Goal: Task Accomplishment & Management: Use online tool/utility

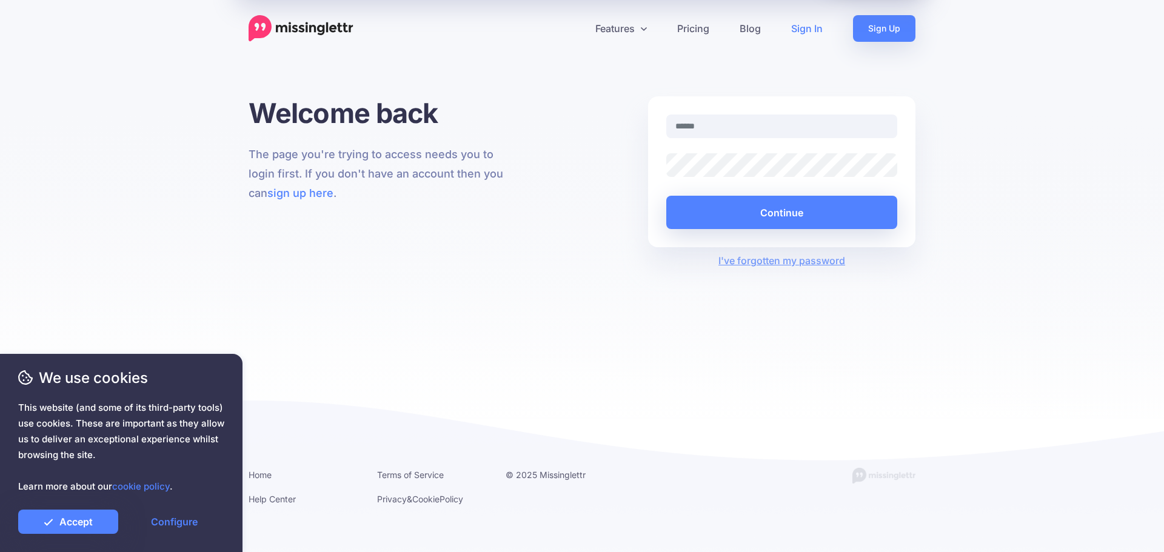
click at [694, 128] on input "text" at bounding box center [781, 127] width 231 height 24
click at [802, 29] on link "Sign In" at bounding box center [807, 28] width 62 height 27
click at [87, 522] on link "Accept" at bounding box center [68, 522] width 100 height 24
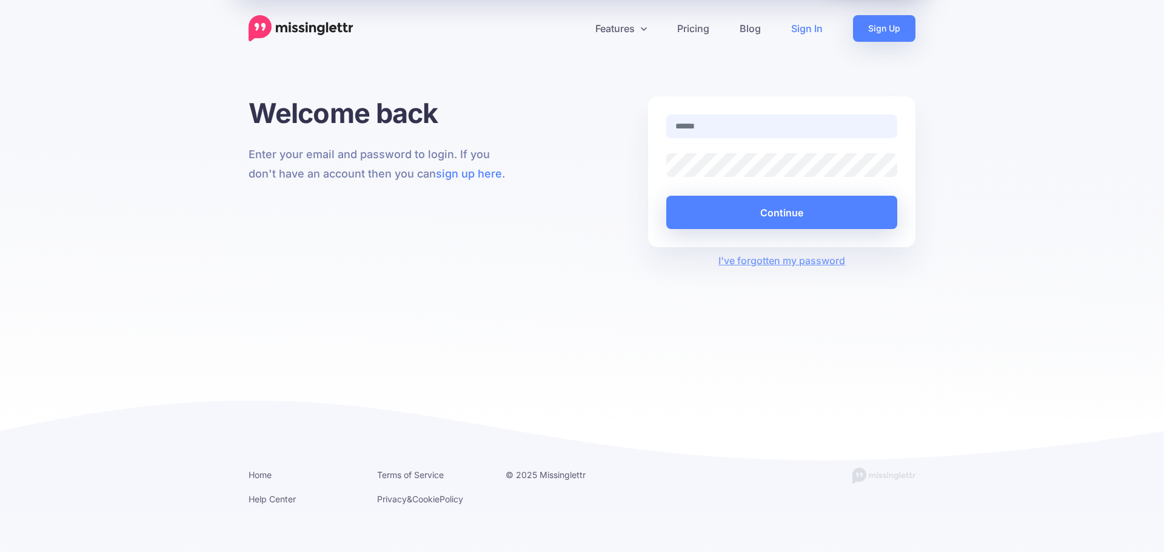
type input "**********"
click at [854, 218] on button "Continue" at bounding box center [781, 212] width 231 height 33
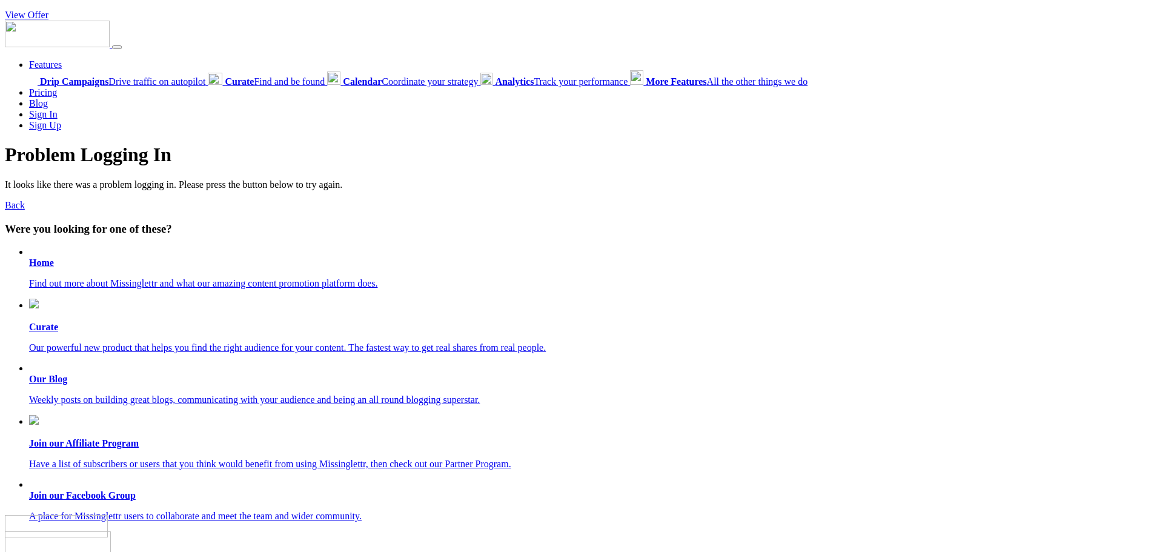
click at [41, 259] on b "Home" at bounding box center [41, 263] width 25 height 10
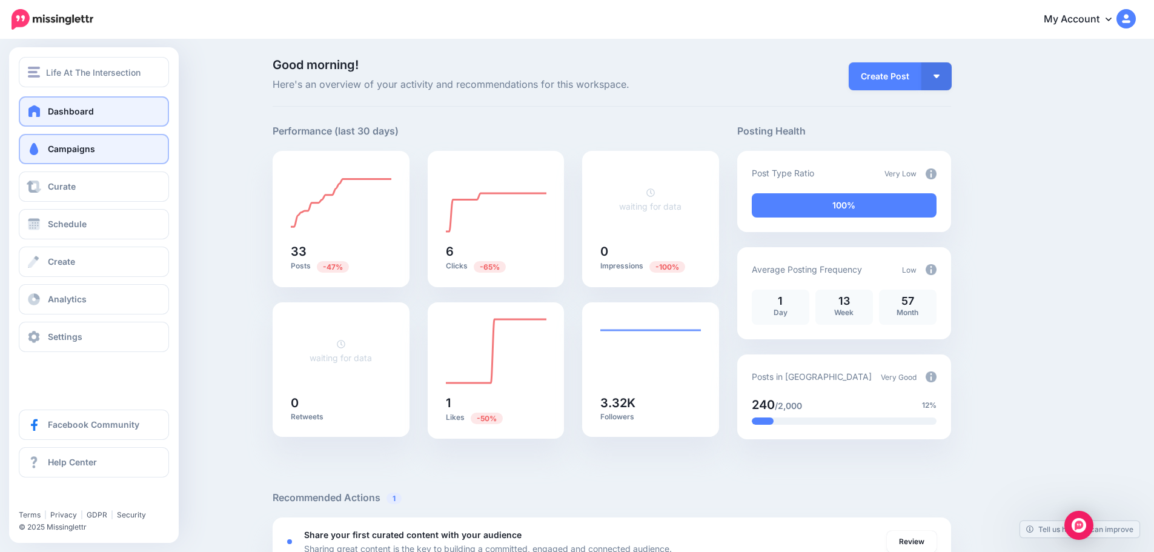
click at [58, 144] on span "Campaigns" at bounding box center [71, 149] width 47 height 10
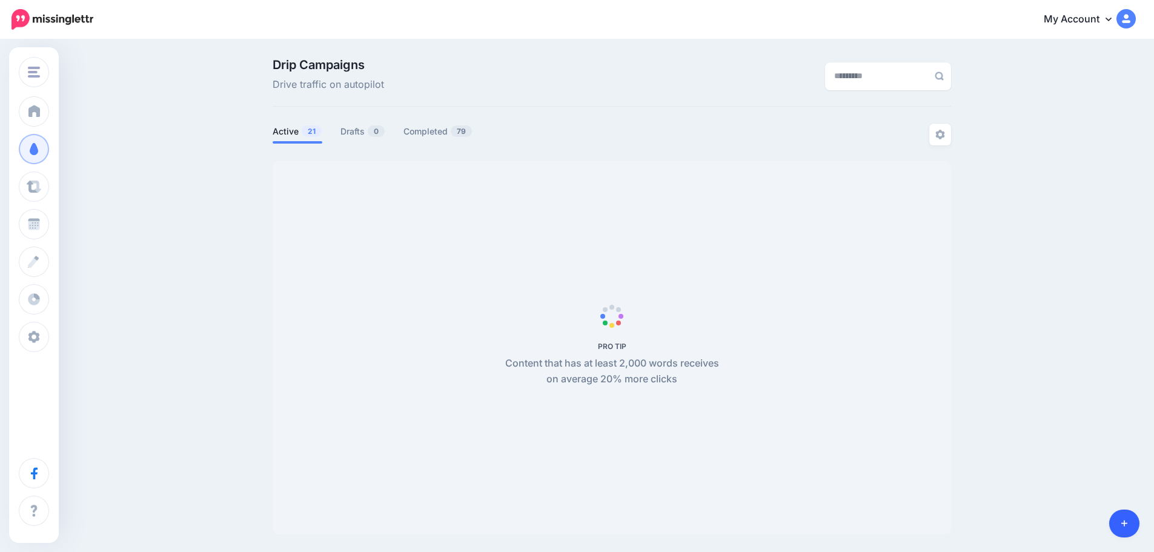
click at [1125, 523] on icon at bounding box center [1125, 523] width 7 height 8
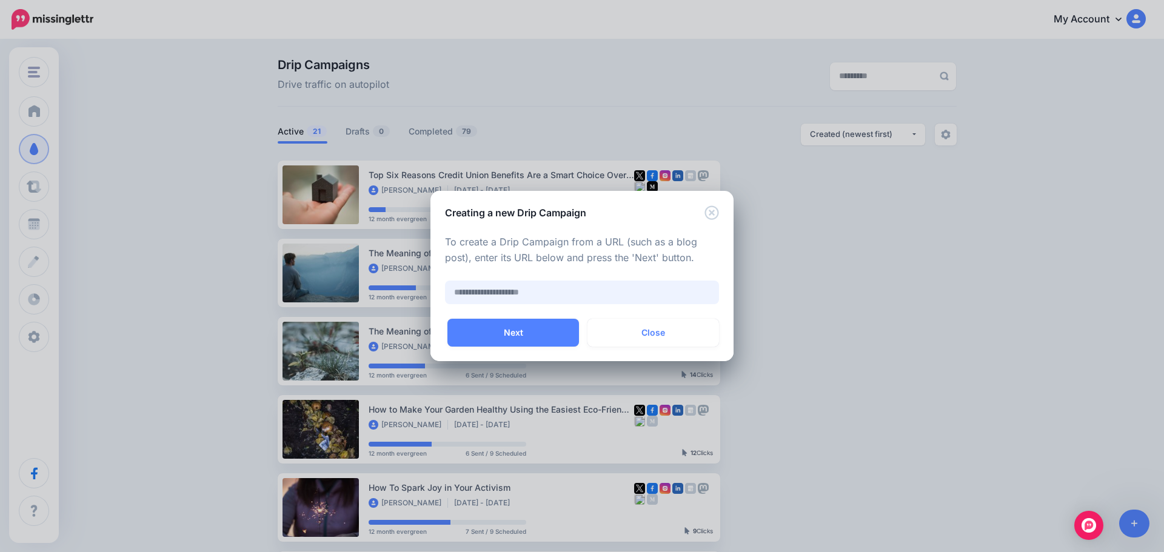
paste input "**********"
type input "**********"
click at [528, 329] on button "Next" at bounding box center [513, 333] width 132 height 28
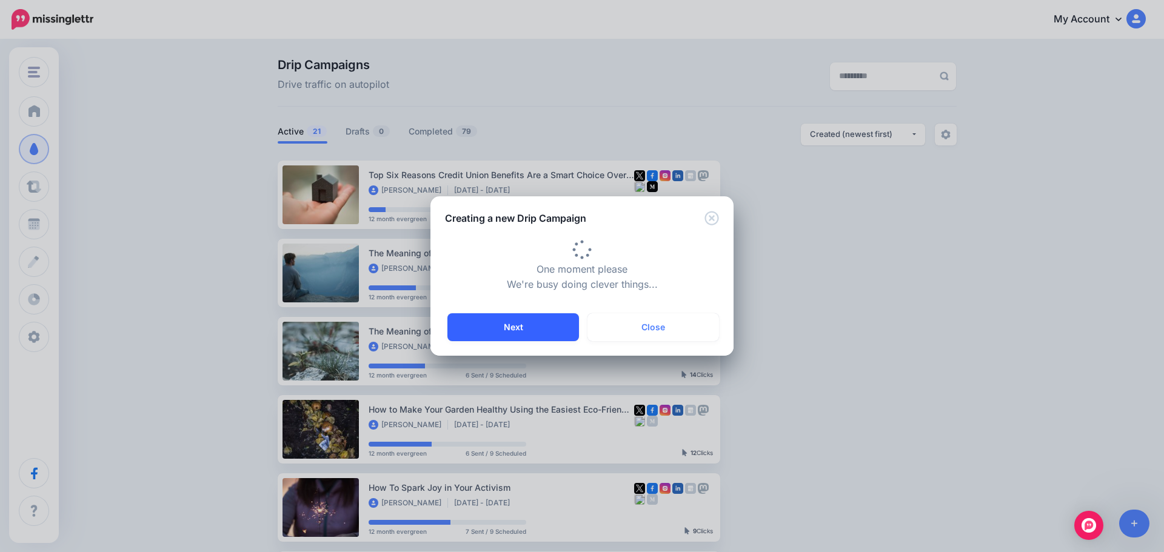
scroll to position [0, 0]
type input "**********"
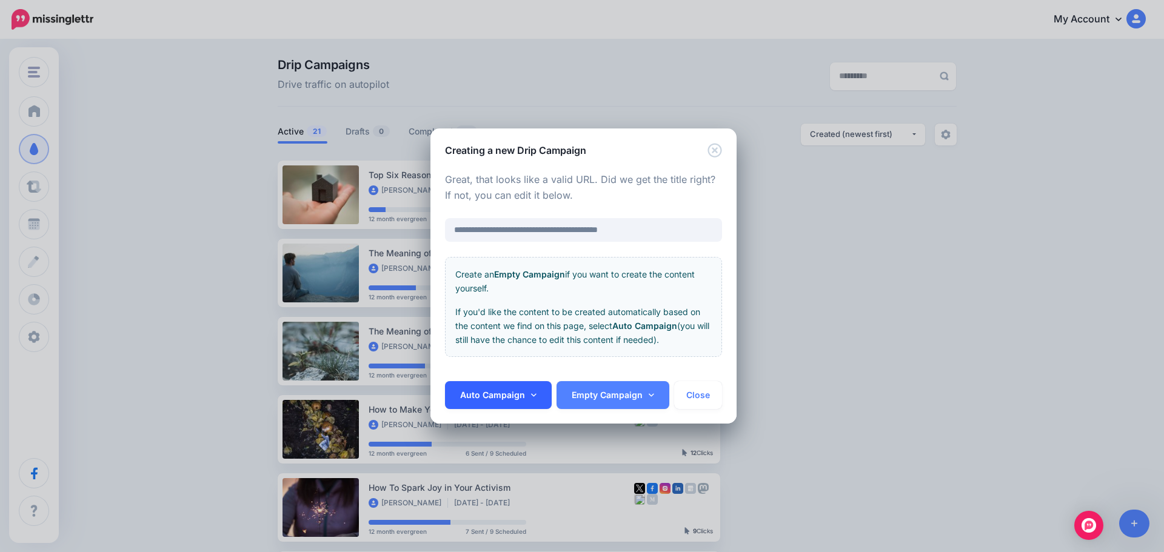
click at [485, 396] on link "Auto Campaign" at bounding box center [498, 395] width 107 height 28
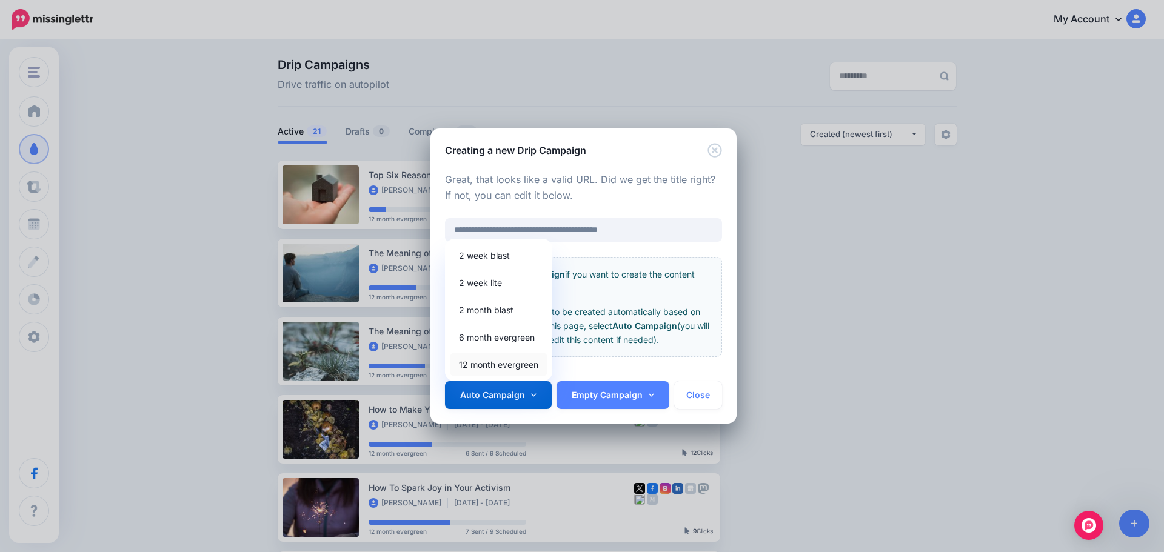
click at [494, 364] on link "12 month evergreen" at bounding box center [499, 365] width 98 height 24
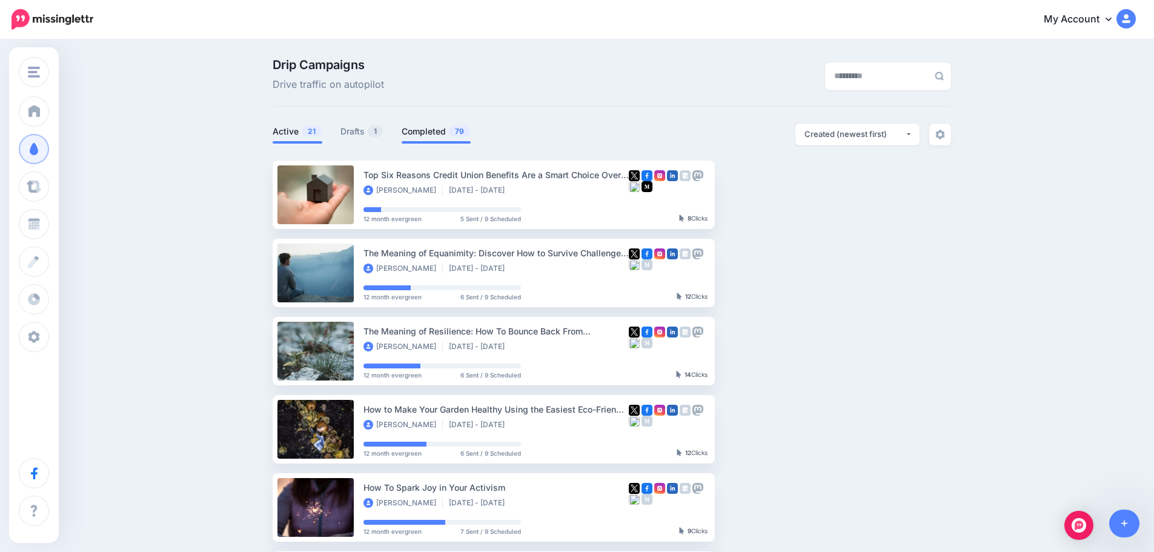
click at [437, 130] on link "Completed 79" at bounding box center [436, 131] width 69 height 15
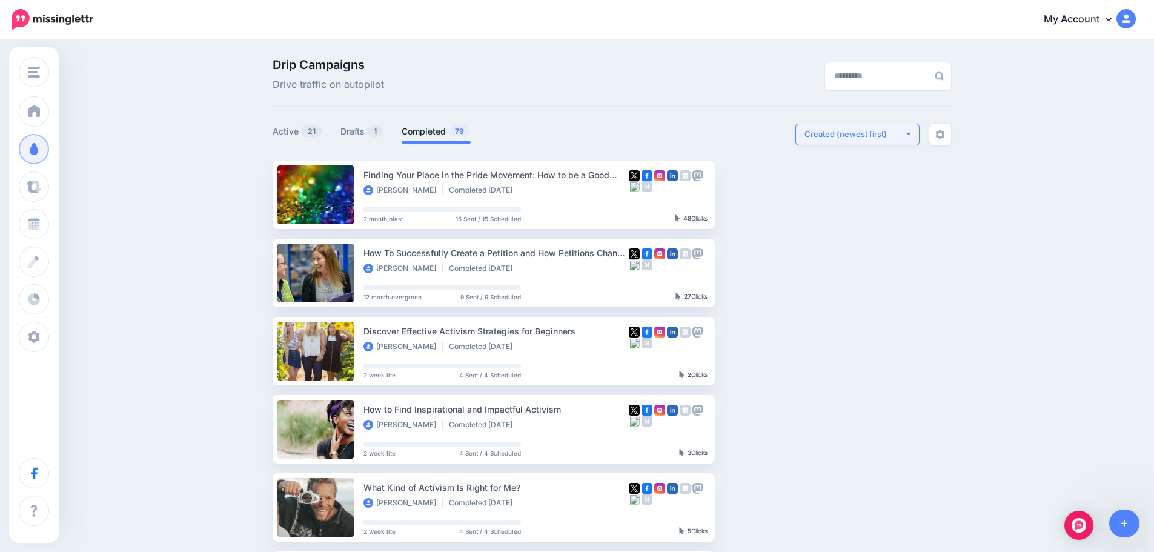
click at [915, 133] on button "Created (newest first)" at bounding box center [858, 135] width 124 height 22
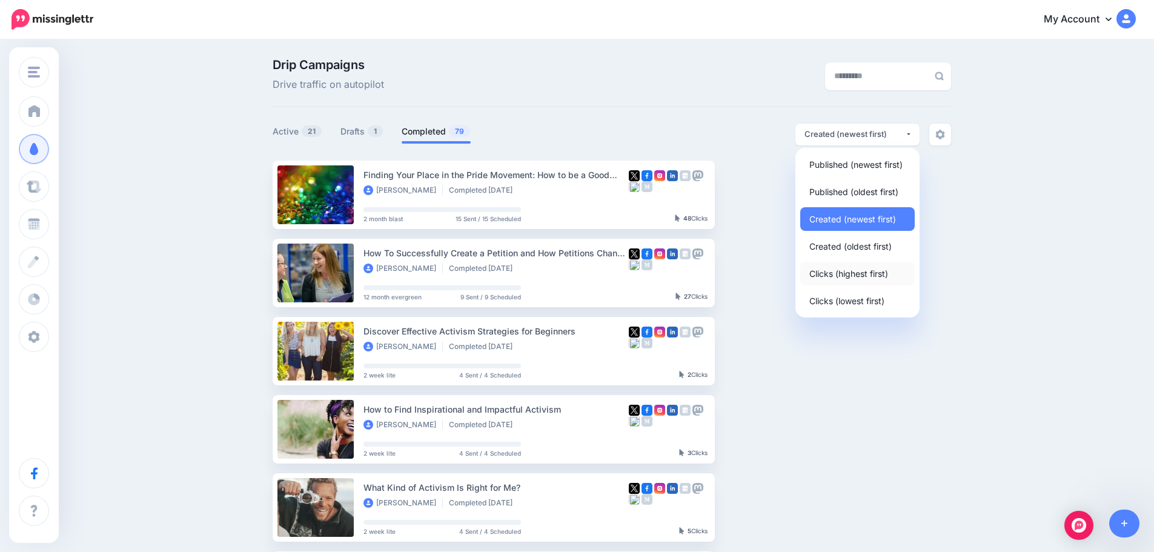
click at [842, 276] on span "Clicks (highest first)" at bounding box center [849, 273] width 79 height 15
select select "**********"
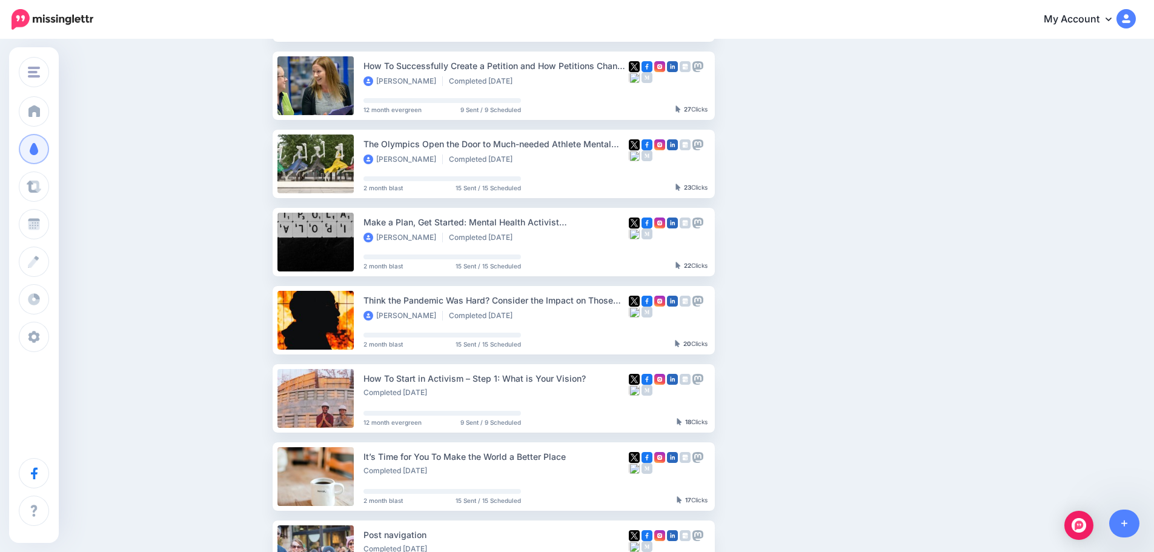
scroll to position [485, 0]
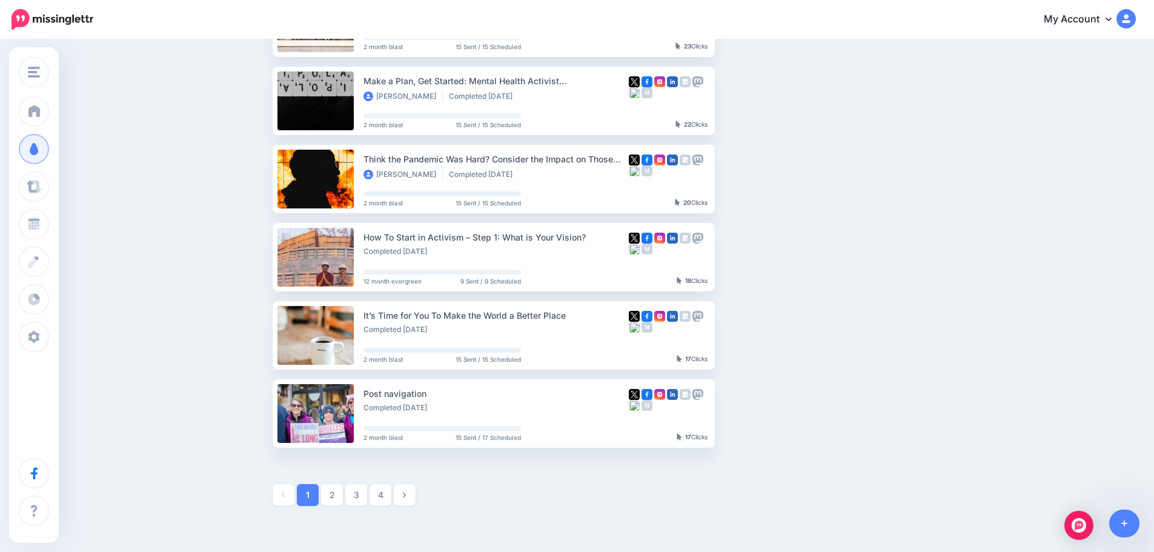
click at [338, 496] on link "2" at bounding box center [332, 495] width 22 height 22
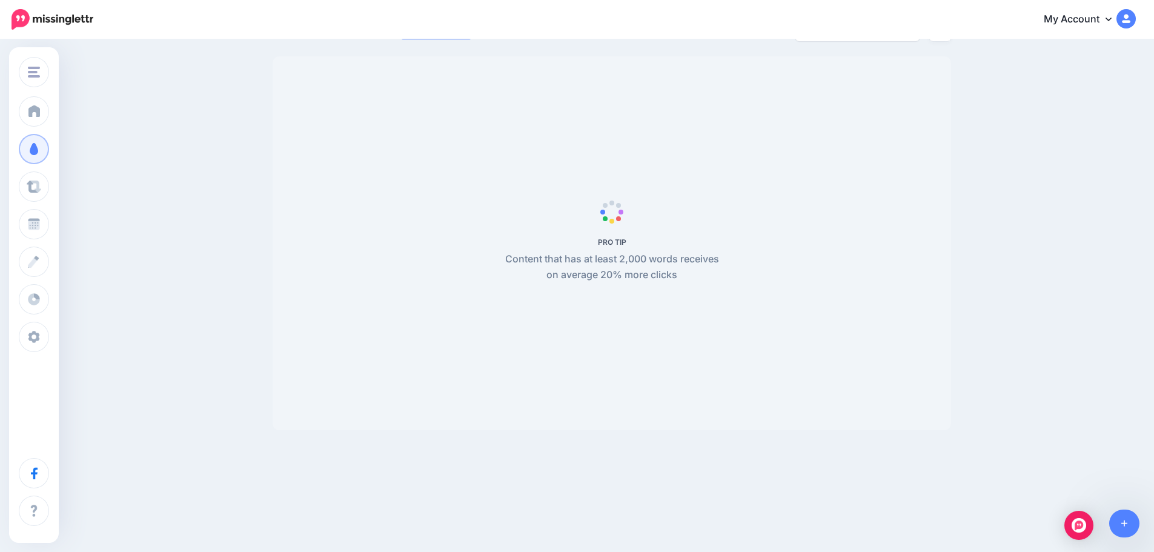
scroll to position [104, 0]
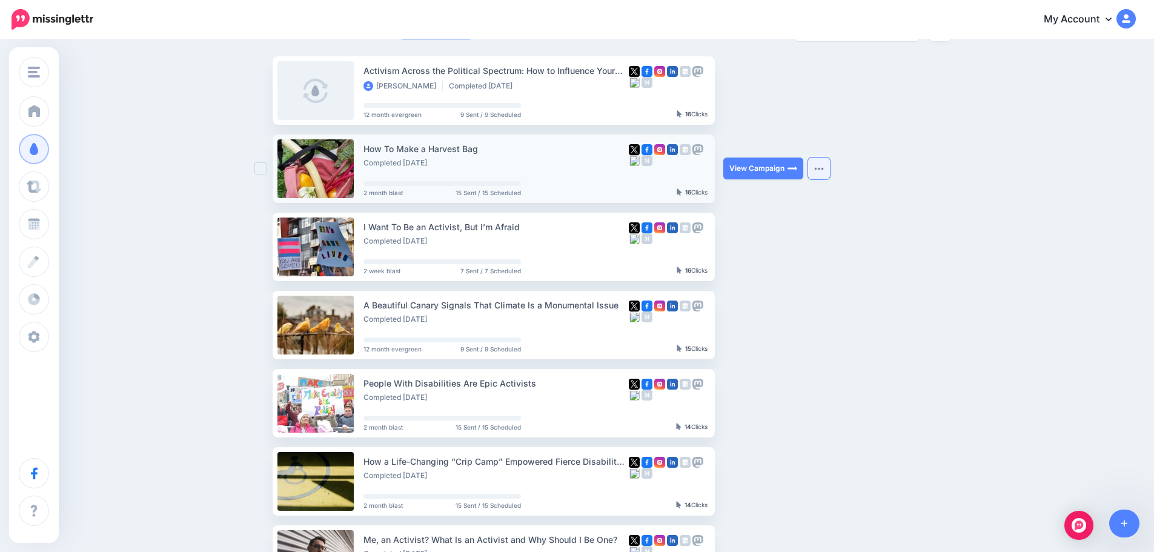
click at [824, 168] on img "button" at bounding box center [819, 169] width 10 height 4
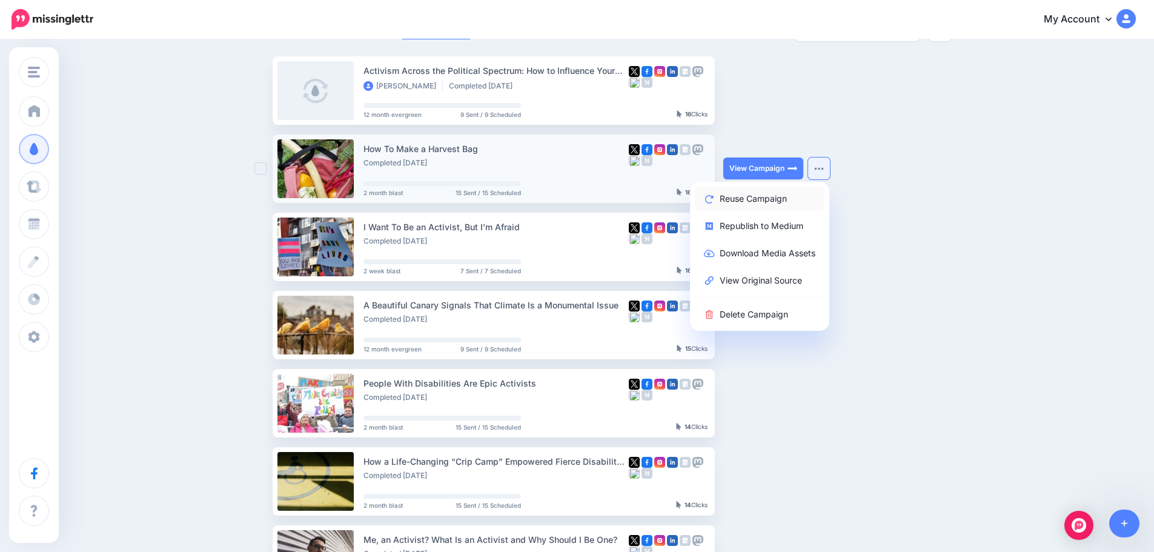
click at [756, 196] on link "Reuse Campaign" at bounding box center [760, 199] width 130 height 24
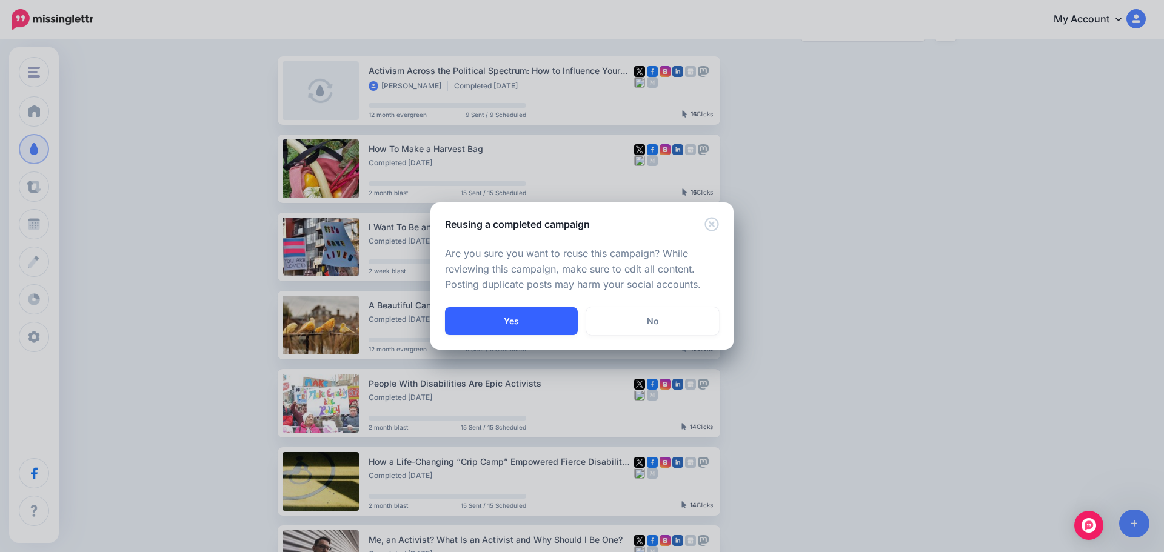
click at [524, 315] on button "Yes" at bounding box center [511, 321] width 133 height 28
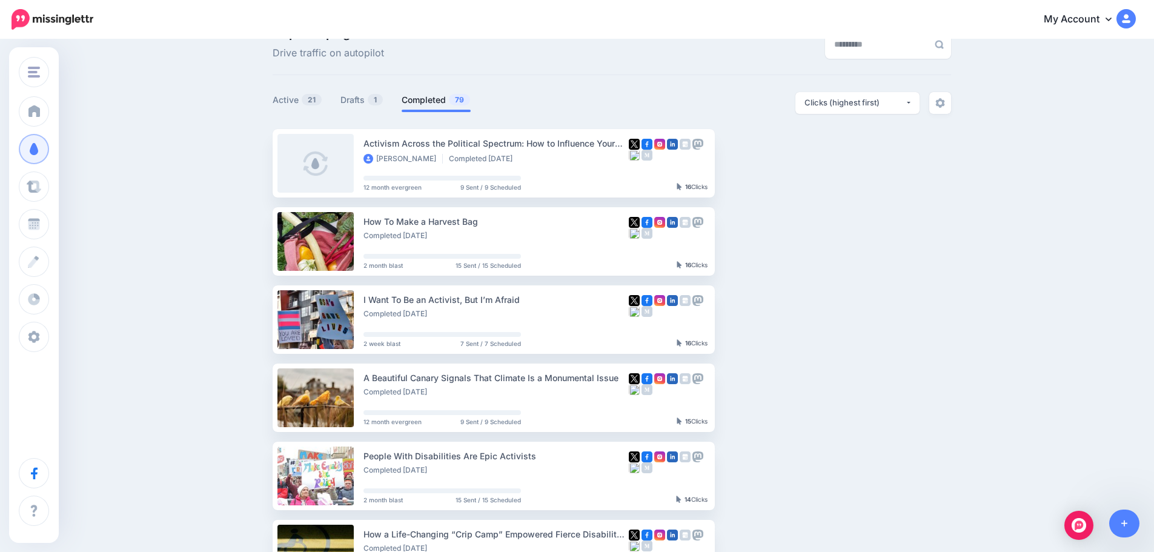
scroll to position [0, 0]
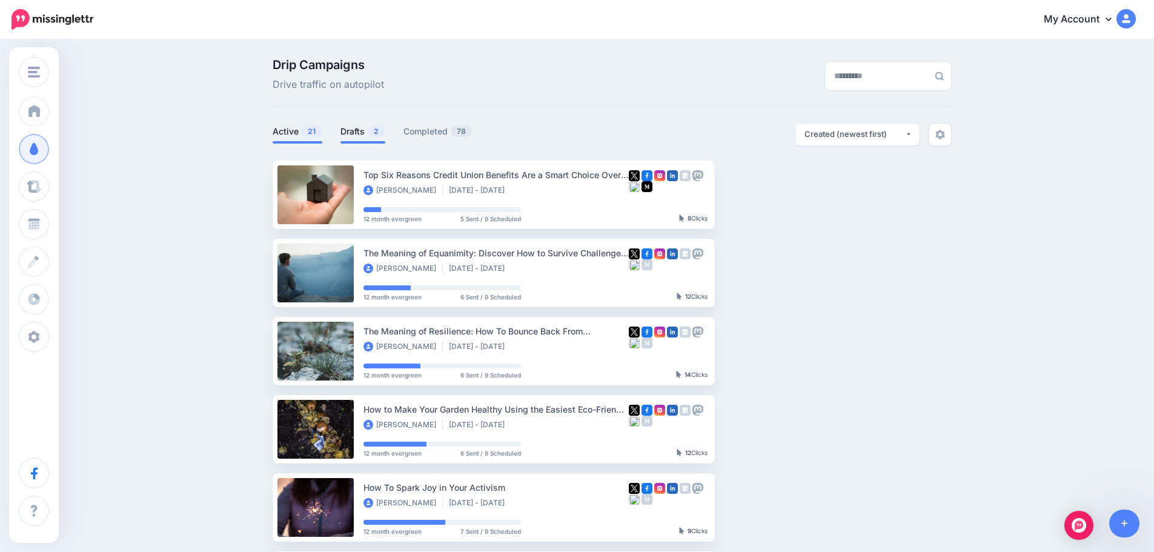
click at [352, 130] on link "Drafts 2" at bounding box center [363, 131] width 45 height 15
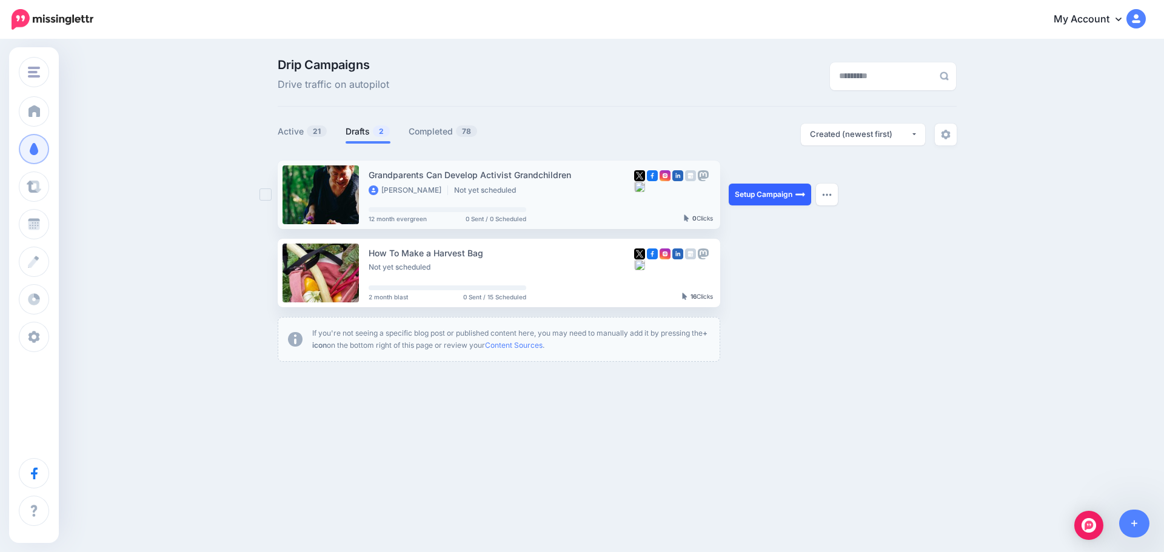
click at [774, 195] on link "Setup Campaign" at bounding box center [769, 195] width 82 height 22
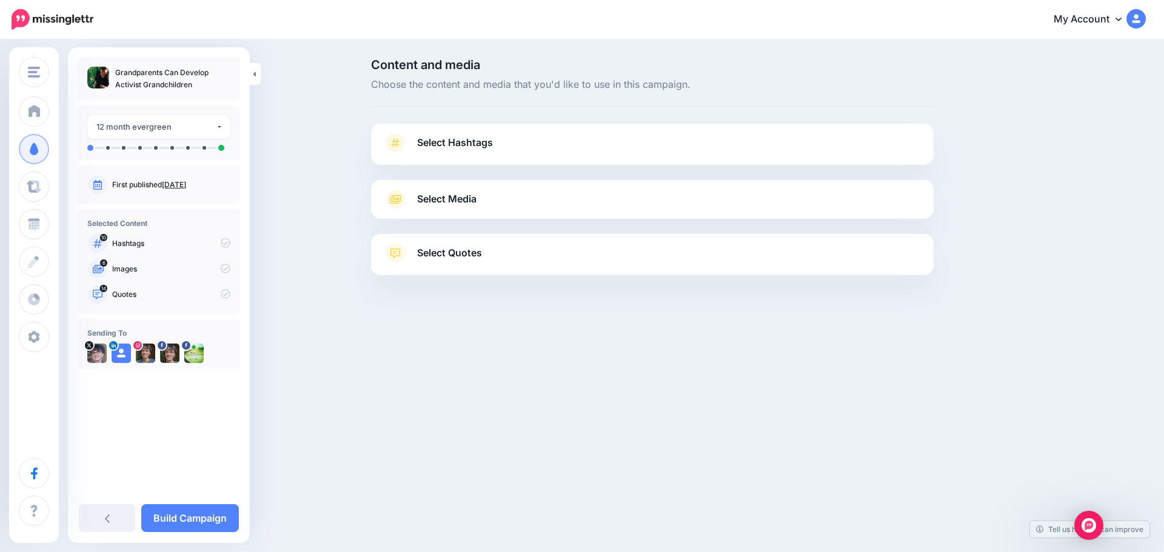
click at [444, 139] on span "Select Hashtags" at bounding box center [455, 143] width 76 height 16
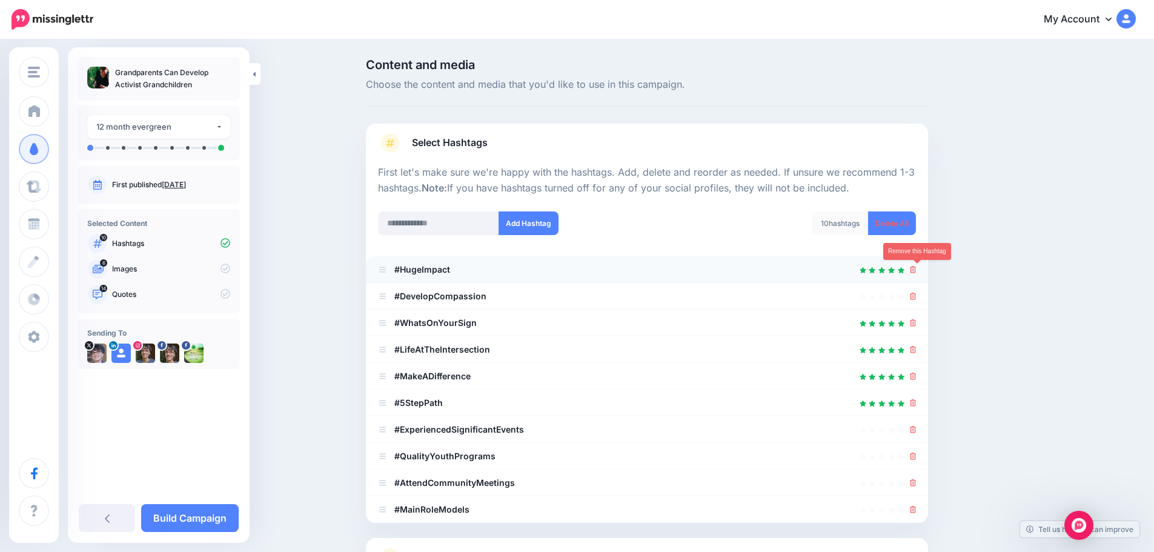
click at [917, 268] on icon at bounding box center [913, 269] width 7 height 7
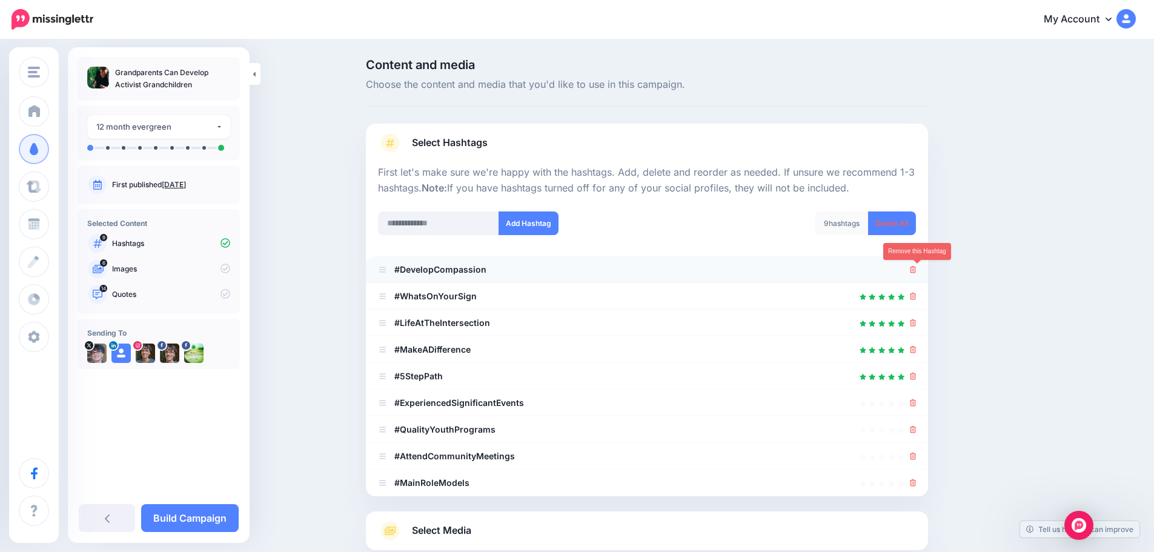
click at [917, 271] on icon at bounding box center [913, 269] width 7 height 7
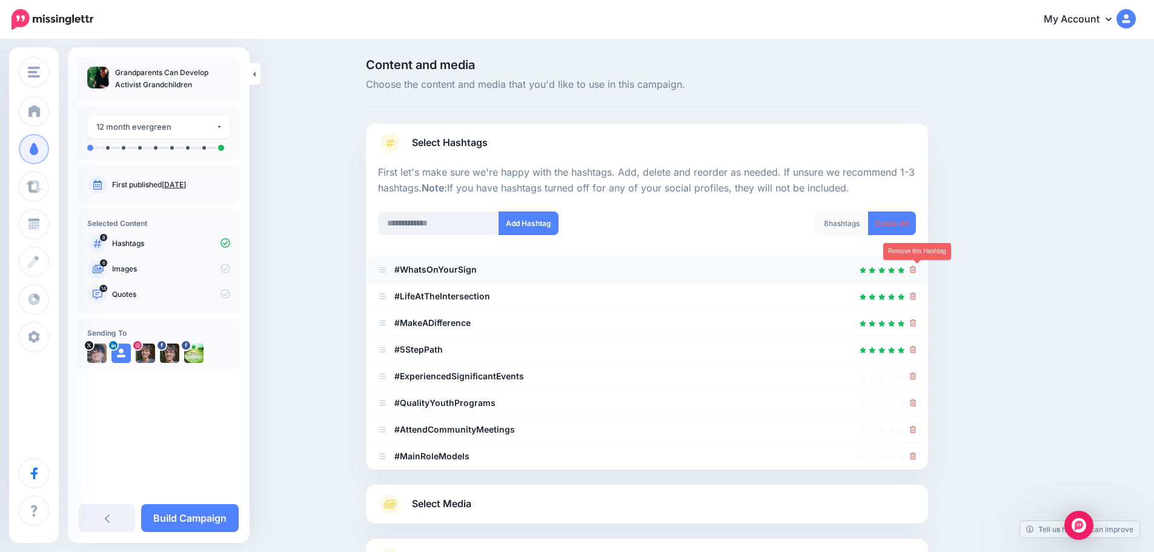
click at [914, 268] on icon at bounding box center [913, 269] width 7 height 7
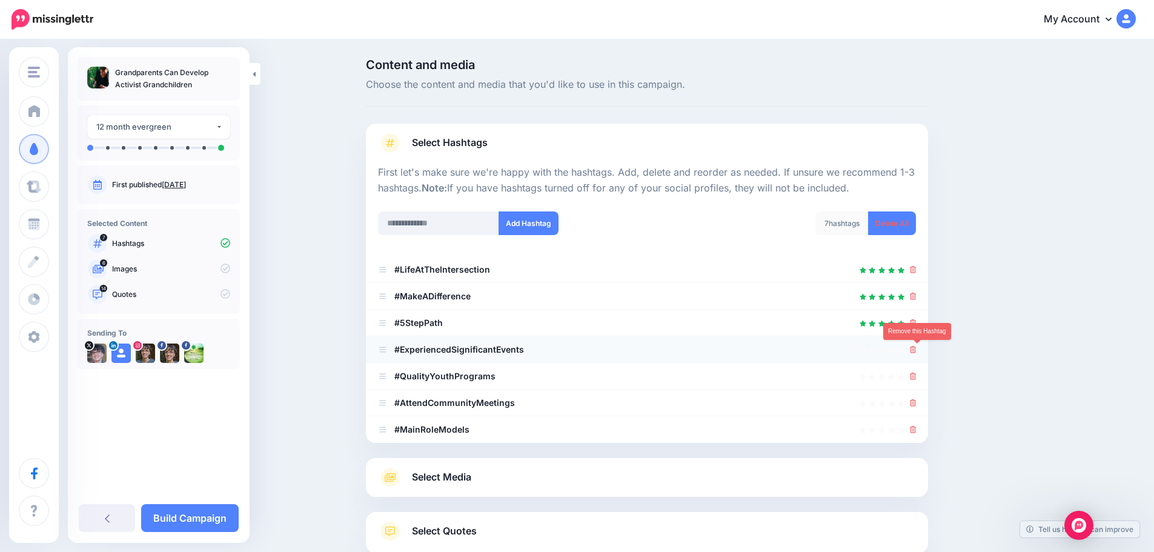
click at [917, 348] on icon at bounding box center [913, 349] width 7 height 7
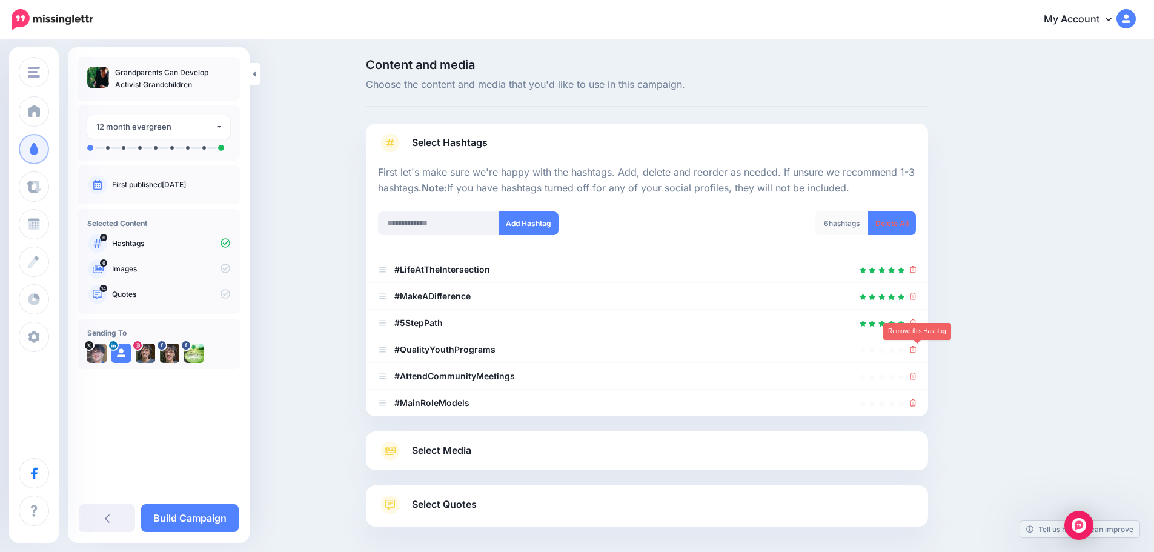
click at [917, 348] on icon at bounding box center [913, 349] width 7 height 7
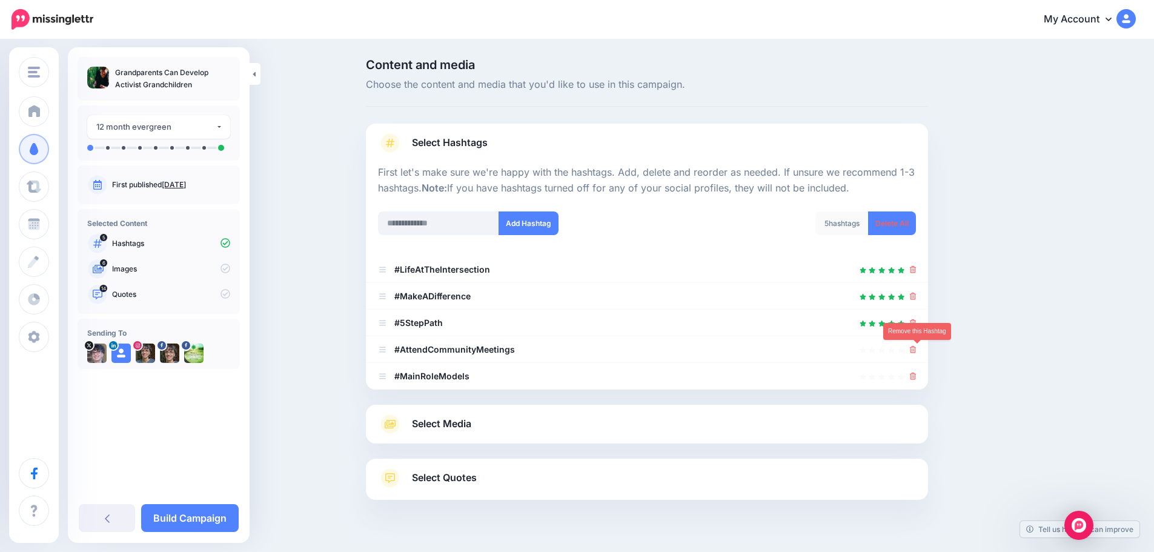
click at [917, 348] on icon at bounding box center [913, 349] width 7 height 7
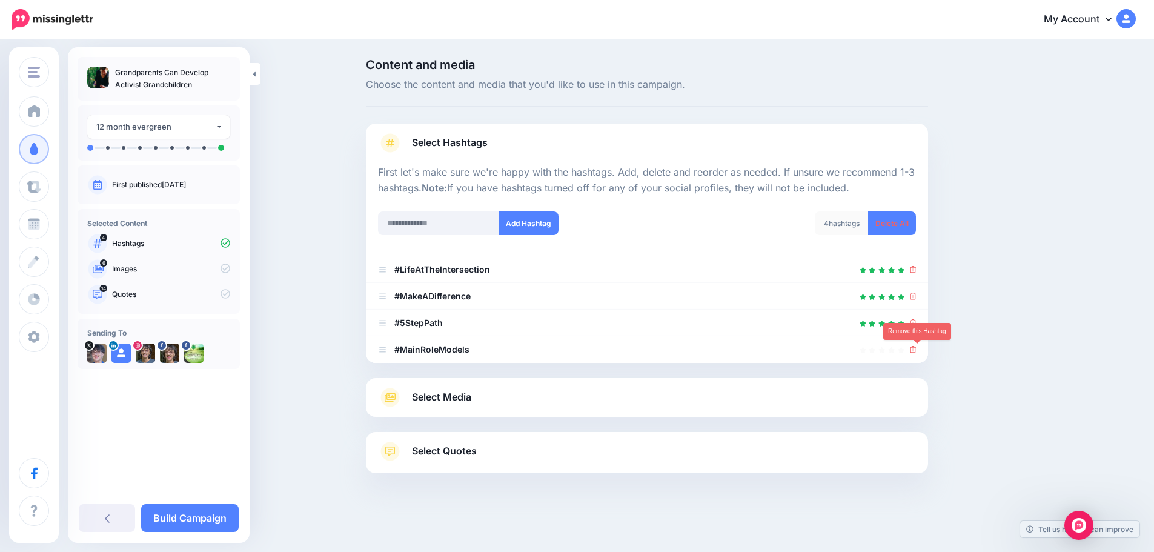
click at [917, 348] on icon at bounding box center [913, 349] width 7 height 7
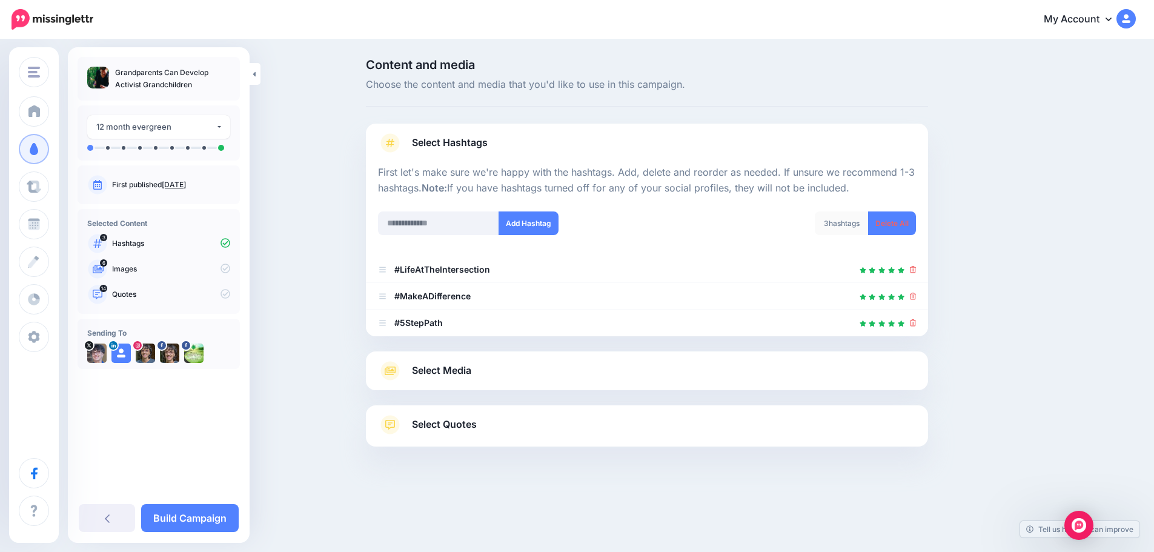
click at [434, 368] on span "Select Media" at bounding box center [441, 370] width 59 height 16
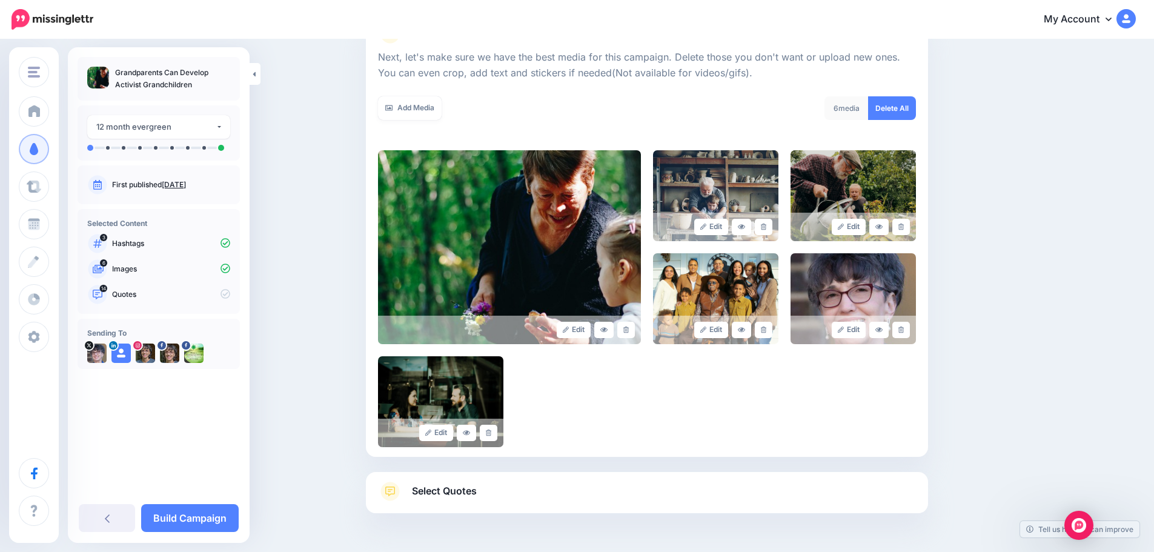
scroll to position [182, 0]
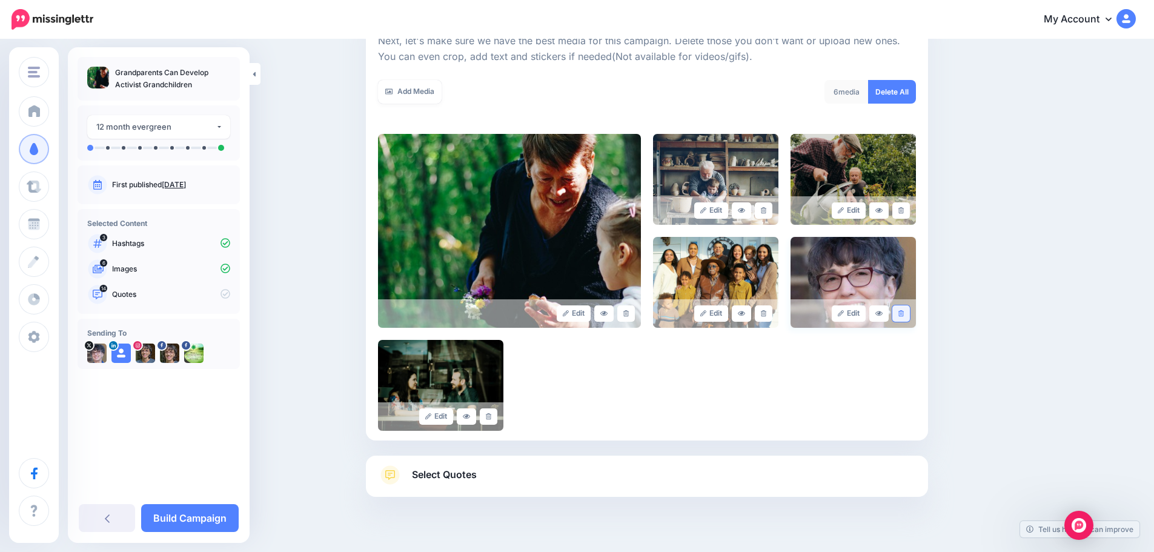
click at [905, 317] on link at bounding box center [902, 313] width 18 height 16
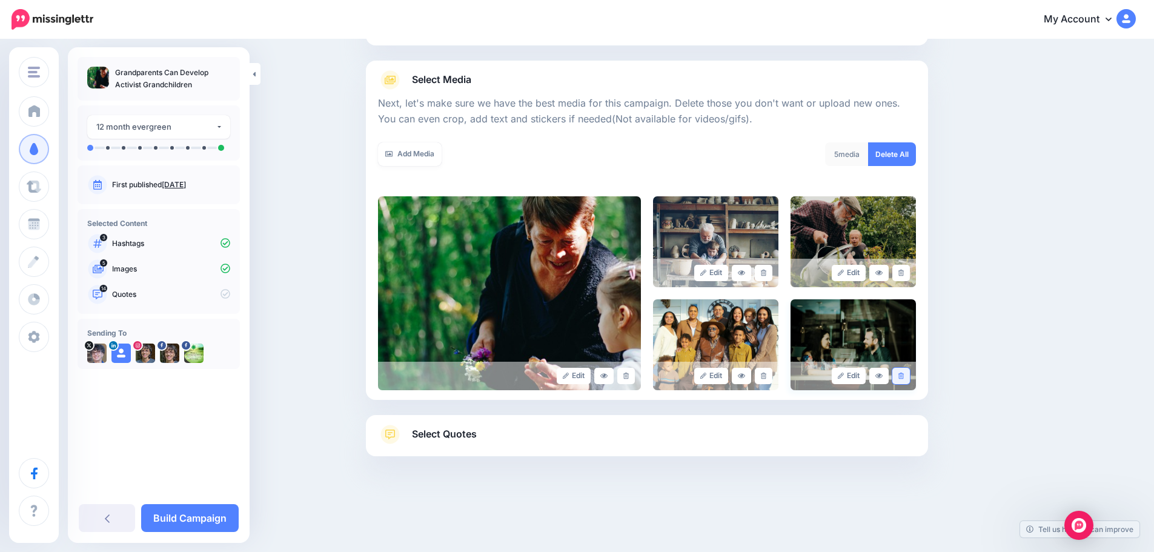
click at [904, 375] on icon at bounding box center [901, 376] width 5 height 7
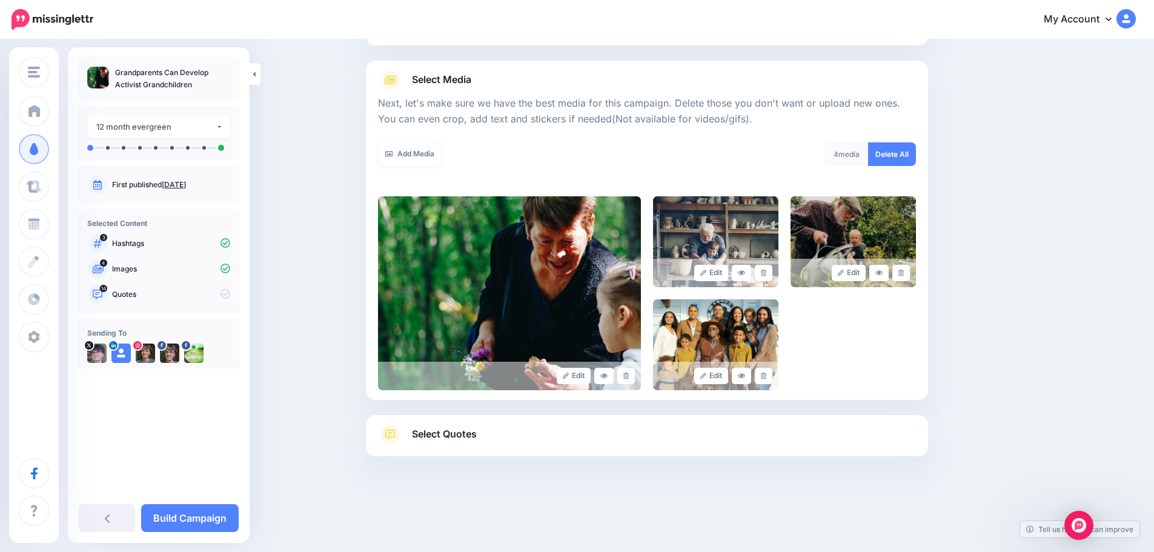
click at [448, 433] on span "Select Quotes" at bounding box center [444, 434] width 65 height 16
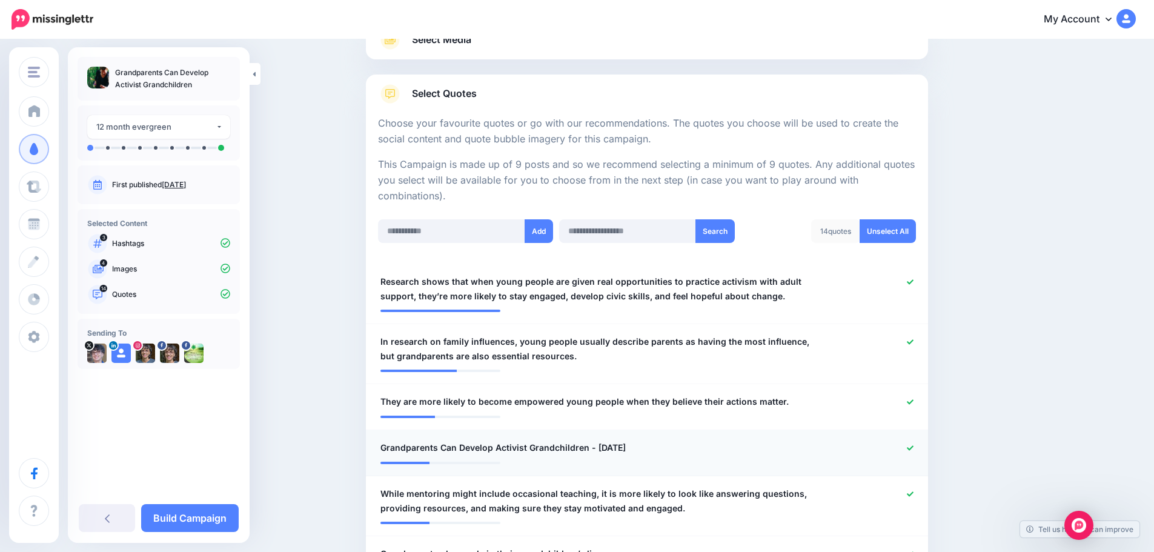
scroll to position [180, 0]
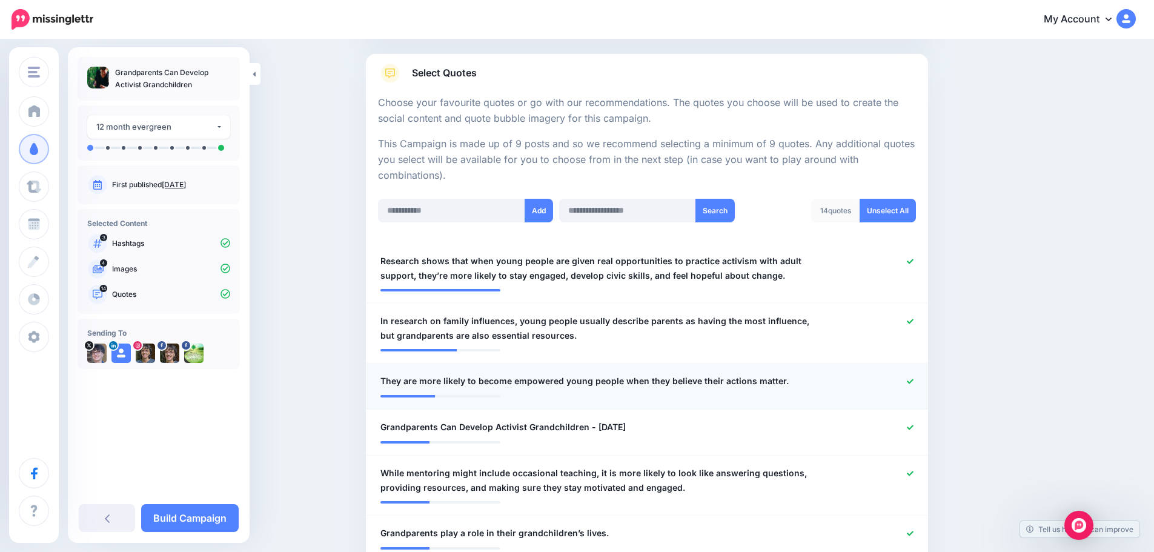
click at [396, 382] on span "They are more likely to become empowered young people when they believe their a…" at bounding box center [585, 381] width 408 height 15
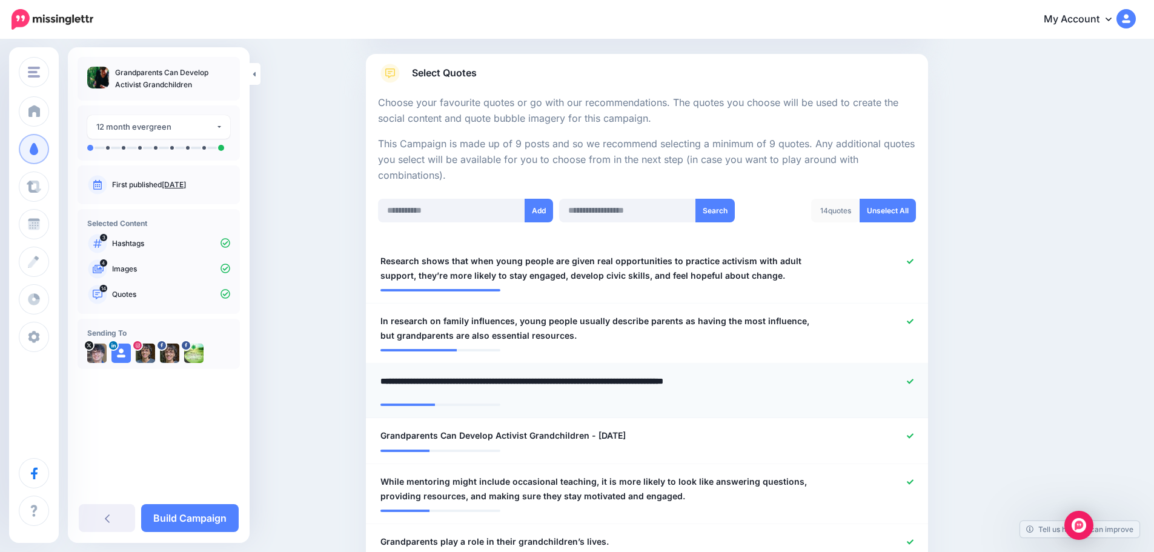
click at [396, 382] on textarea "**********" at bounding box center [602, 386] width 442 height 24
type textarea "**********"
click at [916, 436] on li "**********" at bounding box center [647, 441] width 562 height 46
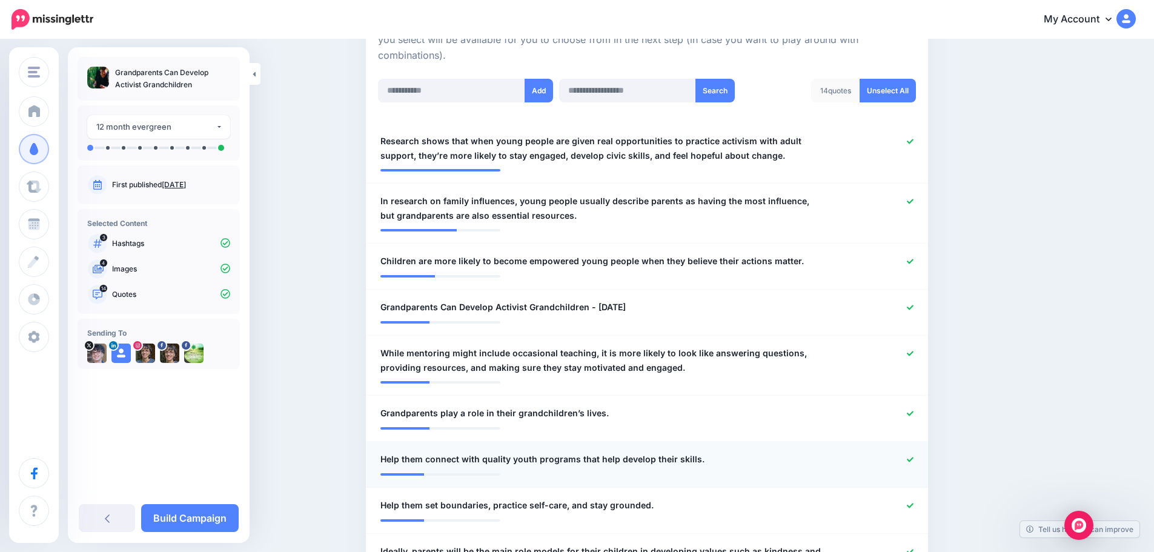
scroll to position [301, 0]
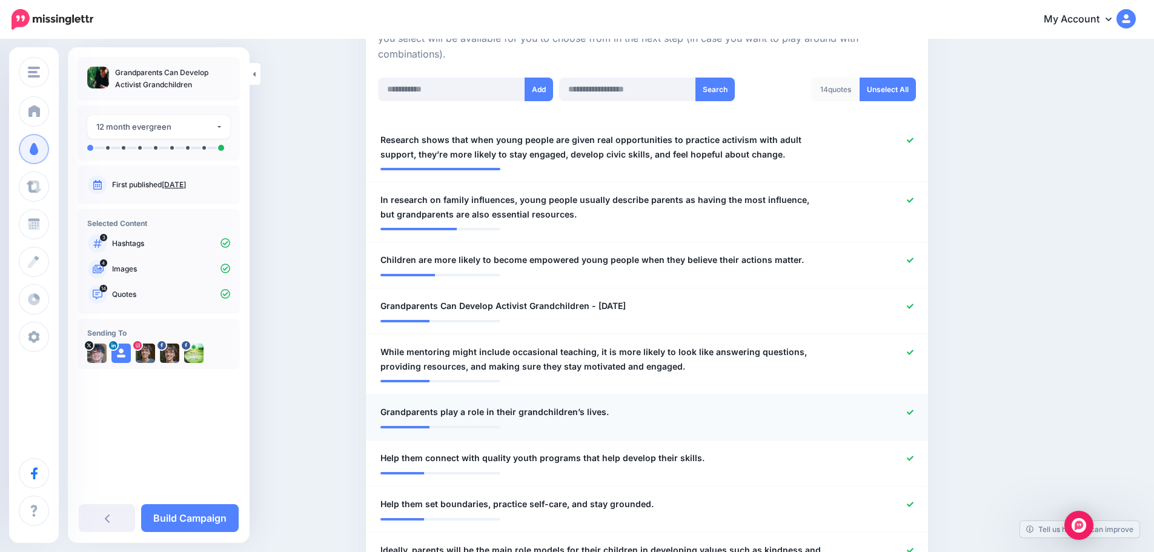
click at [914, 413] on icon at bounding box center [910, 412] width 7 height 5
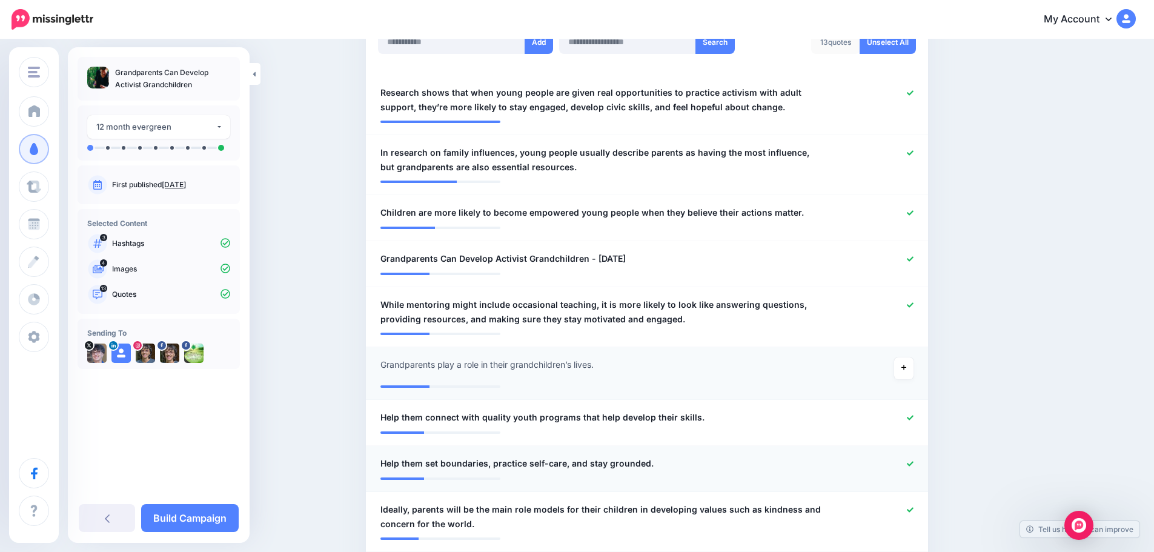
scroll to position [362, 0]
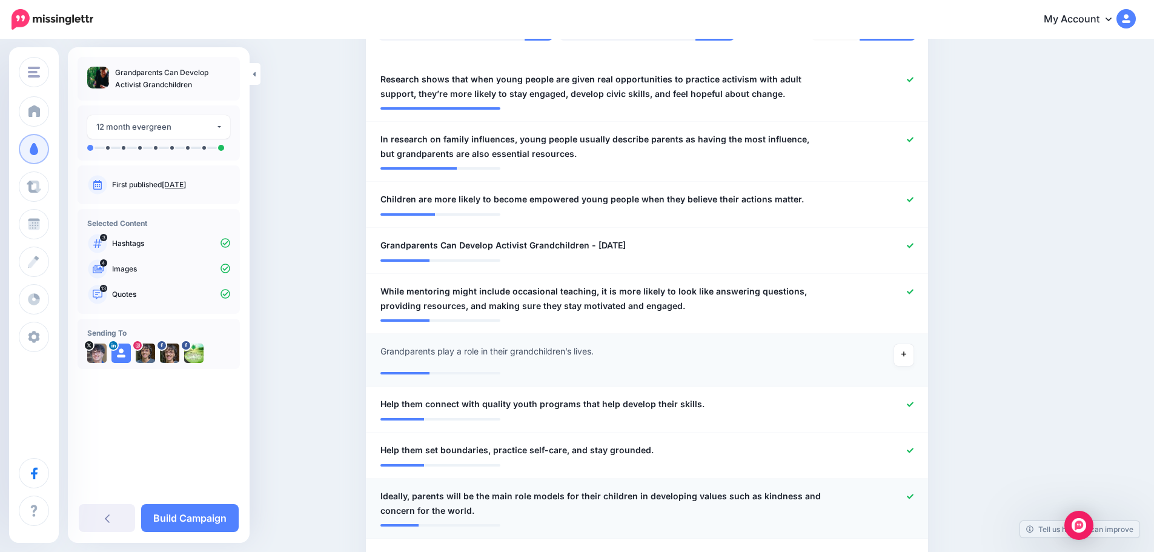
click at [914, 496] on icon at bounding box center [910, 496] width 7 height 7
click at [914, 450] on icon at bounding box center [910, 450] width 7 height 7
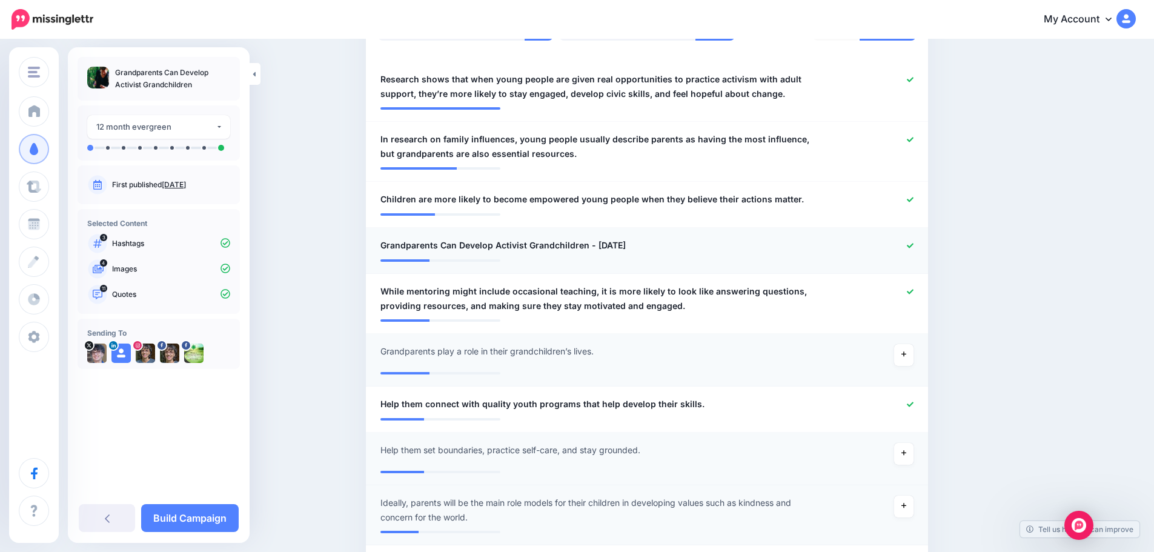
click at [914, 248] on icon at bounding box center [910, 245] width 7 height 7
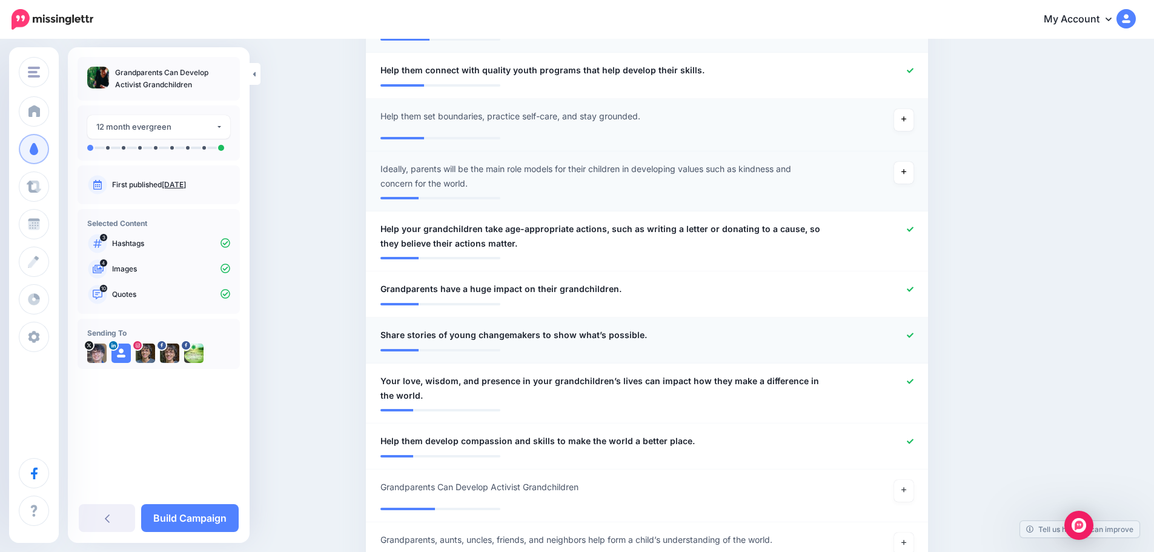
scroll to position [725, 0]
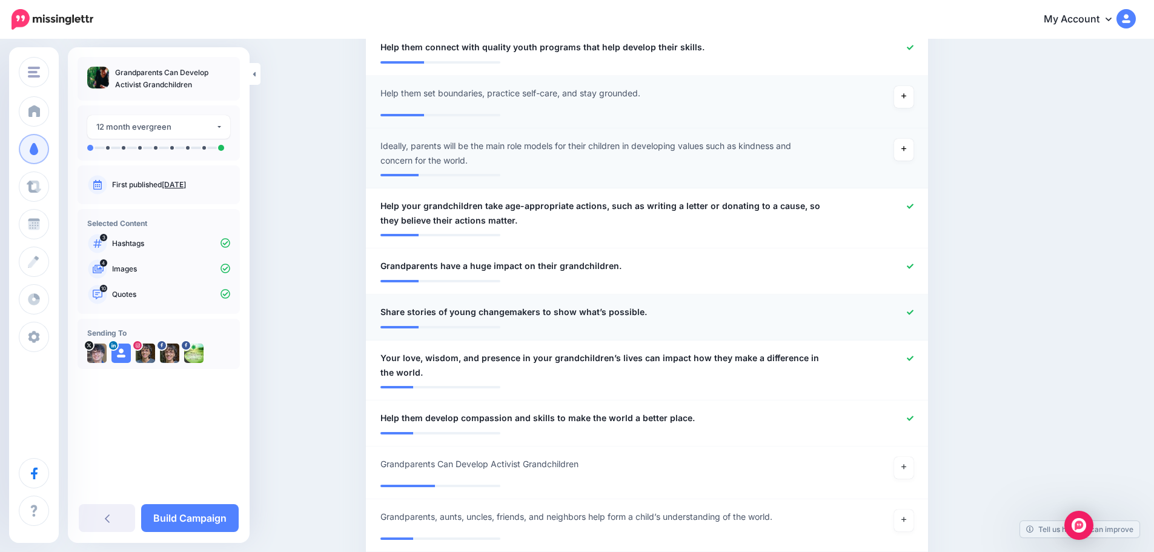
click at [914, 311] on icon at bounding box center [910, 312] width 7 height 7
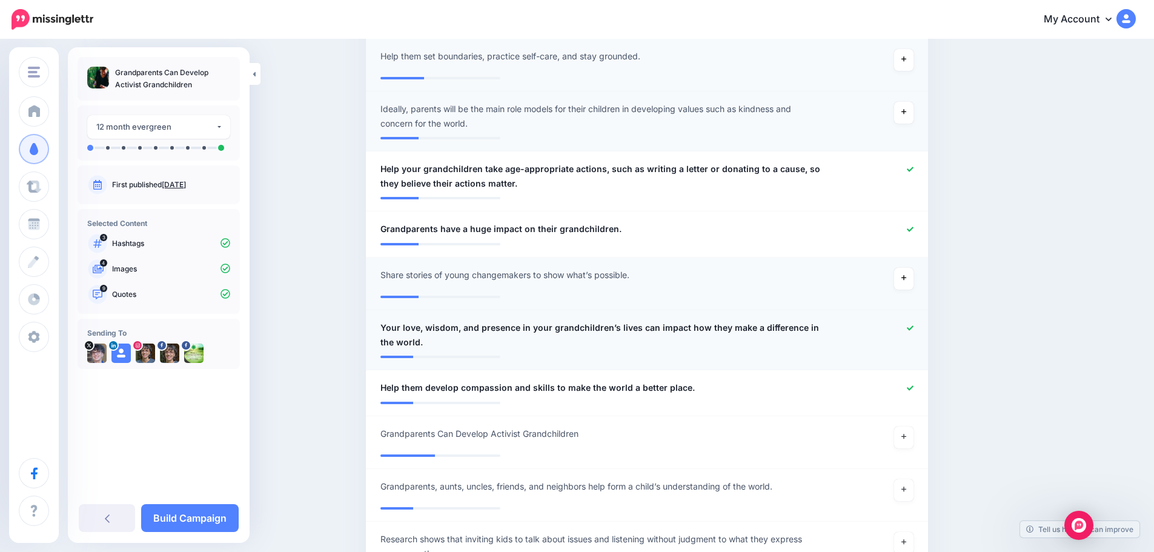
scroll to position [907, 0]
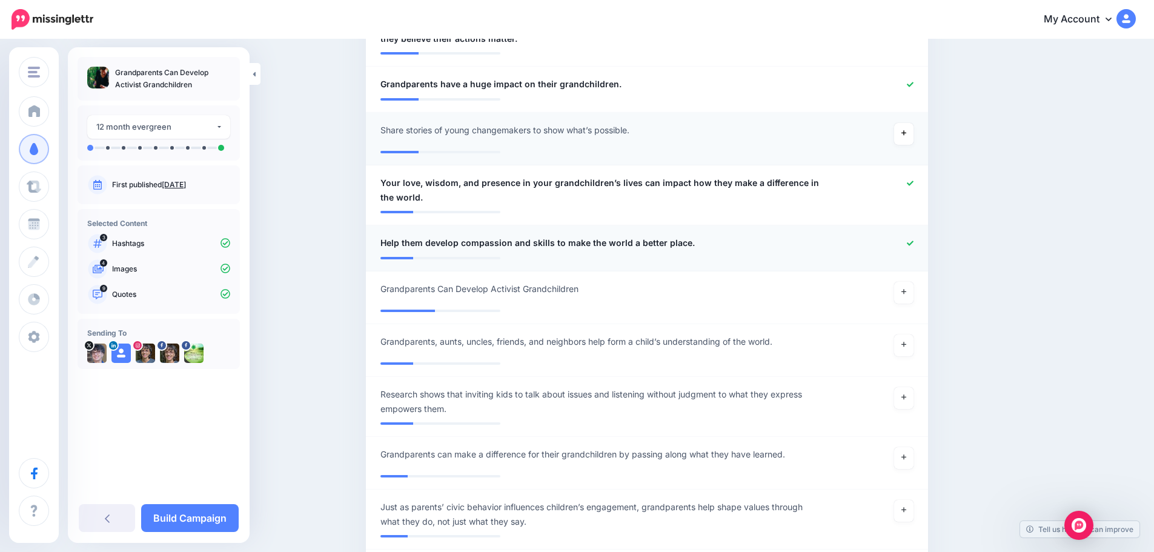
click at [922, 241] on div at bounding box center [877, 243] width 92 height 15
click at [912, 240] on icon at bounding box center [910, 243] width 7 height 7
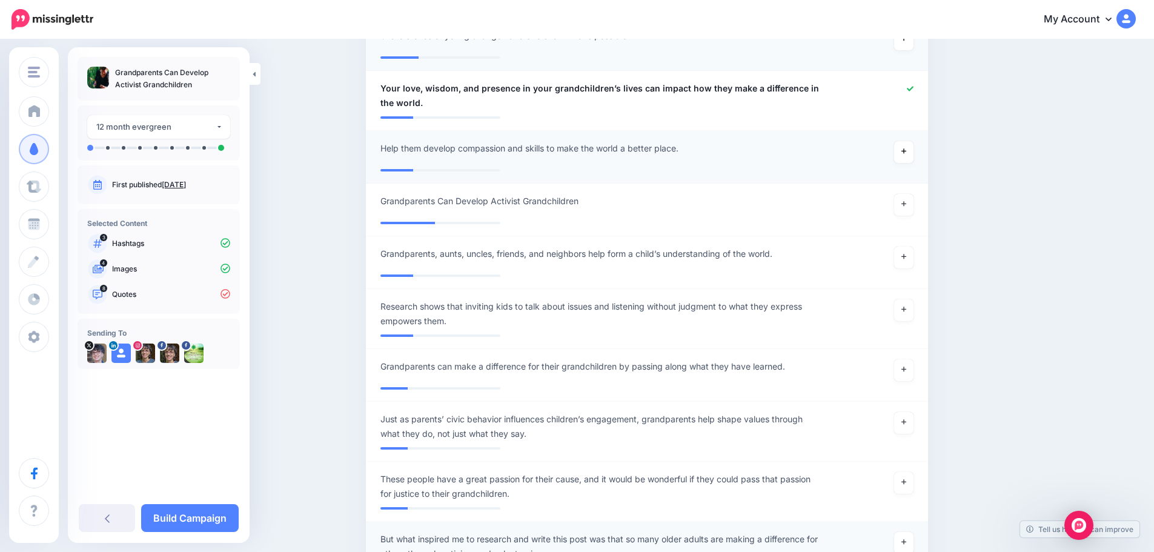
scroll to position [968, 0]
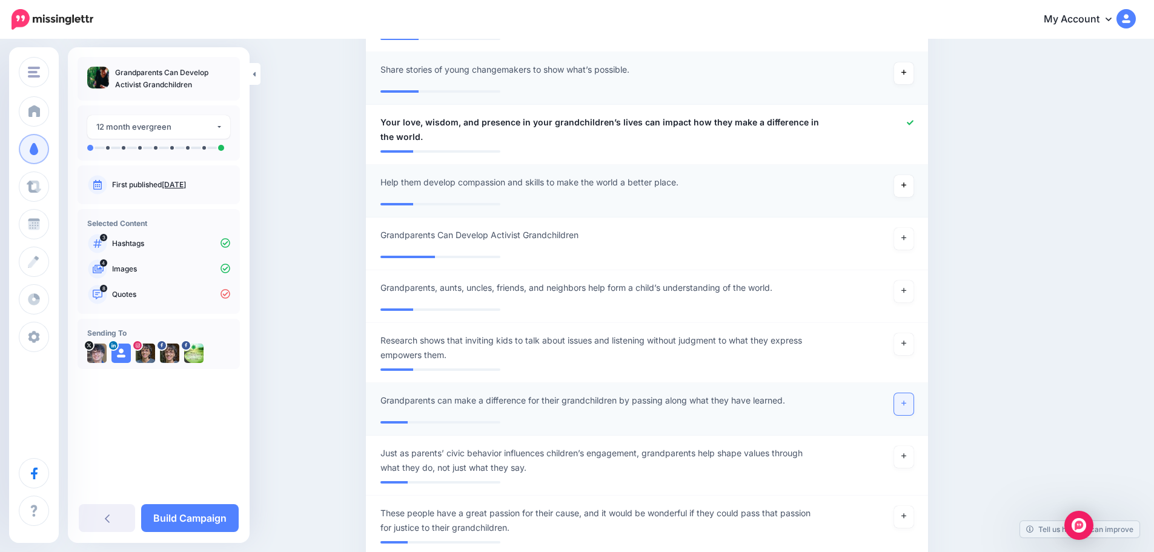
click at [913, 403] on link at bounding box center [903, 404] width 19 height 22
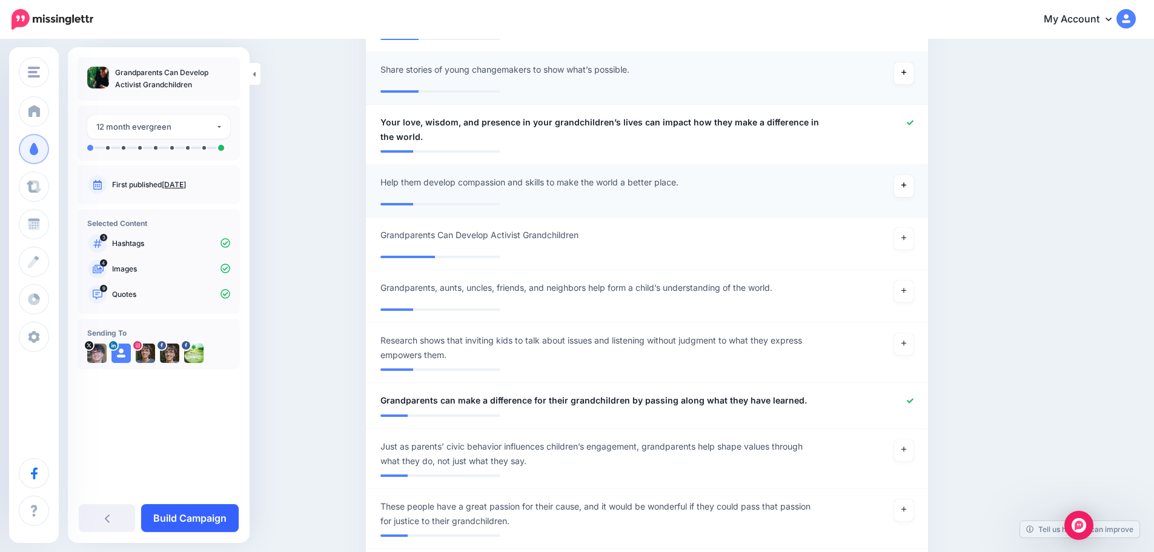
click at [196, 517] on link "Build Campaign" at bounding box center [190, 518] width 98 height 28
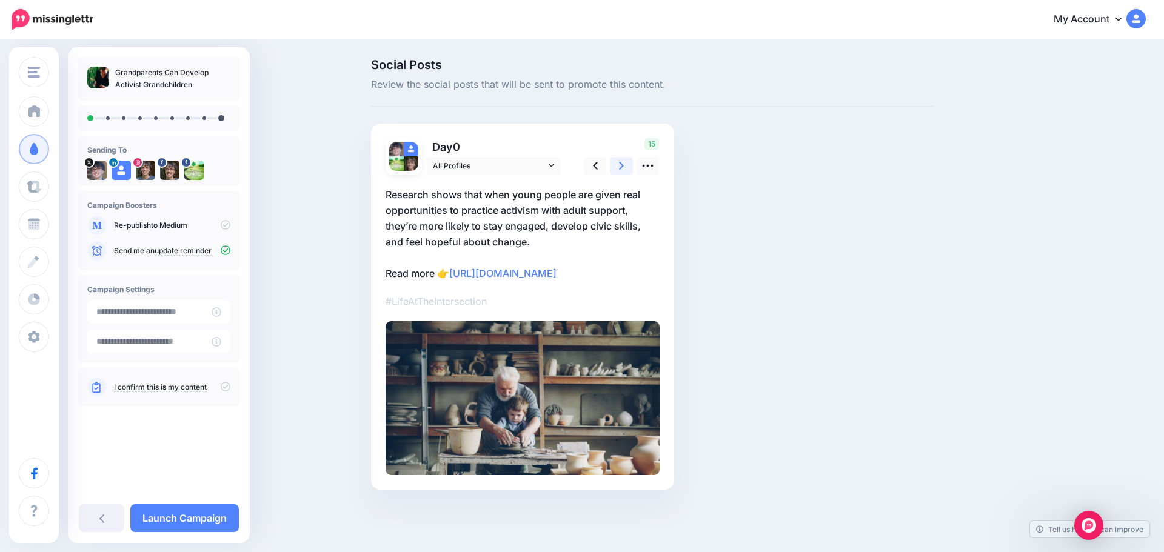
click at [622, 168] on icon at bounding box center [621, 165] width 5 height 13
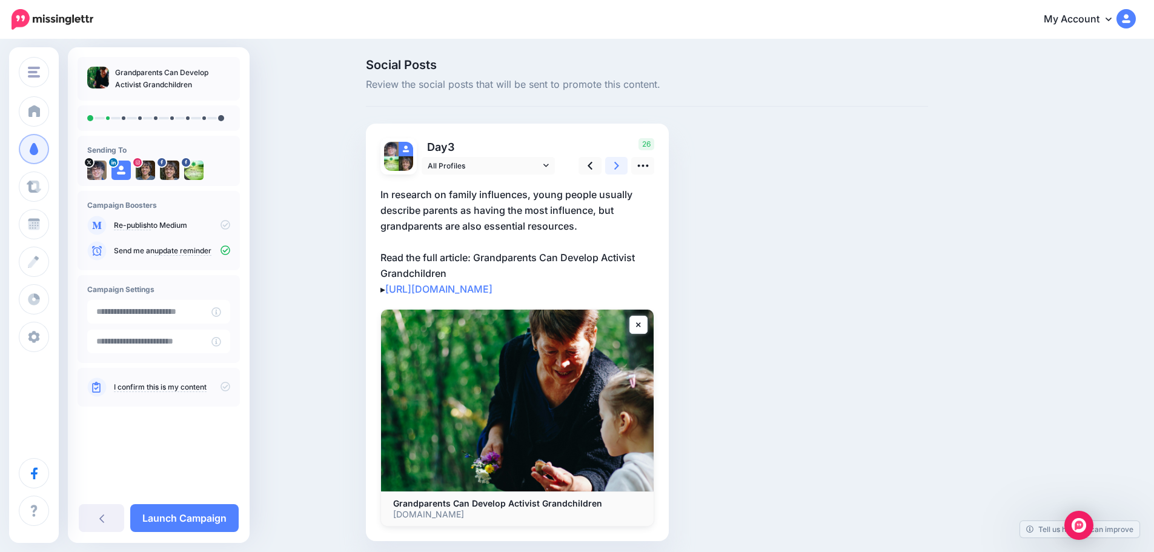
click at [619, 168] on icon at bounding box center [616, 165] width 5 height 13
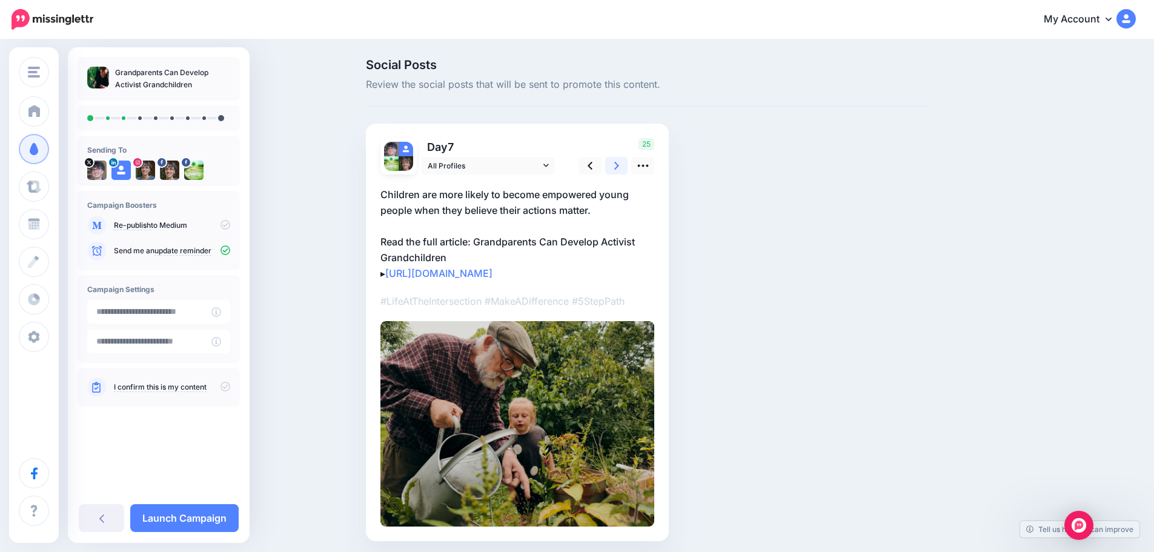
click at [619, 168] on icon at bounding box center [616, 165] width 5 height 13
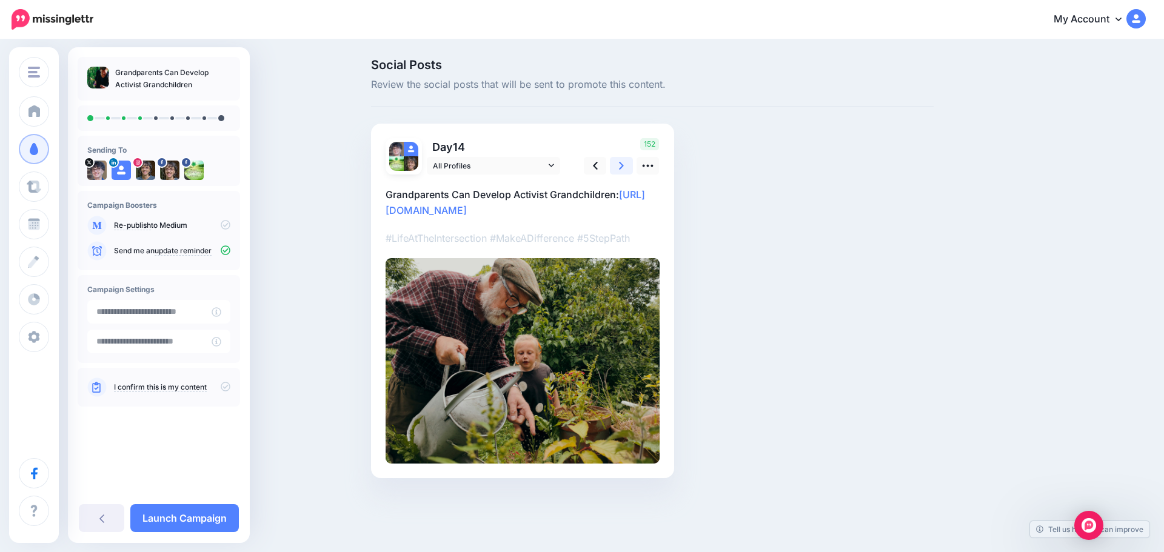
click at [622, 168] on icon at bounding box center [621, 165] width 5 height 13
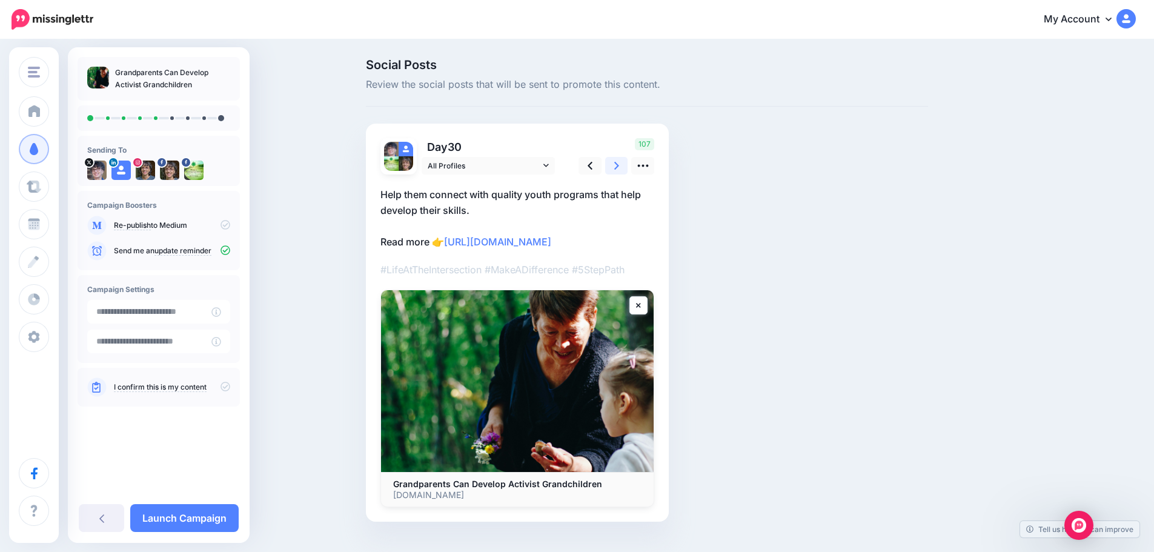
click at [619, 168] on icon at bounding box center [616, 165] width 5 height 13
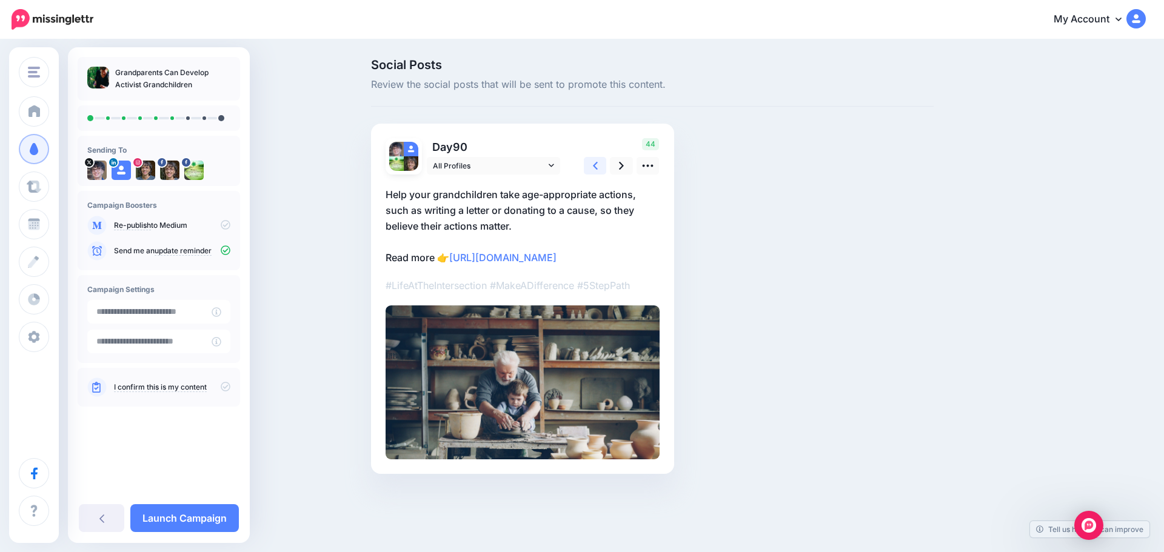
click at [595, 170] on icon at bounding box center [595, 165] width 5 height 13
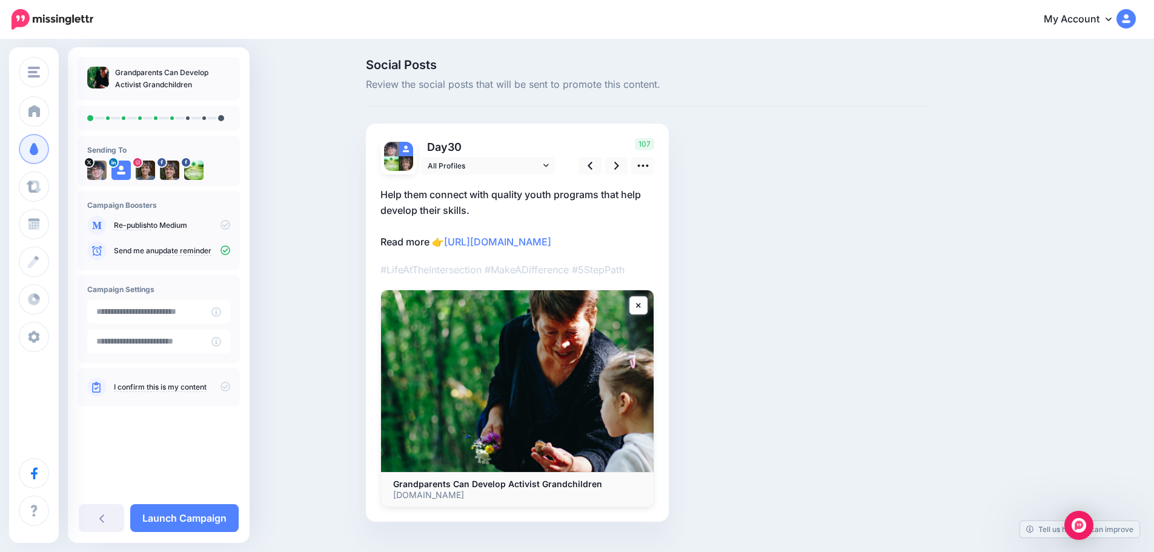
click at [422, 196] on p "Help them connect with quality youth programs that help develop their skills. R…" at bounding box center [518, 218] width 274 height 63
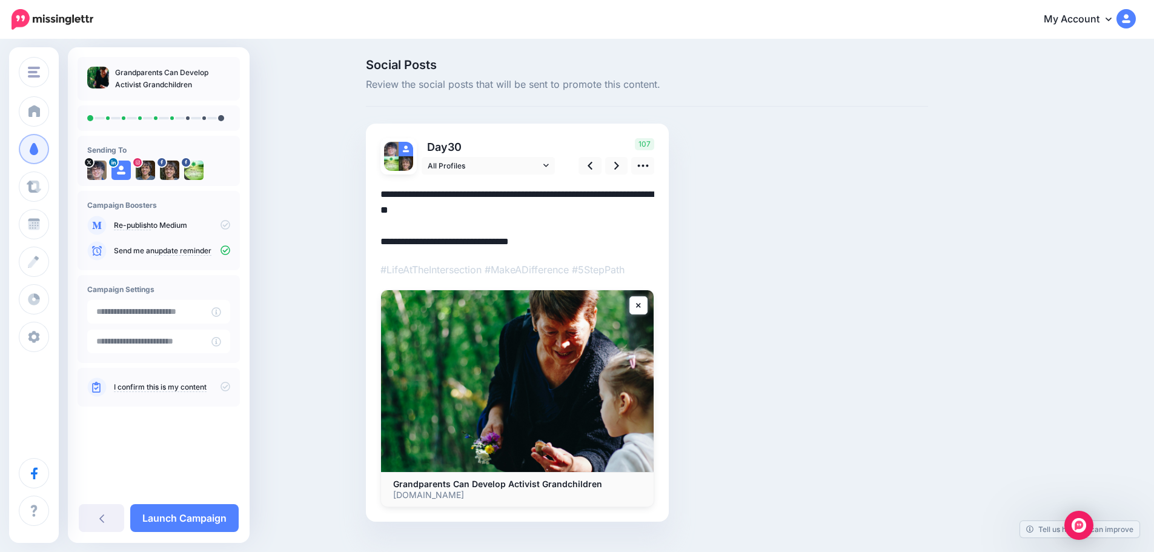
click at [422, 196] on textarea "**********" at bounding box center [518, 218] width 274 height 63
type textarea "**********"
click at [616, 165] on link at bounding box center [616, 166] width 23 height 18
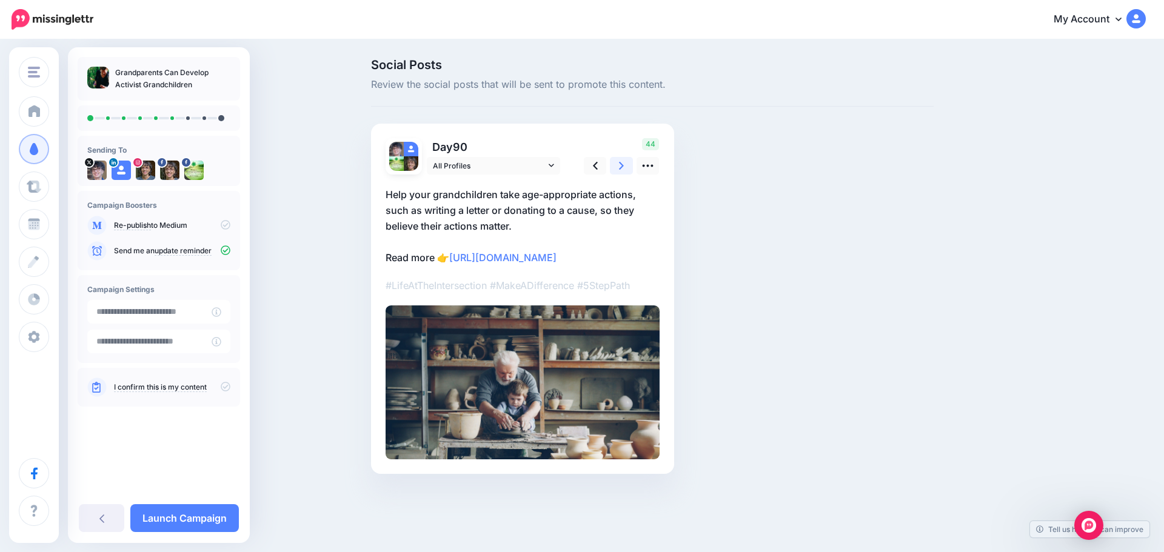
click at [619, 169] on icon at bounding box center [621, 166] width 5 height 8
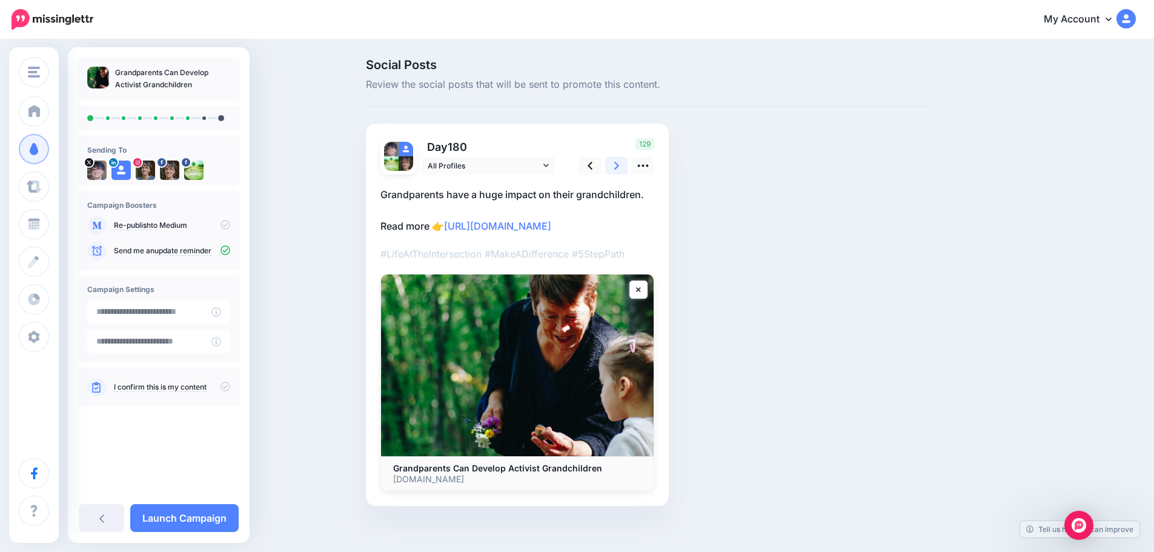
click at [619, 169] on icon at bounding box center [616, 166] width 5 height 8
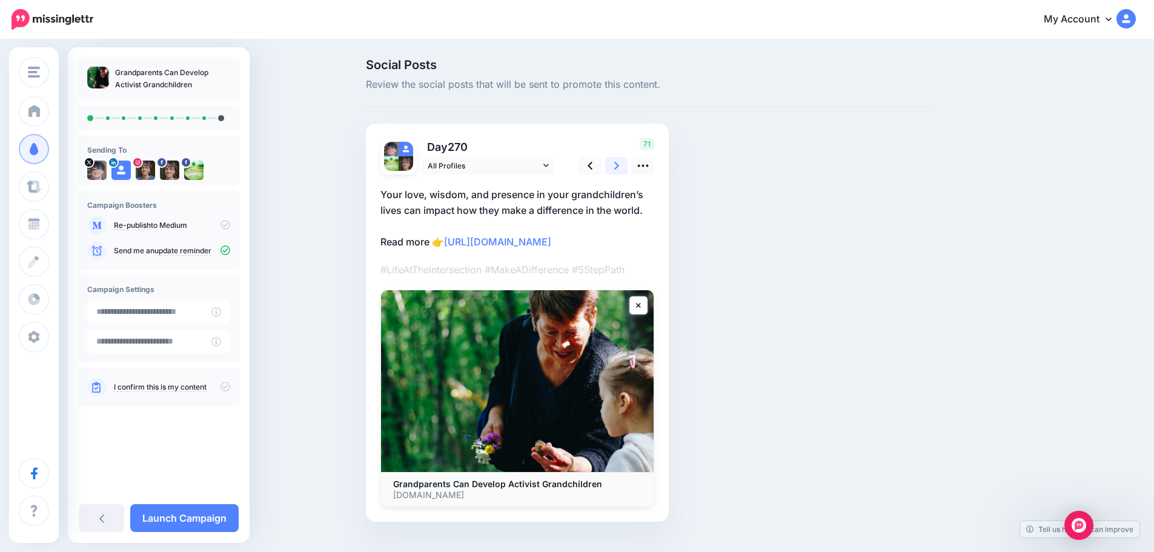
click at [619, 162] on icon at bounding box center [616, 165] width 5 height 13
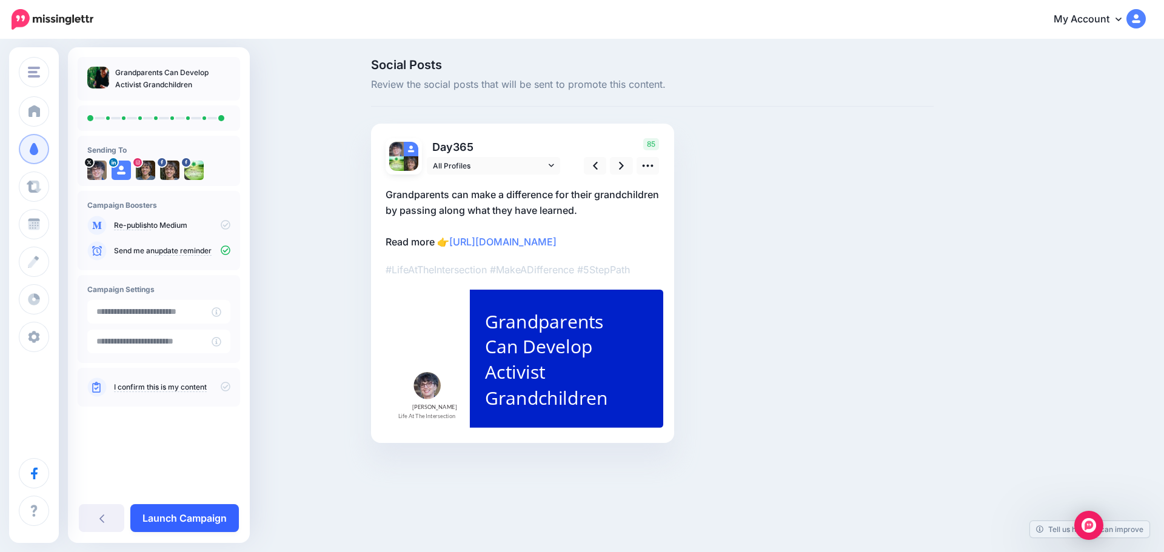
click at [209, 518] on link "Launch Campaign" at bounding box center [184, 518] width 108 height 28
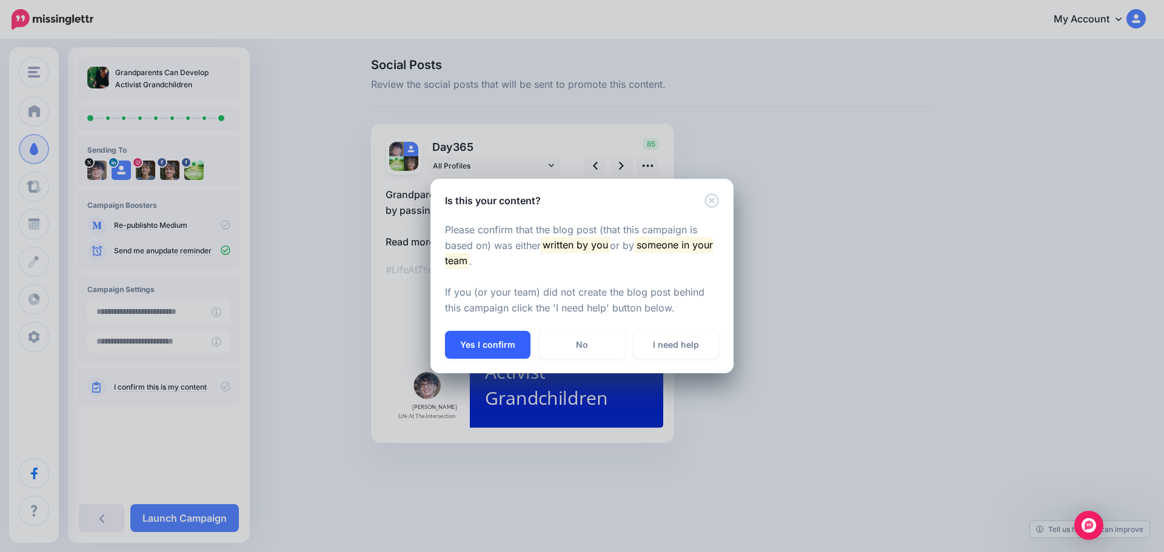
click at [480, 345] on button "Yes I confirm" at bounding box center [487, 345] width 85 height 28
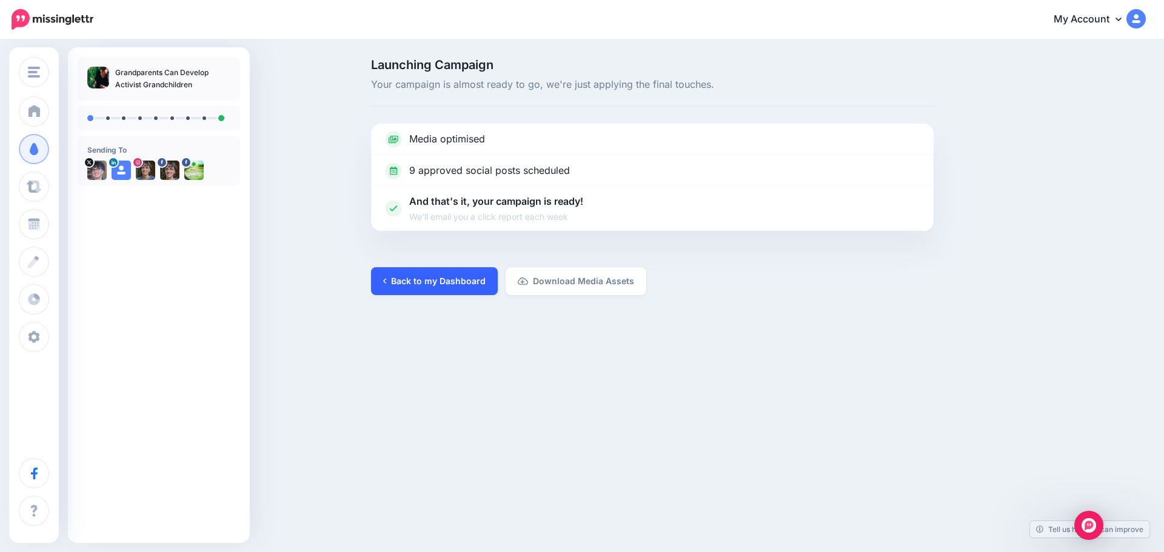
click at [441, 281] on link "Back to my Dashboard" at bounding box center [434, 281] width 127 height 28
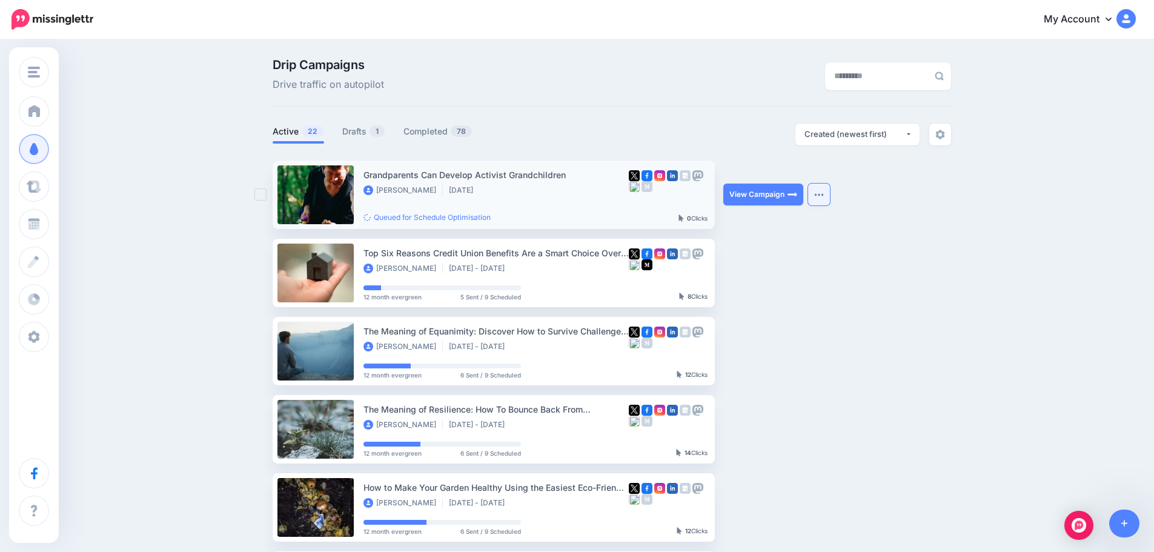
click at [829, 193] on button "button" at bounding box center [819, 195] width 22 height 22
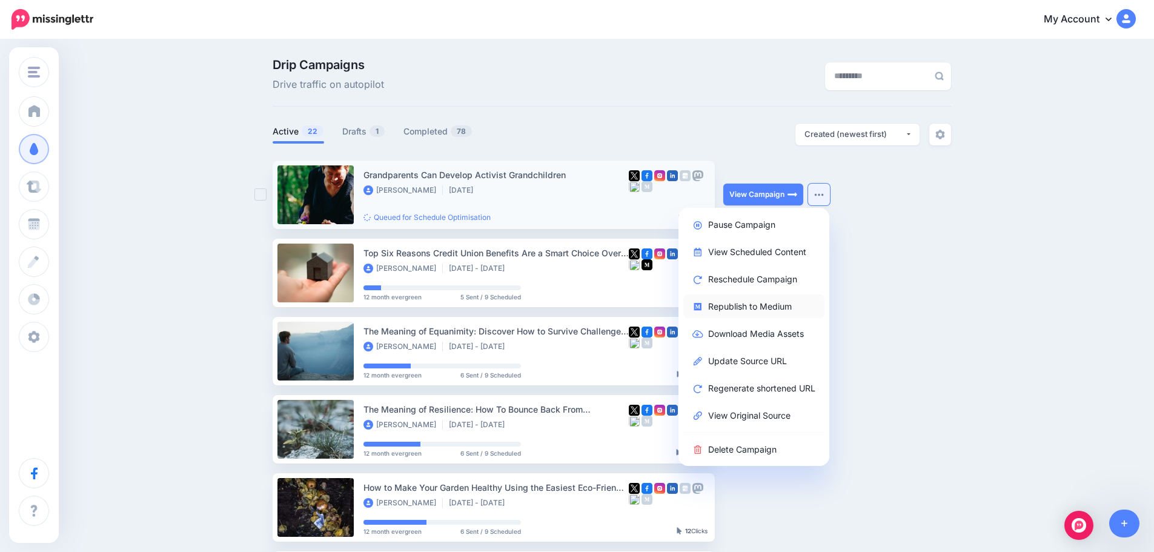
click at [781, 307] on link "Republish to Medium" at bounding box center [754, 307] width 141 height 24
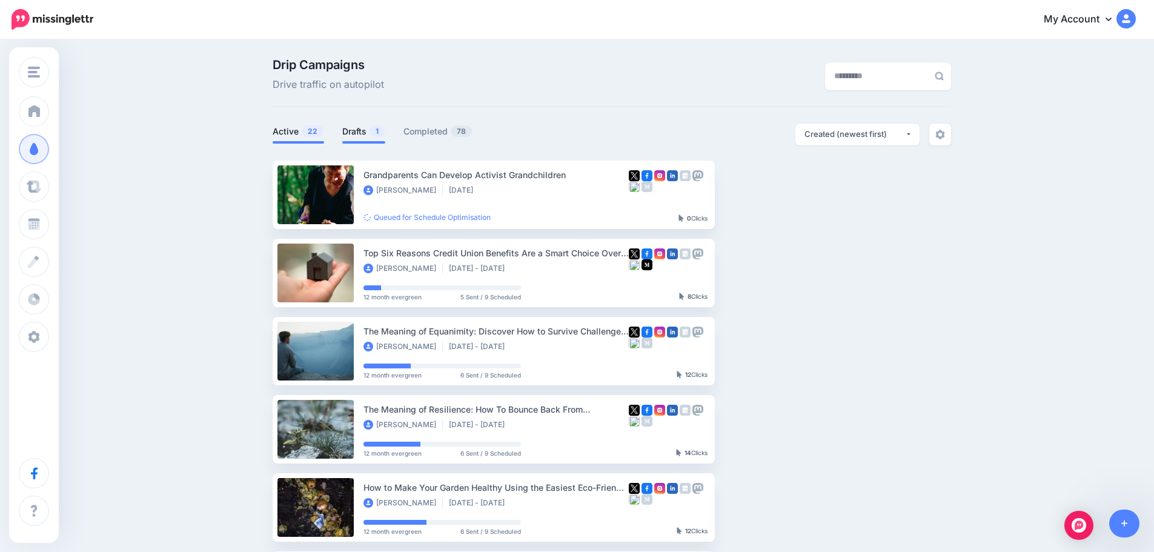
click at [362, 129] on link "Drafts 1" at bounding box center [363, 131] width 43 height 15
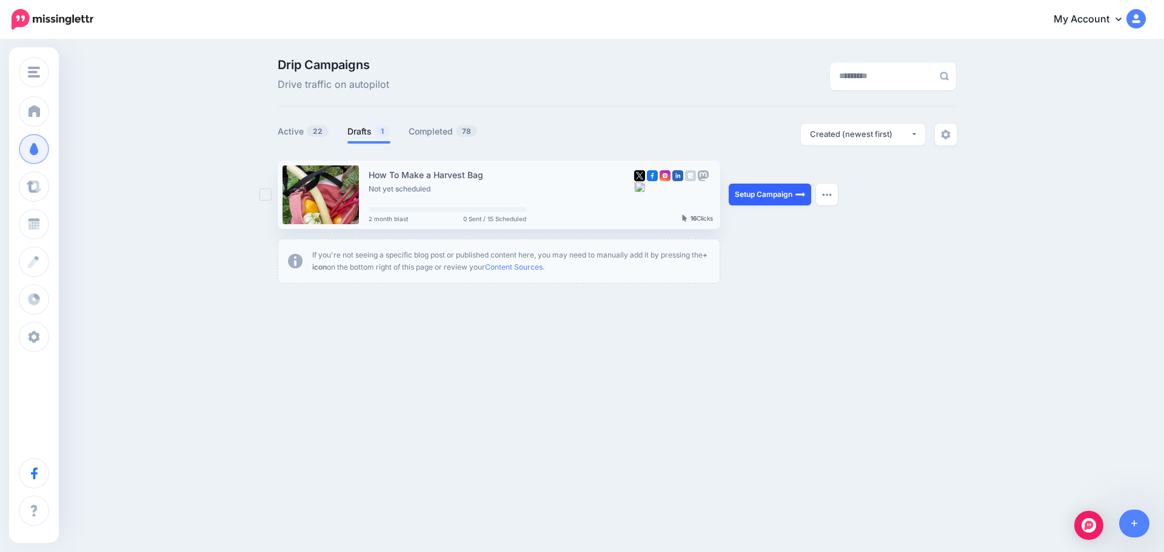
click at [745, 191] on link "Setup Campaign" at bounding box center [769, 195] width 82 height 22
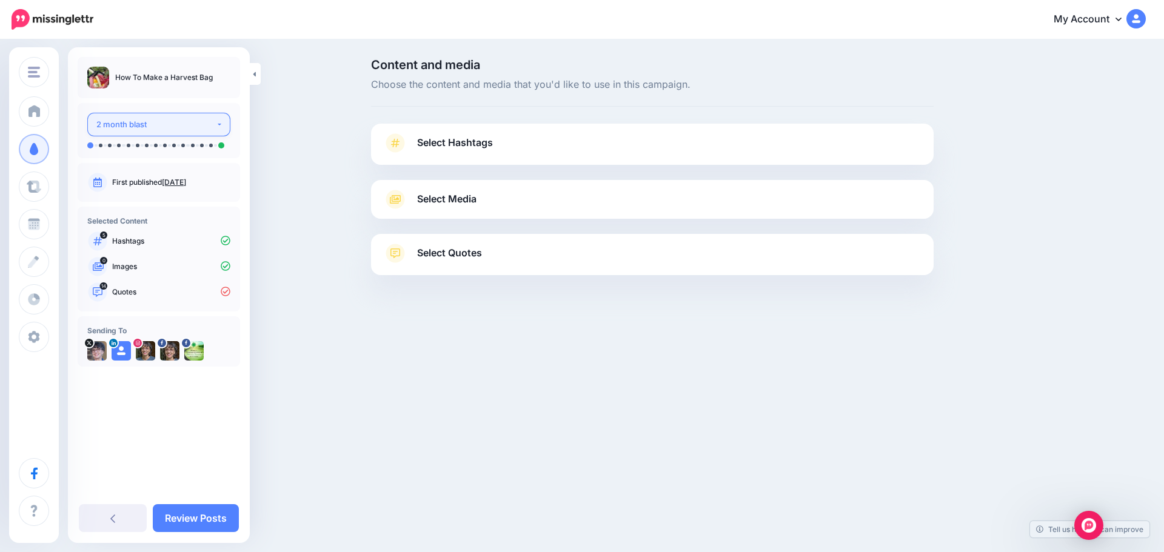
click at [221, 123] on button "2 month blast" at bounding box center [158, 125] width 143 height 24
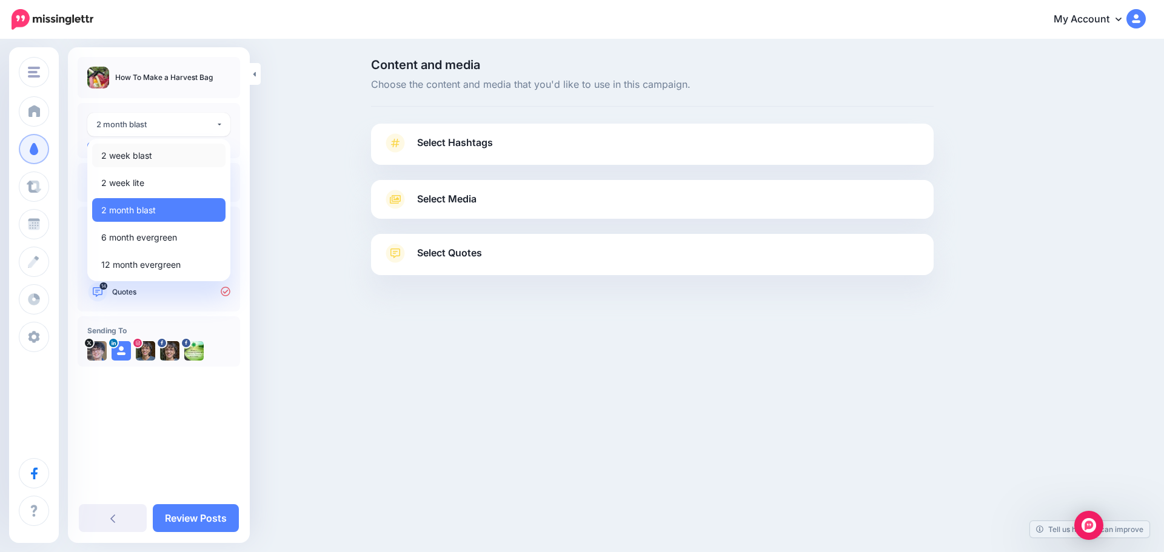
click at [191, 155] on link "2 week blast" at bounding box center [158, 156] width 133 height 24
select select "******"
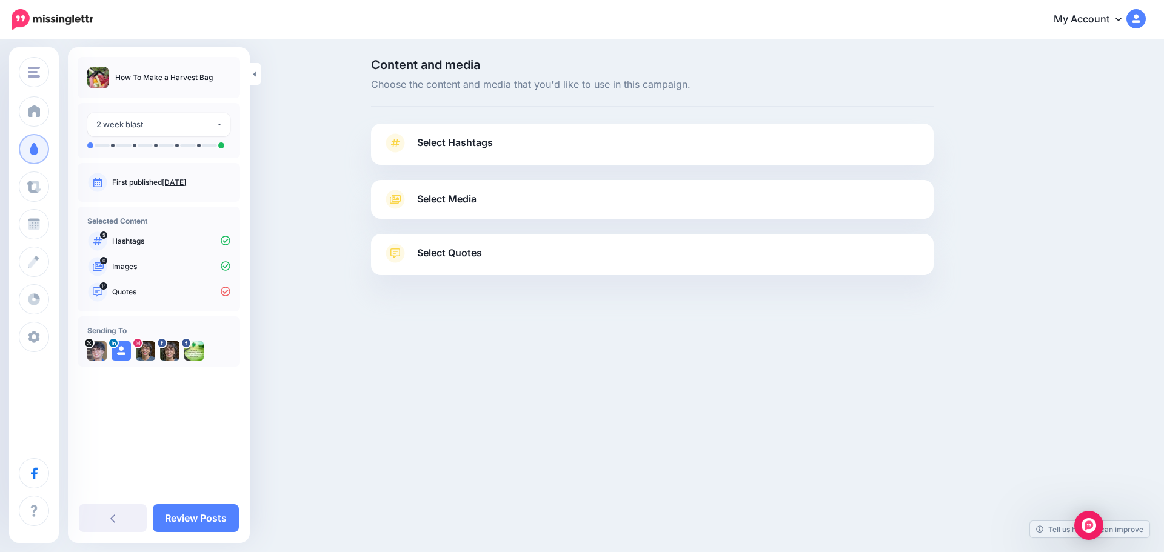
click at [463, 139] on span "Select Hashtags" at bounding box center [455, 143] width 76 height 16
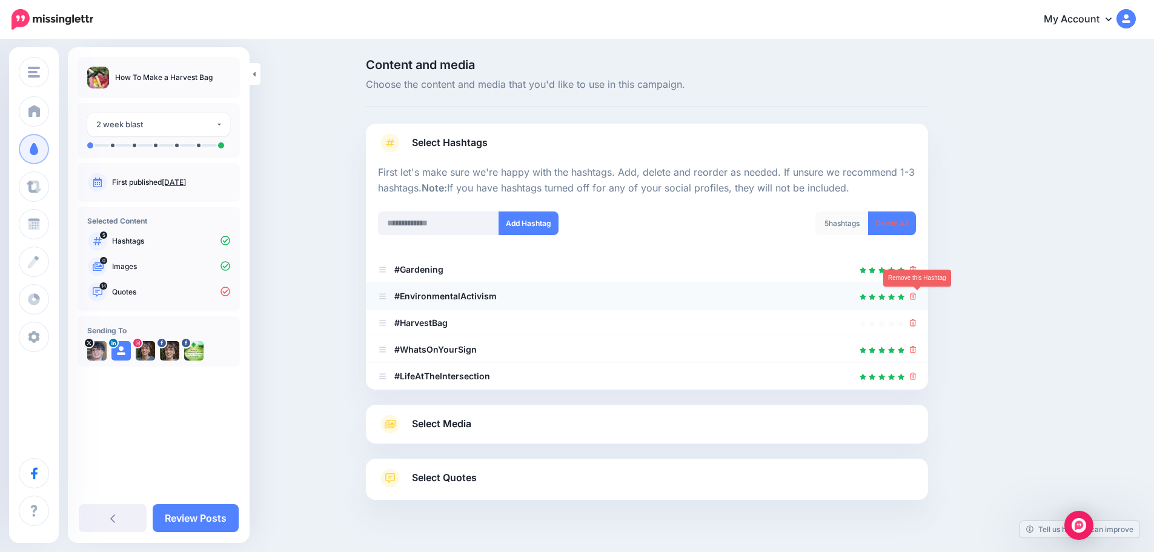
click at [917, 297] on icon at bounding box center [913, 296] width 7 height 7
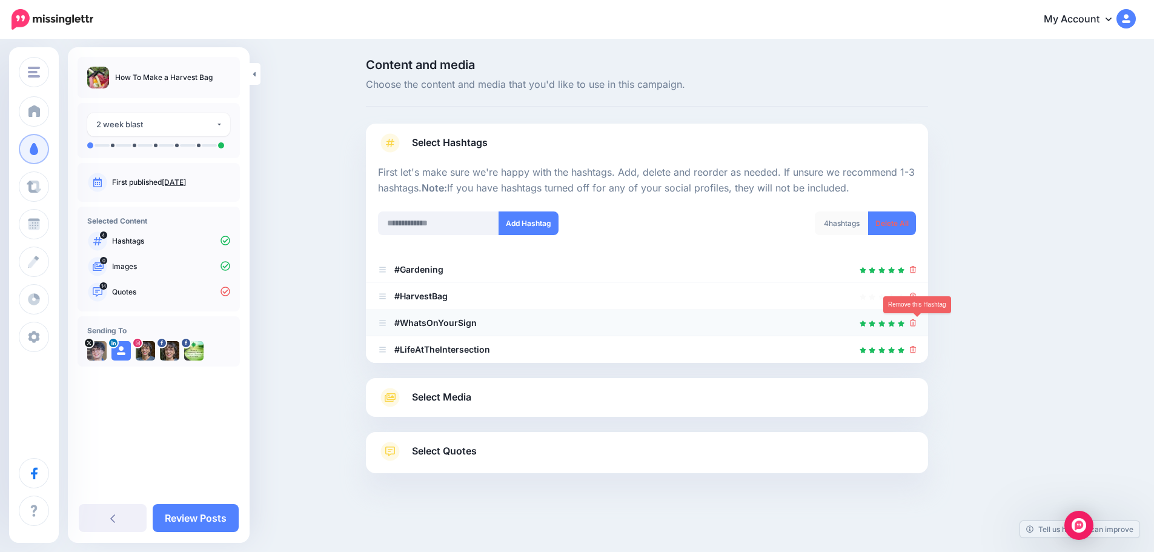
click at [917, 327] on icon at bounding box center [913, 322] width 7 height 7
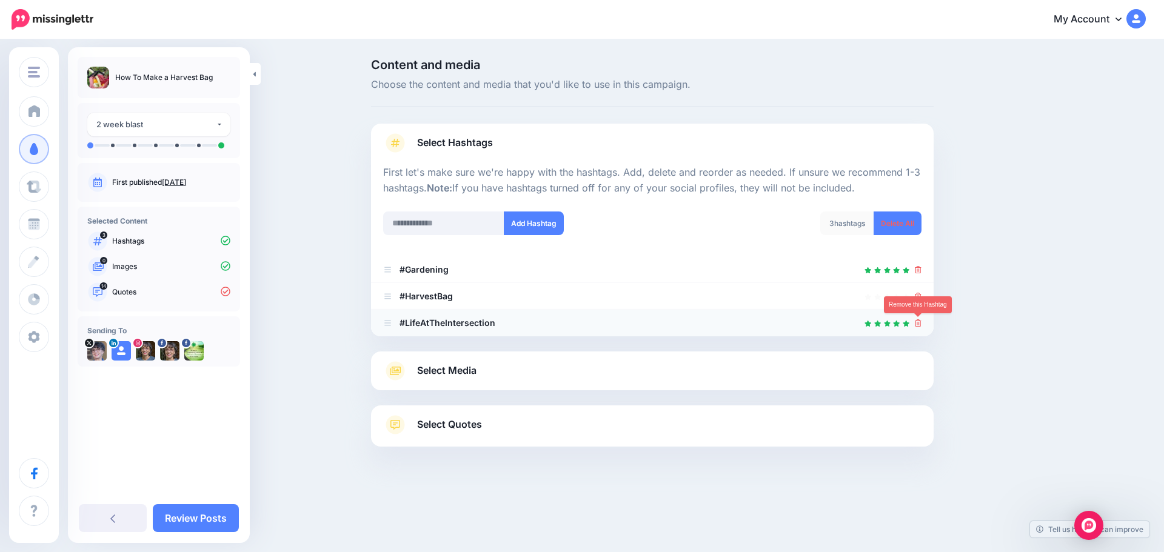
click at [917, 322] on icon at bounding box center [917, 322] width 7 height 7
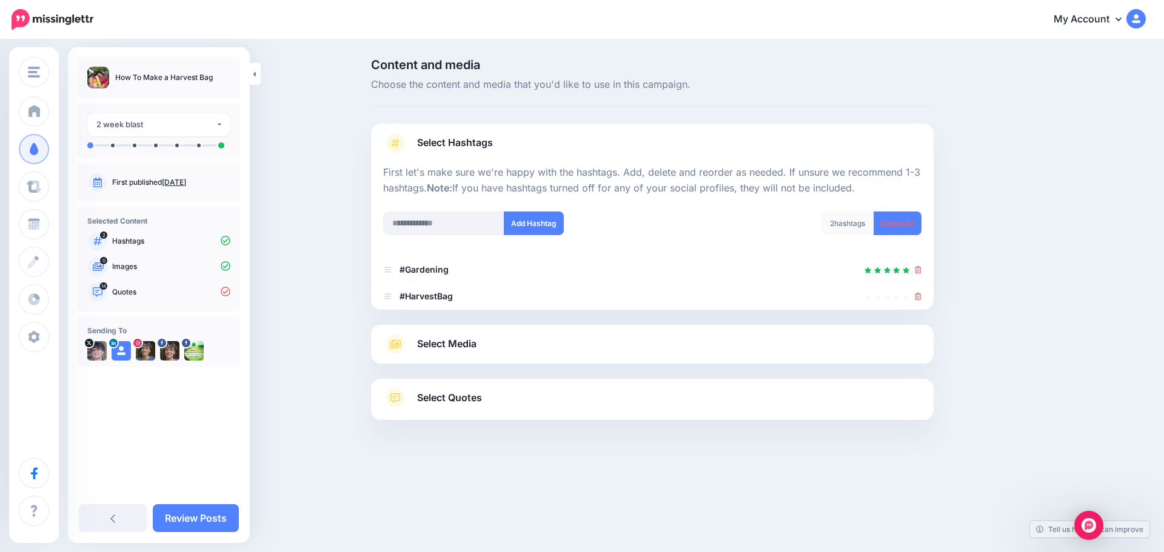
click at [445, 342] on span "Select Media" at bounding box center [446, 344] width 59 height 16
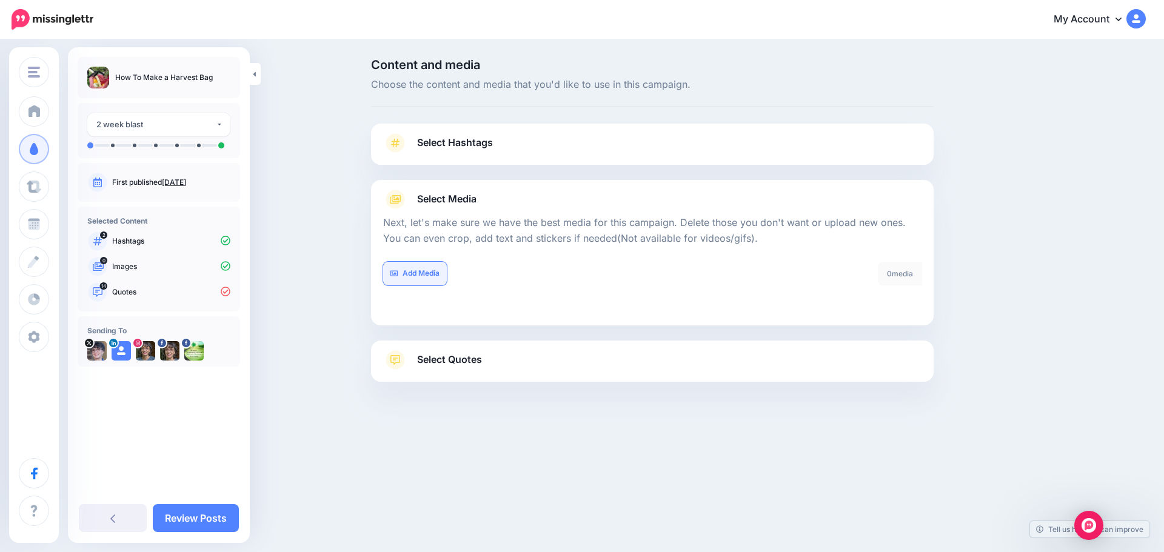
click at [428, 273] on link "Add Media" at bounding box center [415, 274] width 64 height 24
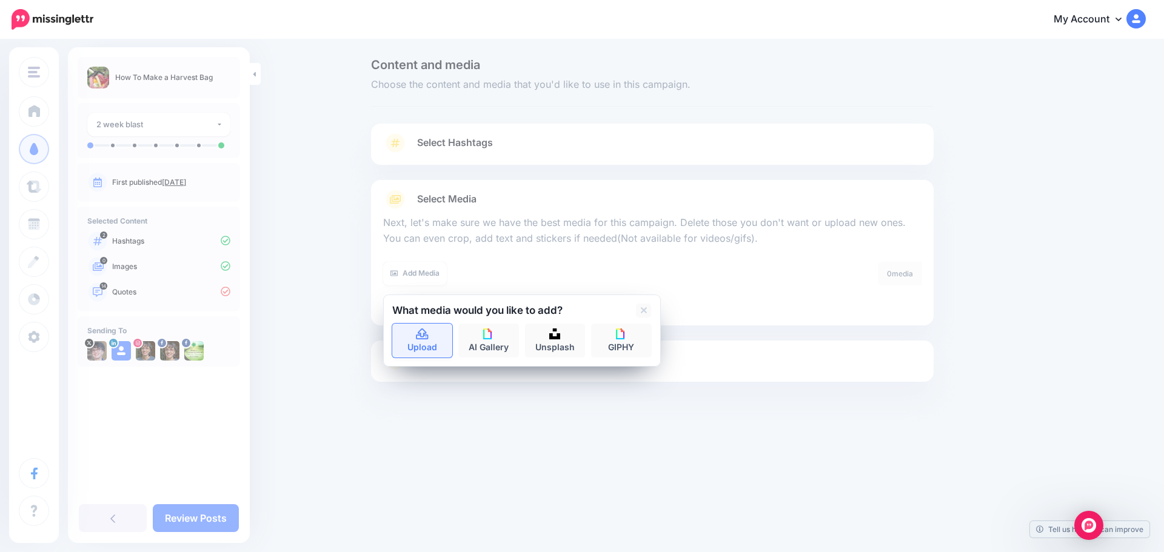
click at [429, 339] on link "Upload" at bounding box center [422, 341] width 61 height 34
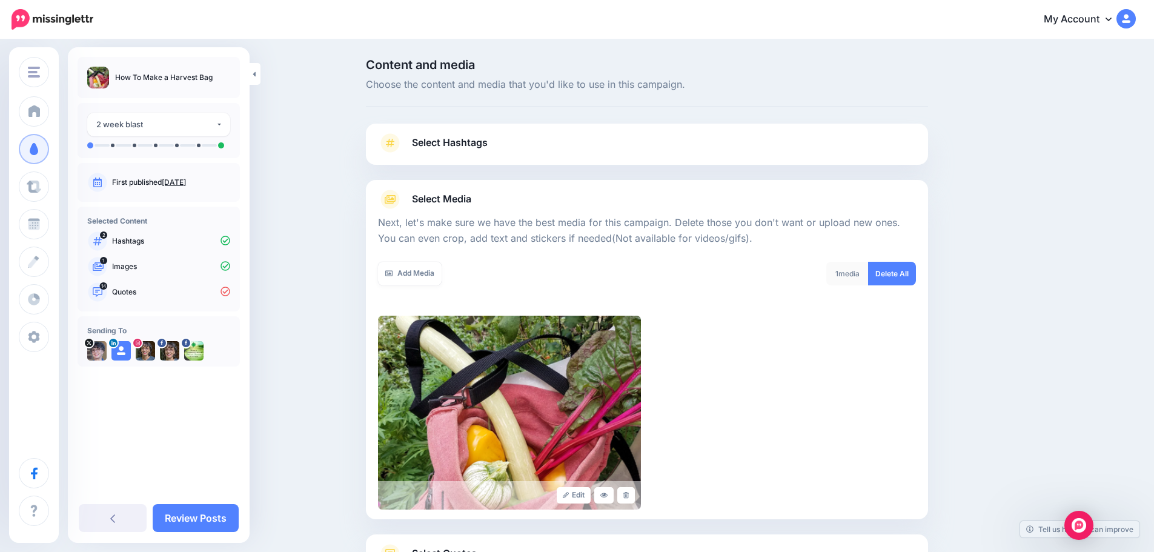
scroll to position [102, 0]
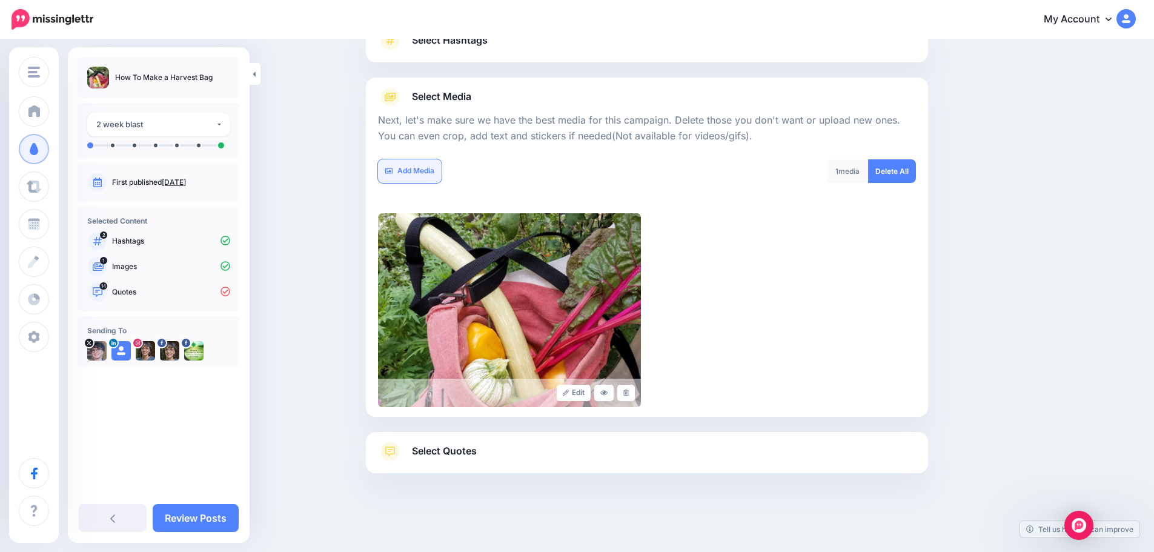
click at [416, 168] on link "Add Media" at bounding box center [410, 171] width 64 height 24
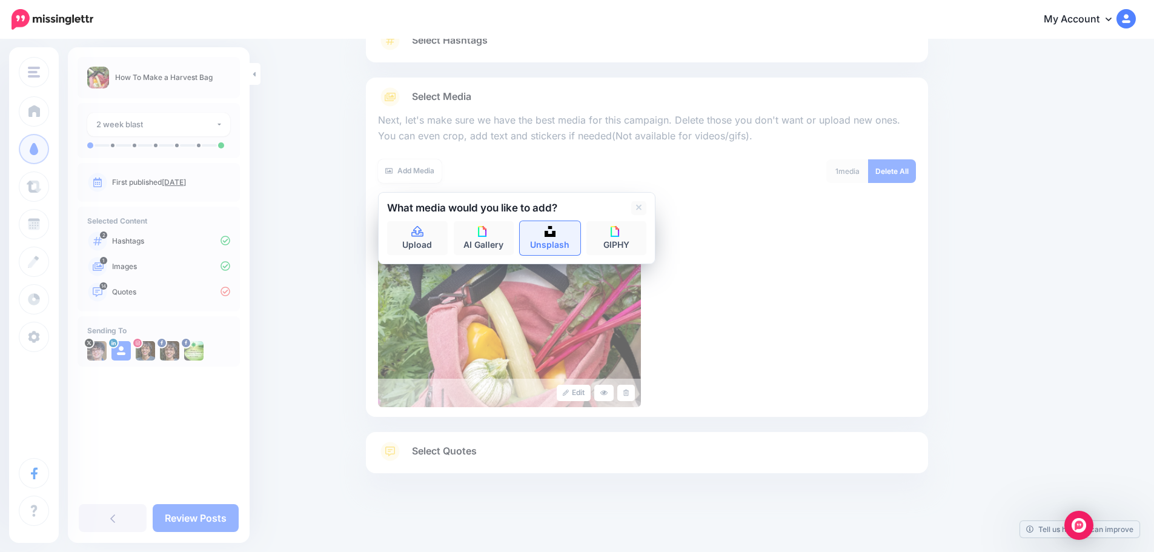
click at [551, 236] on img at bounding box center [550, 231] width 11 height 11
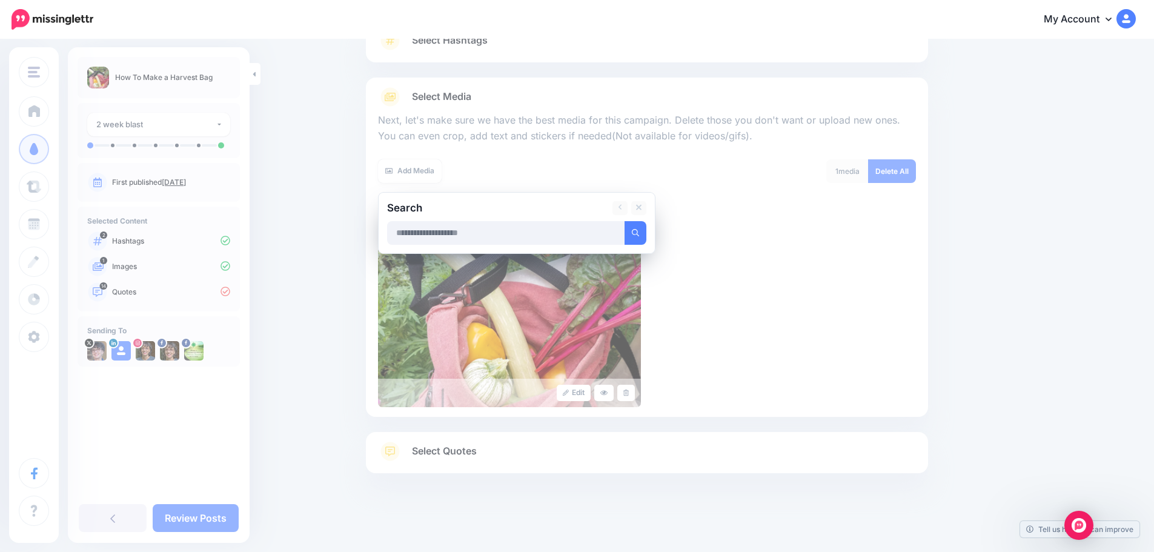
click at [464, 239] on input "text" at bounding box center [506, 233] width 238 height 24
click at [625, 221] on button "submit" at bounding box center [636, 233] width 22 height 24
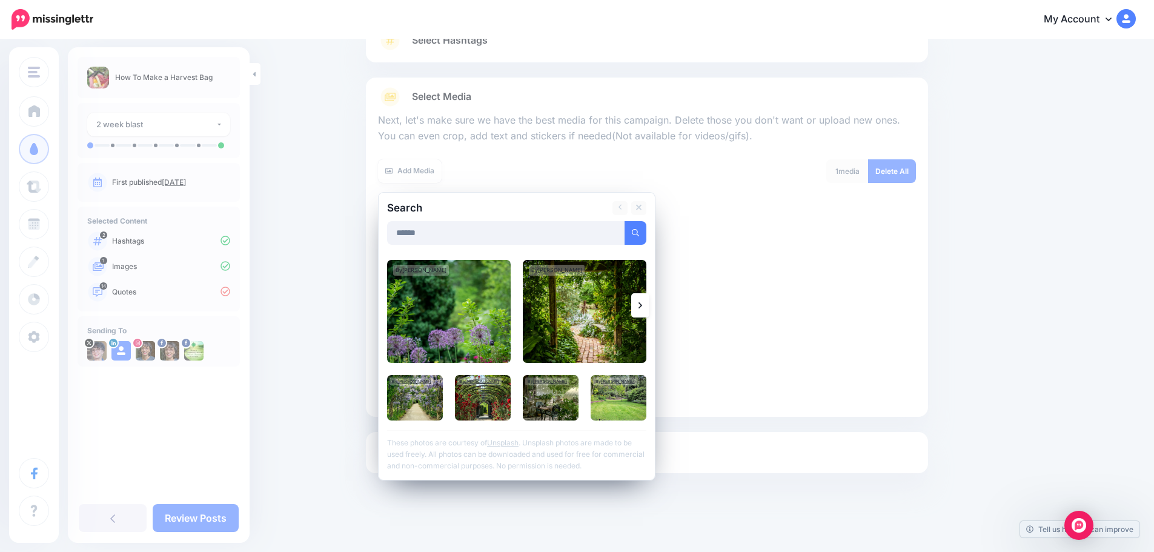
click at [641, 305] on link at bounding box center [640, 305] width 18 height 24
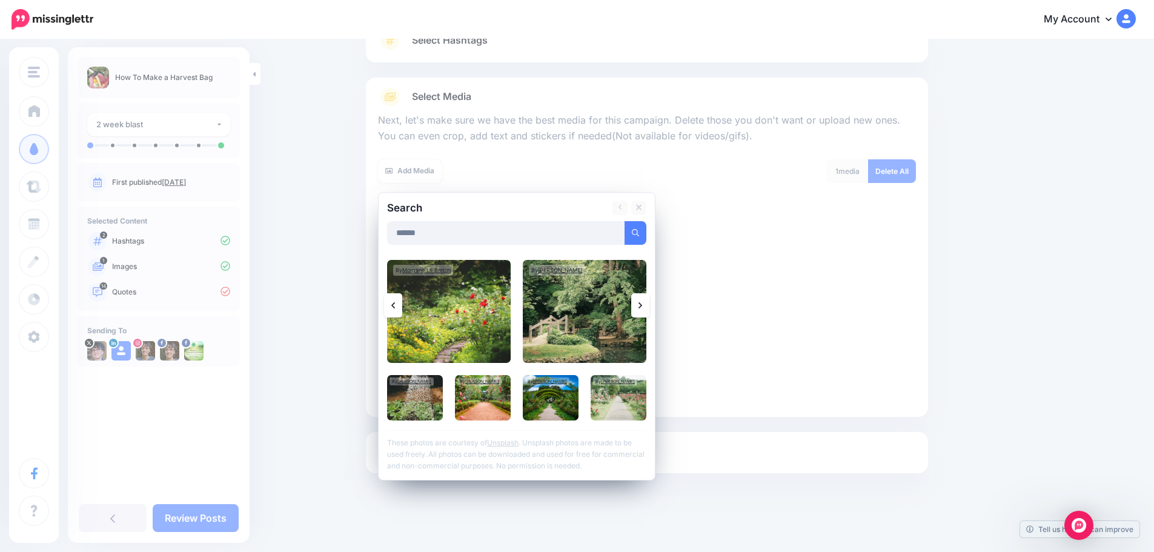
click at [642, 303] on icon at bounding box center [641, 306] width 4 height 10
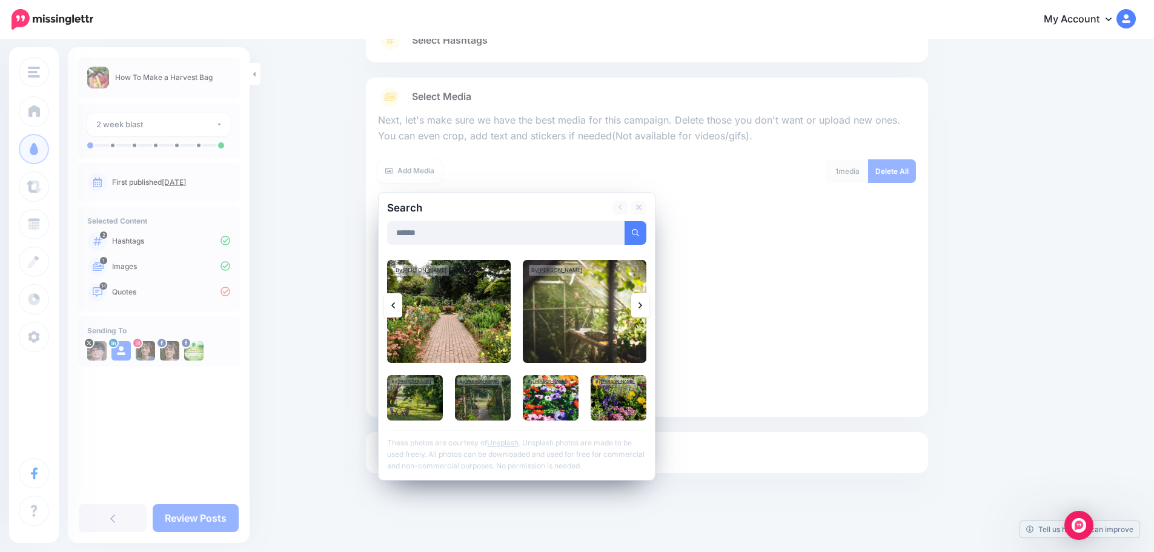
click at [642, 305] on icon at bounding box center [641, 306] width 4 height 10
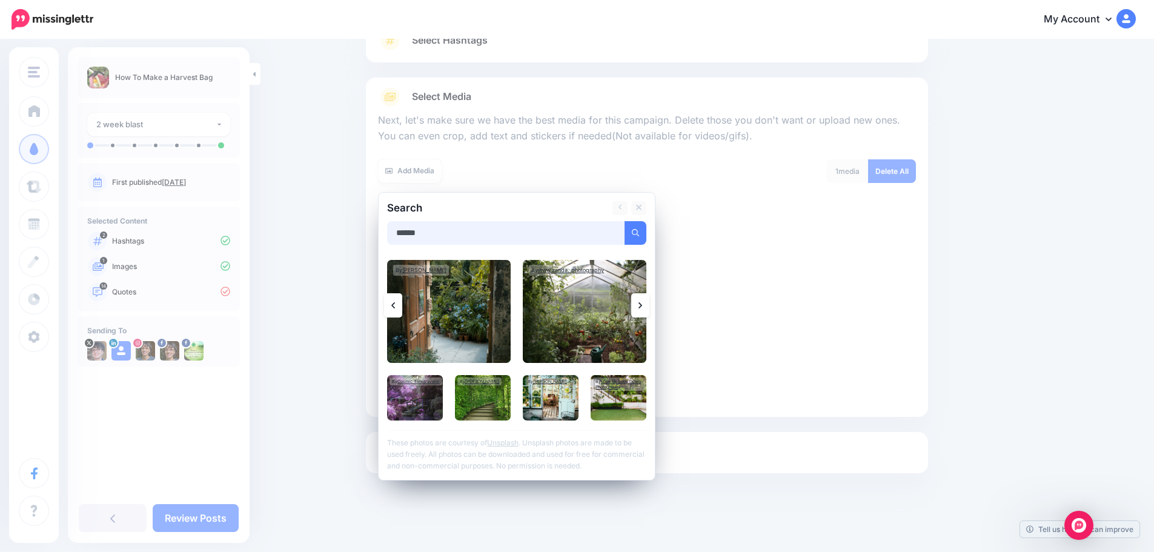
click at [399, 236] on input "******" at bounding box center [506, 233] width 238 height 24
type input "**********"
click at [639, 230] on icon "submit" at bounding box center [635, 232] width 7 height 7
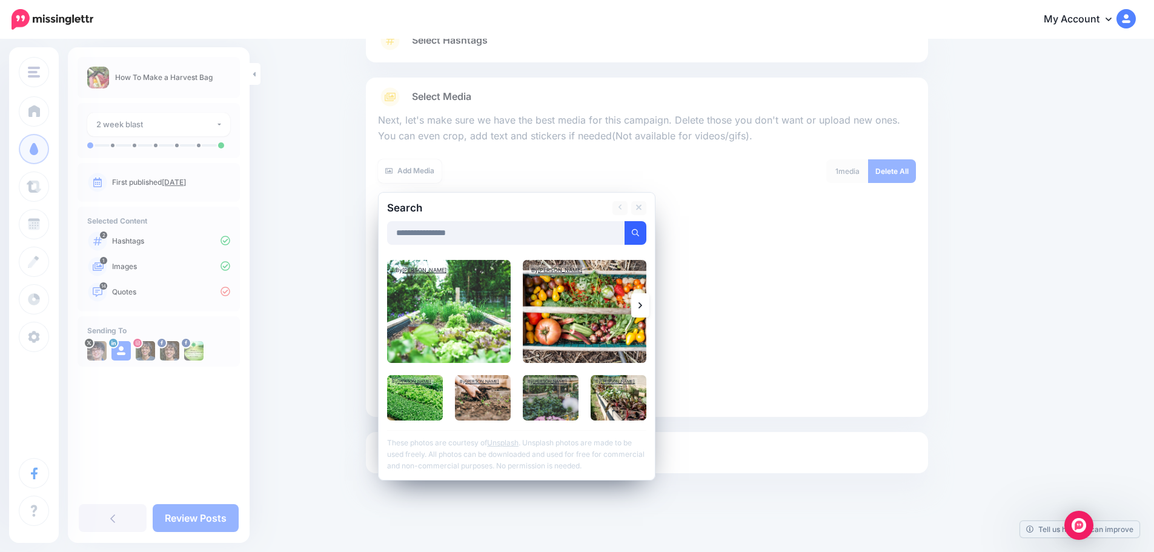
click at [642, 304] on icon at bounding box center [641, 306] width 4 height 10
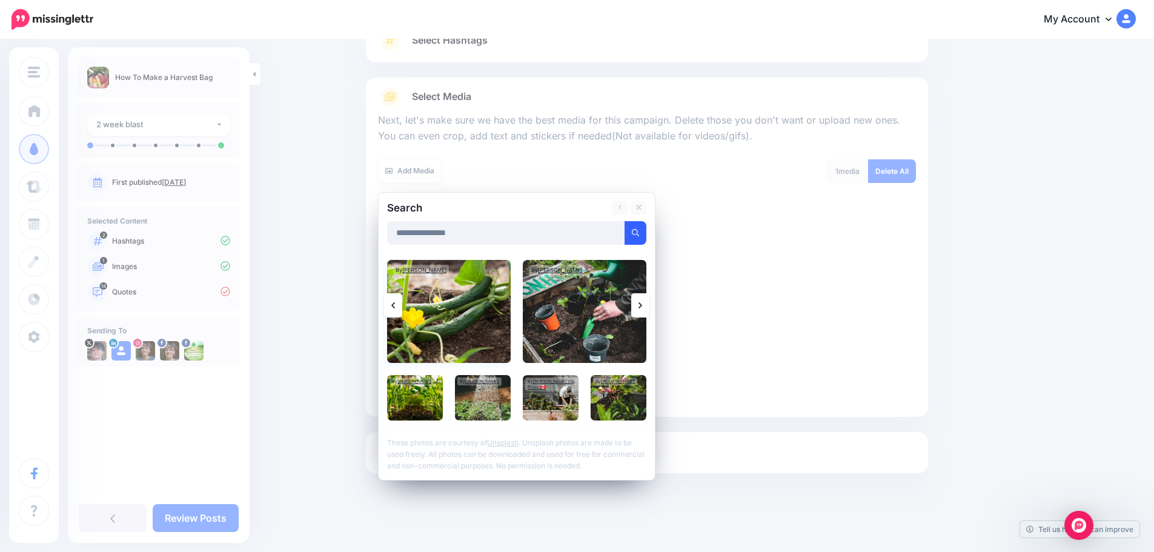
click at [448, 317] on img at bounding box center [449, 311] width 124 height 103
click at [630, 233] on link "Add Media" at bounding box center [621, 233] width 52 height 24
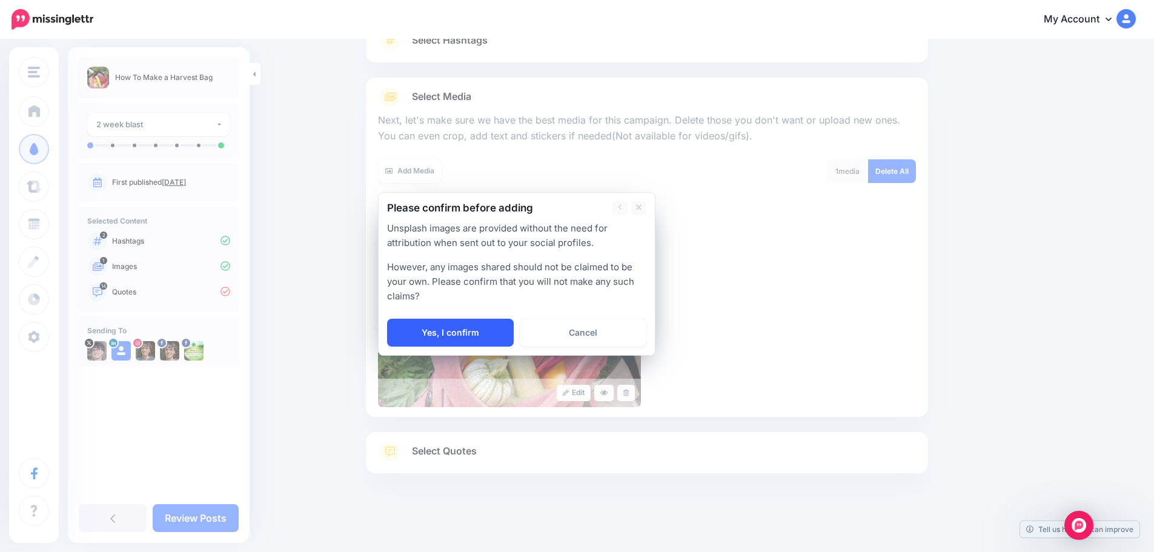
click at [456, 332] on link "Yes, I confirm" at bounding box center [450, 333] width 127 height 28
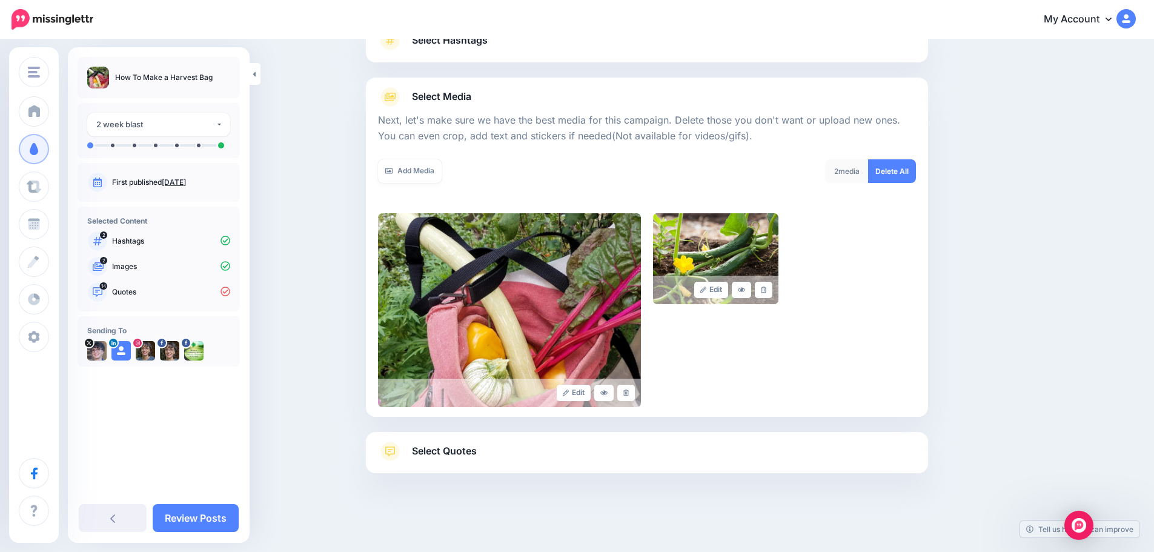
click at [451, 448] on span "Select Quotes" at bounding box center [444, 451] width 65 height 16
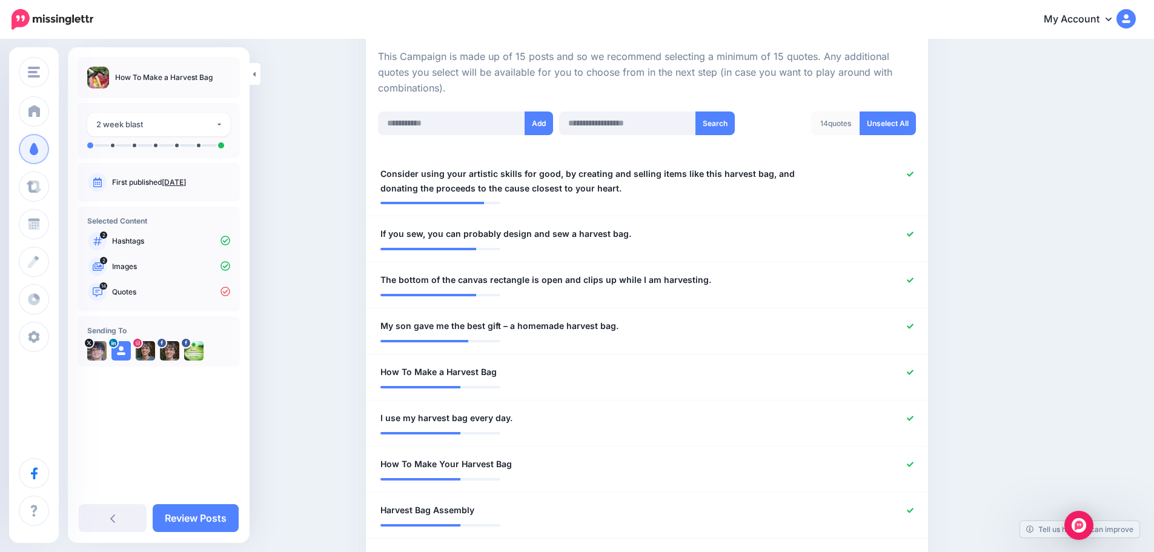
scroll to position [284, 0]
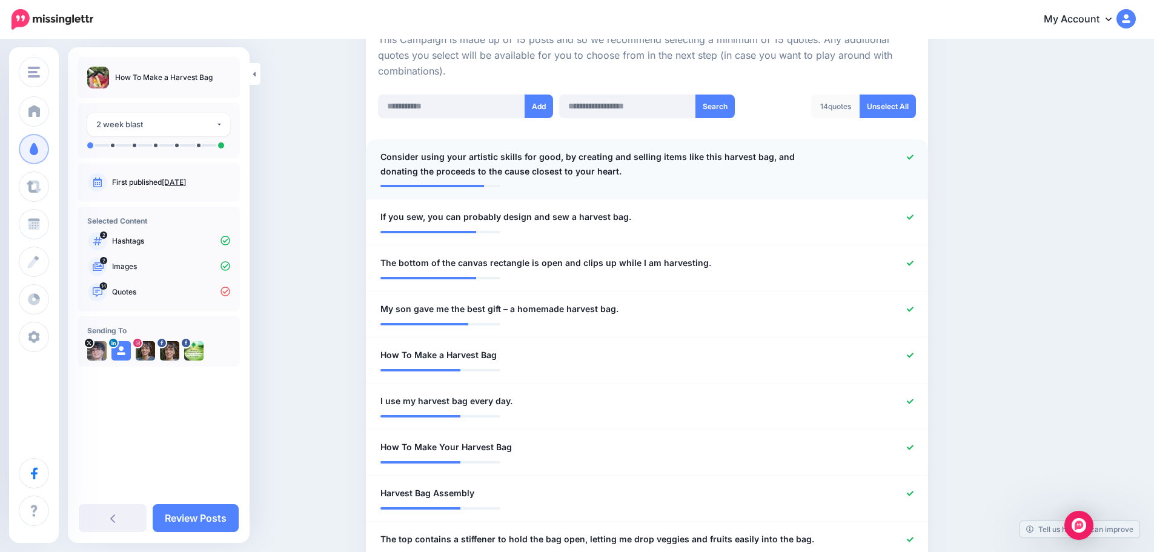
click at [914, 157] on icon at bounding box center [910, 157] width 7 height 5
click at [911, 313] on div at bounding box center [877, 309] width 92 height 15
click at [914, 399] on icon at bounding box center [910, 401] width 7 height 7
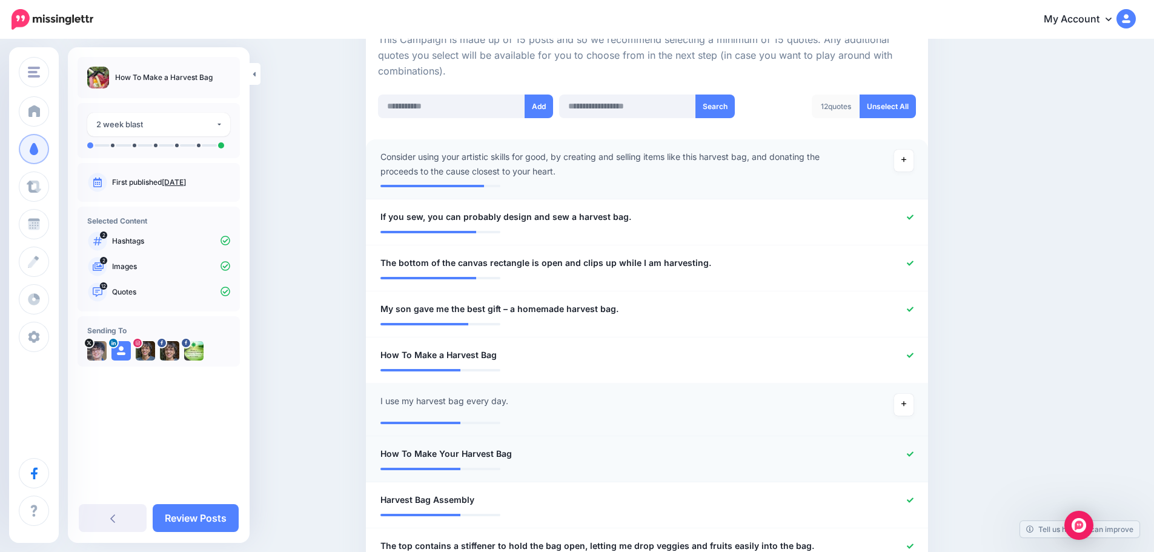
click at [914, 454] on icon at bounding box center [910, 454] width 7 height 7
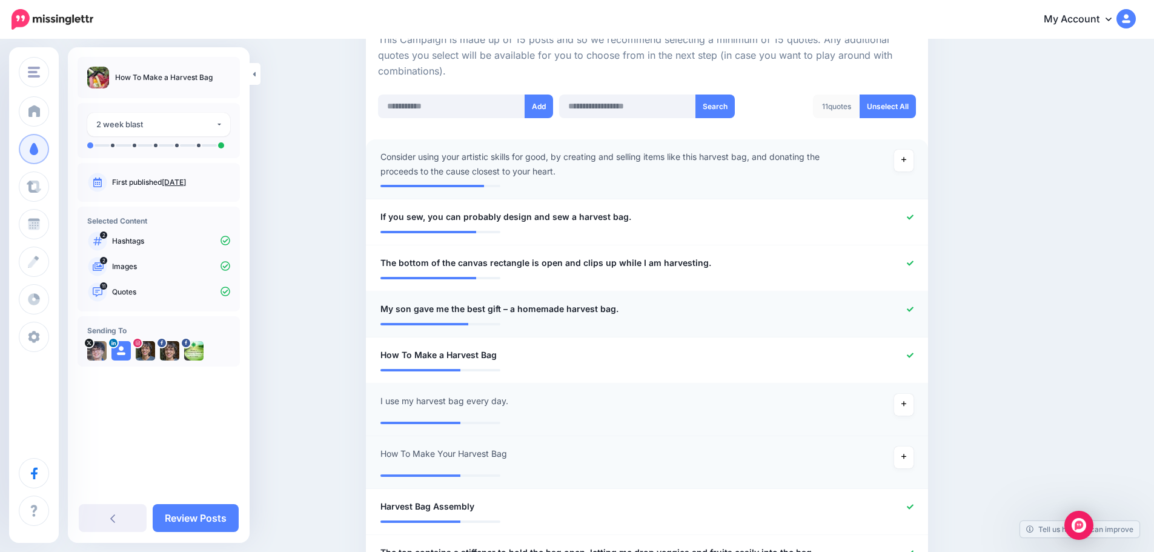
click at [914, 310] on icon at bounding box center [910, 309] width 7 height 5
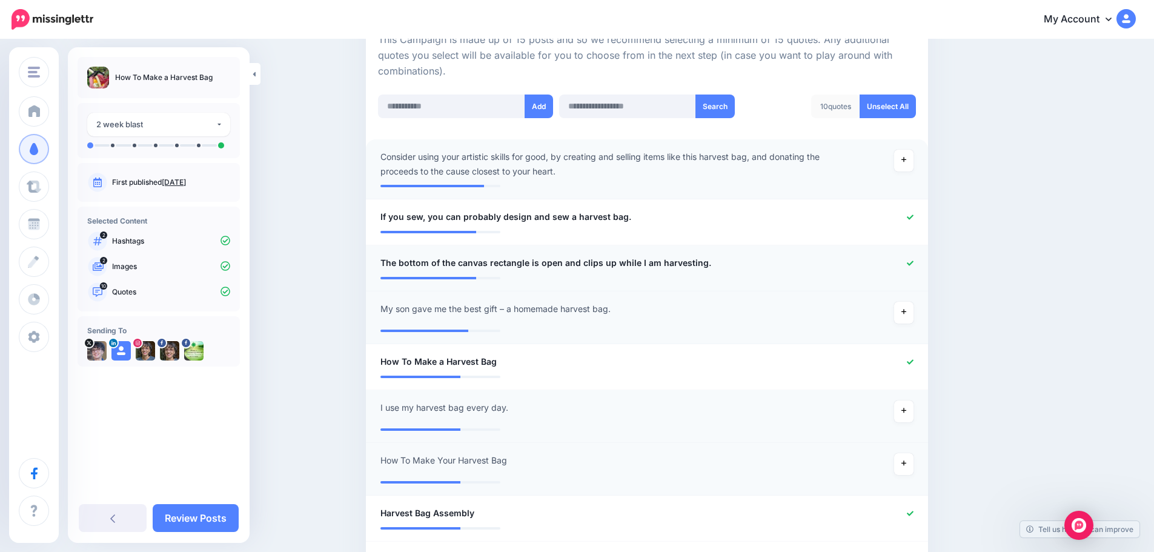
drag, startPoint x: 914, startPoint y: 265, endPoint x: 912, endPoint y: 271, distance: 6.5
click at [914, 265] on icon at bounding box center [910, 263] width 7 height 5
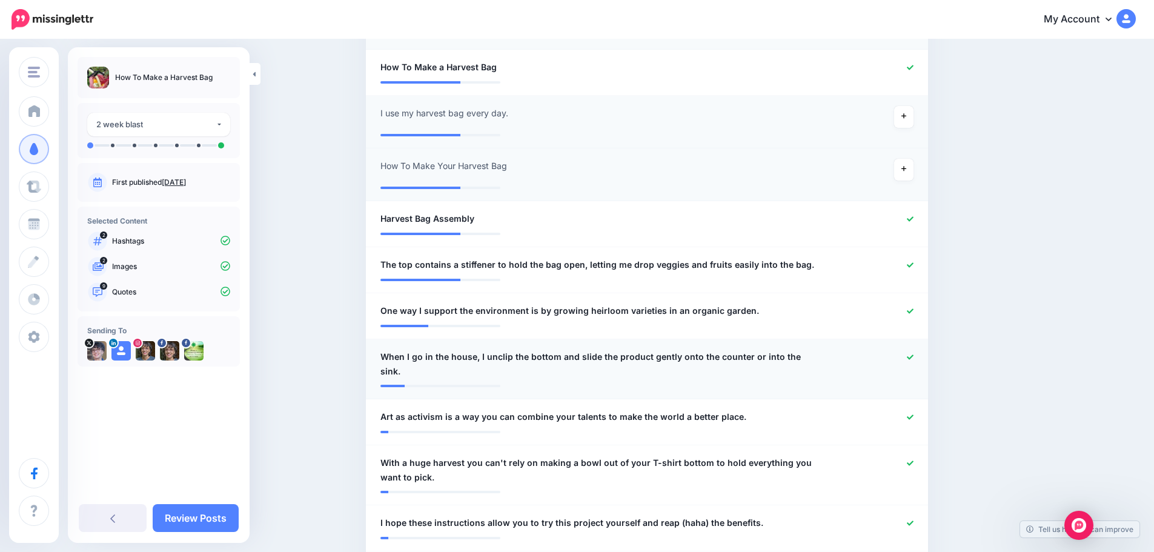
scroll to position [587, 0]
click at [563, 357] on span "When I go in the house, I unclip the bottom and slide the product gently onto t…" at bounding box center [602, 362] width 442 height 29
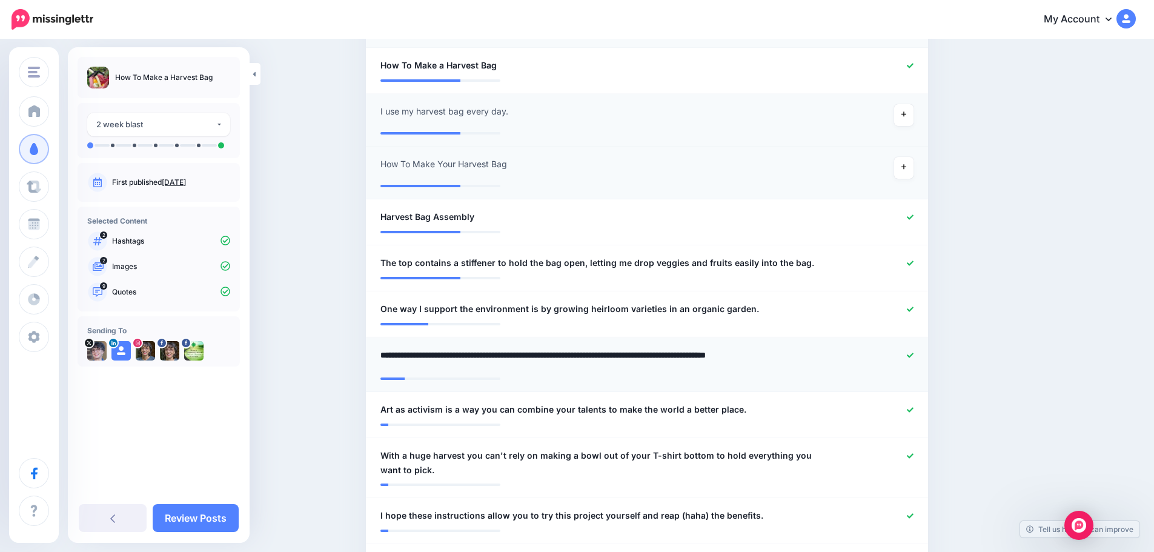
click at [563, 357] on textarea "**********" at bounding box center [602, 360] width 442 height 24
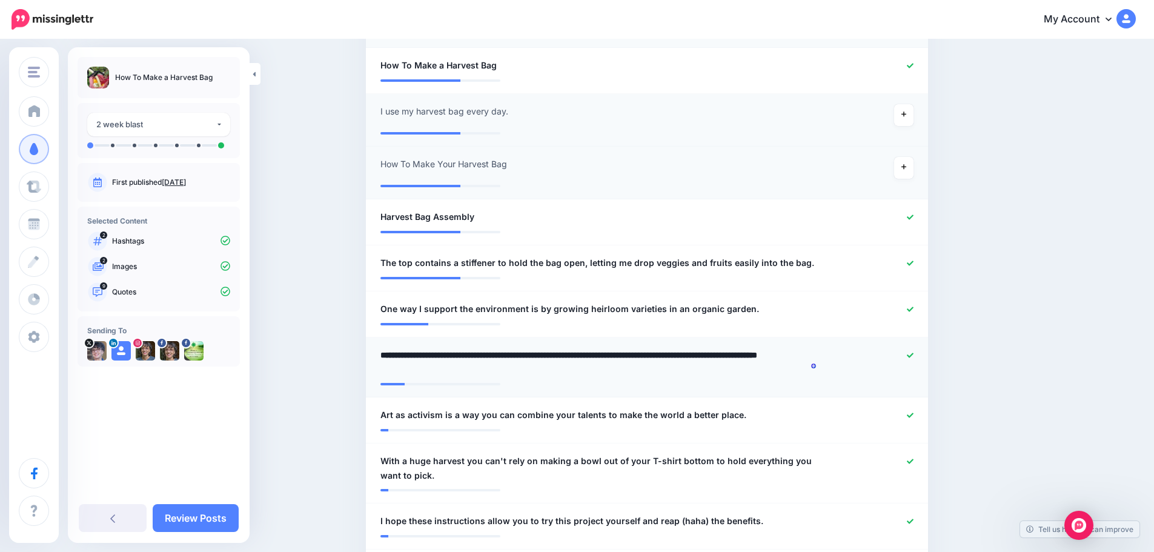
type textarea "**********"
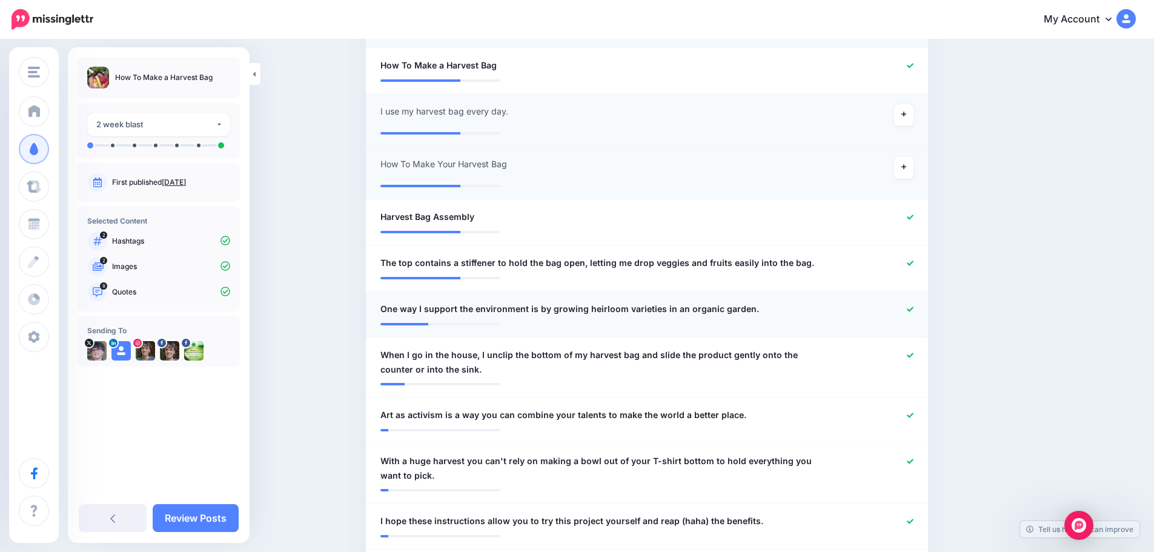
click at [914, 310] on icon at bounding box center [910, 309] width 7 height 5
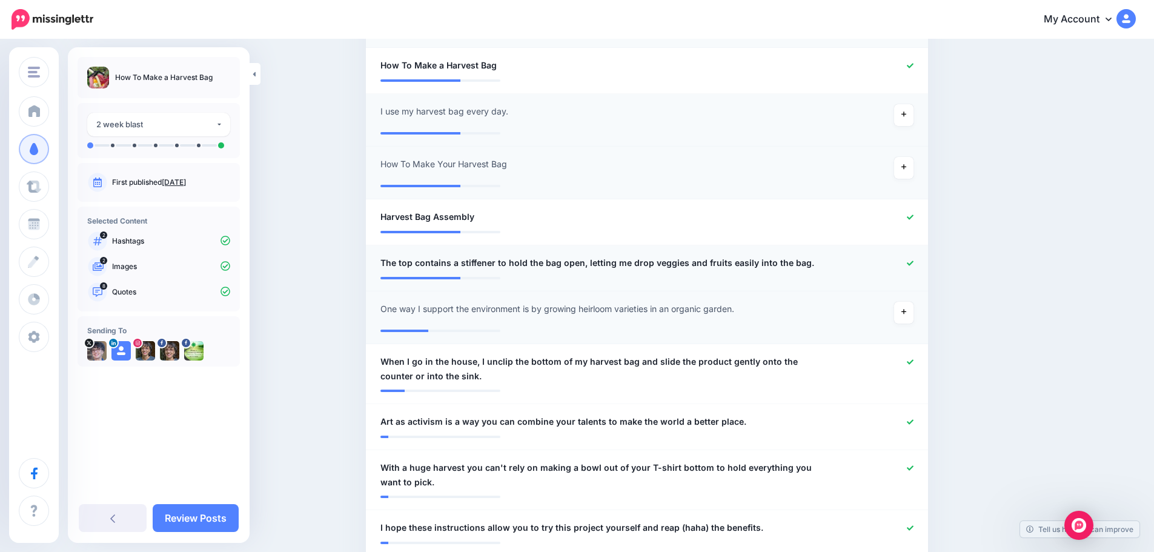
click at [914, 263] on icon at bounding box center [910, 263] width 7 height 5
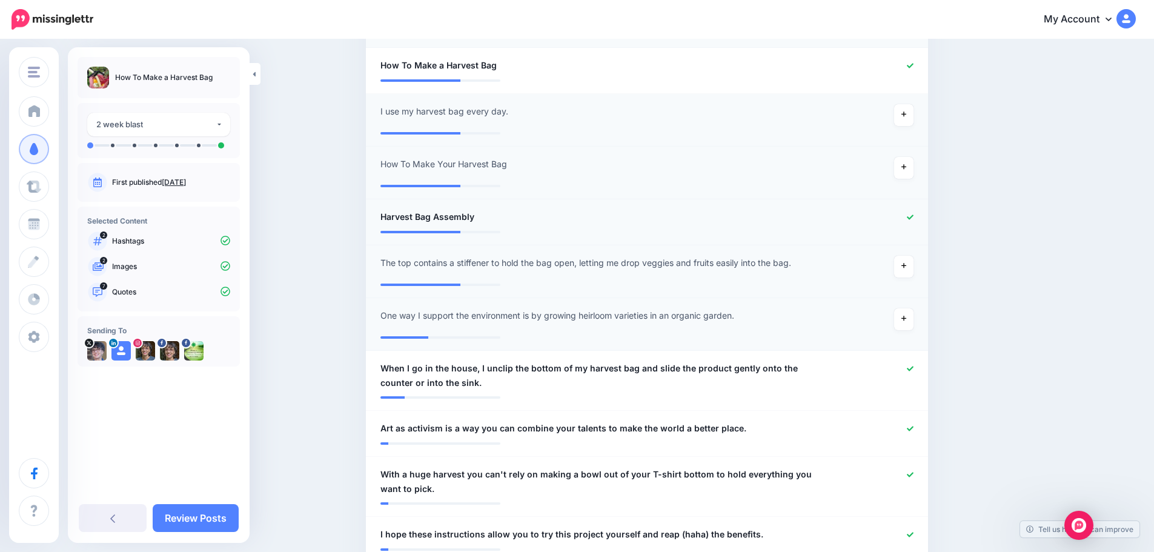
click at [914, 217] on icon at bounding box center [910, 217] width 7 height 7
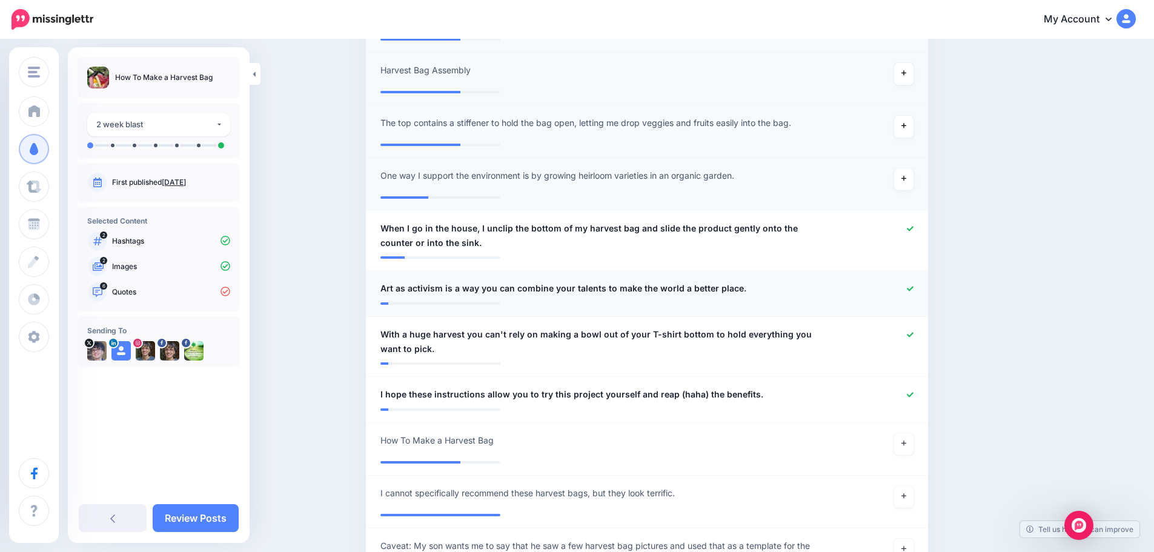
scroll to position [769, 0]
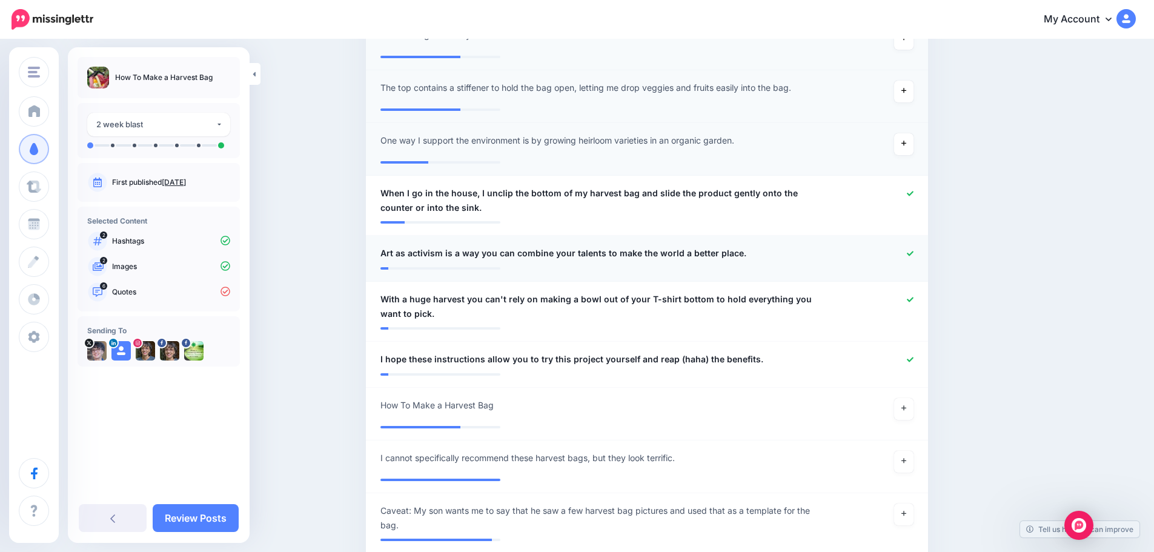
click at [914, 253] on icon at bounding box center [910, 253] width 7 height 5
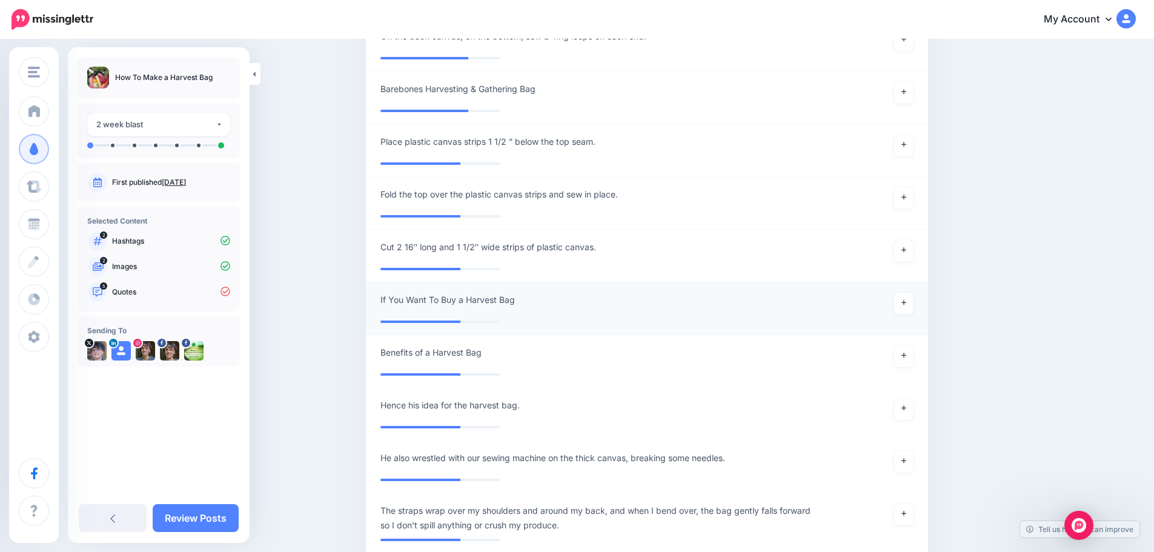
scroll to position [1436, 0]
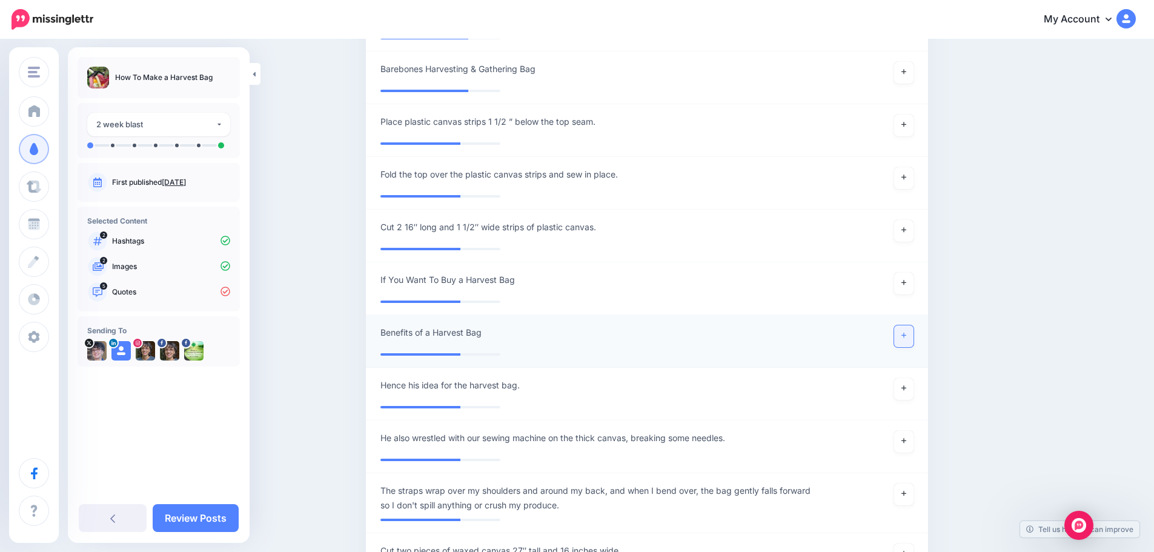
click at [907, 335] on icon at bounding box center [904, 335] width 5 height 5
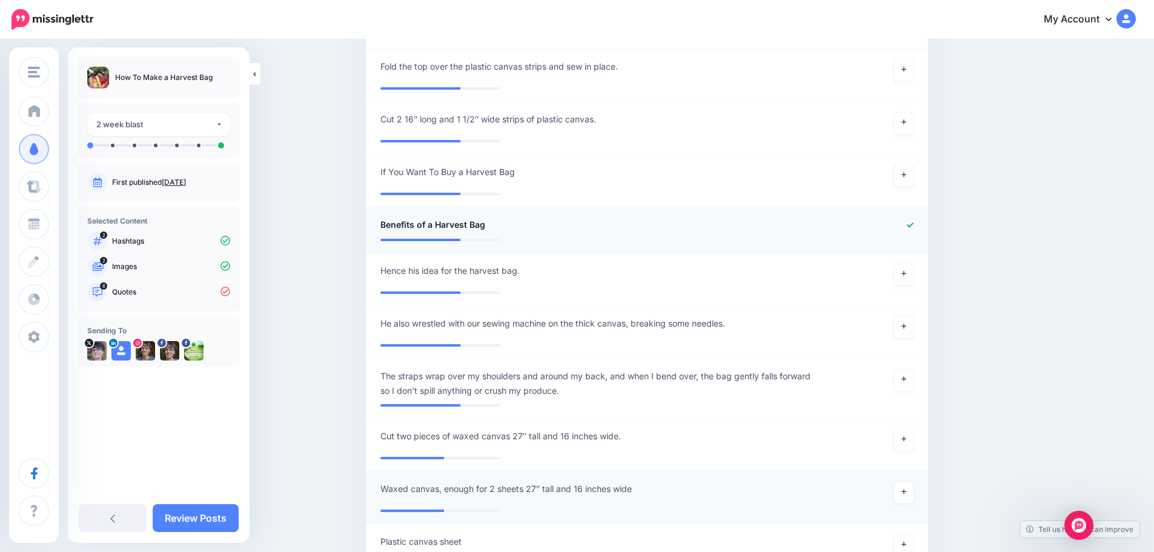
scroll to position [1617, 0]
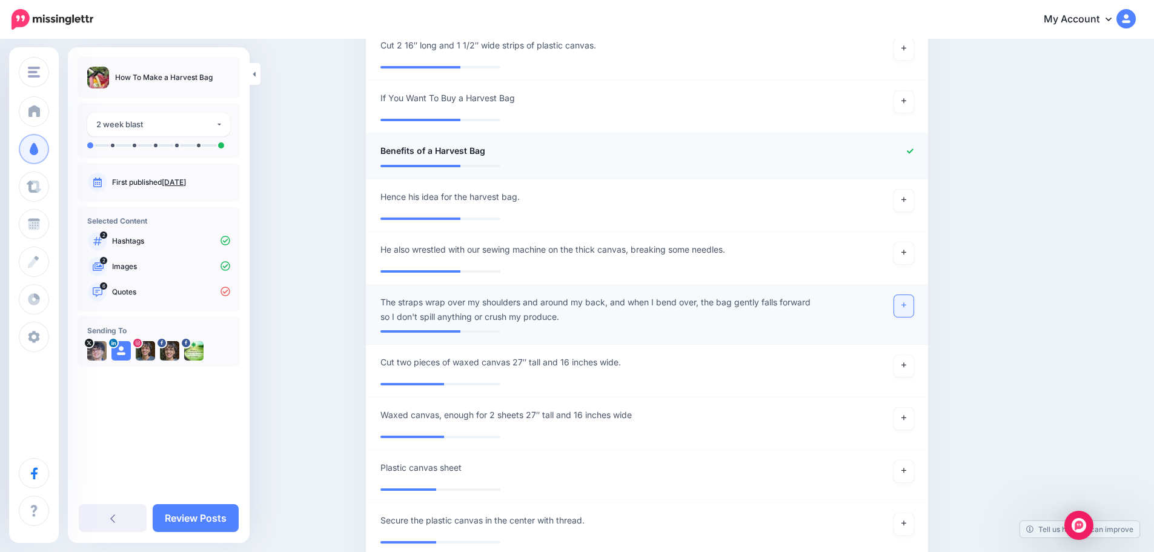
click at [907, 304] on icon at bounding box center [904, 305] width 5 height 7
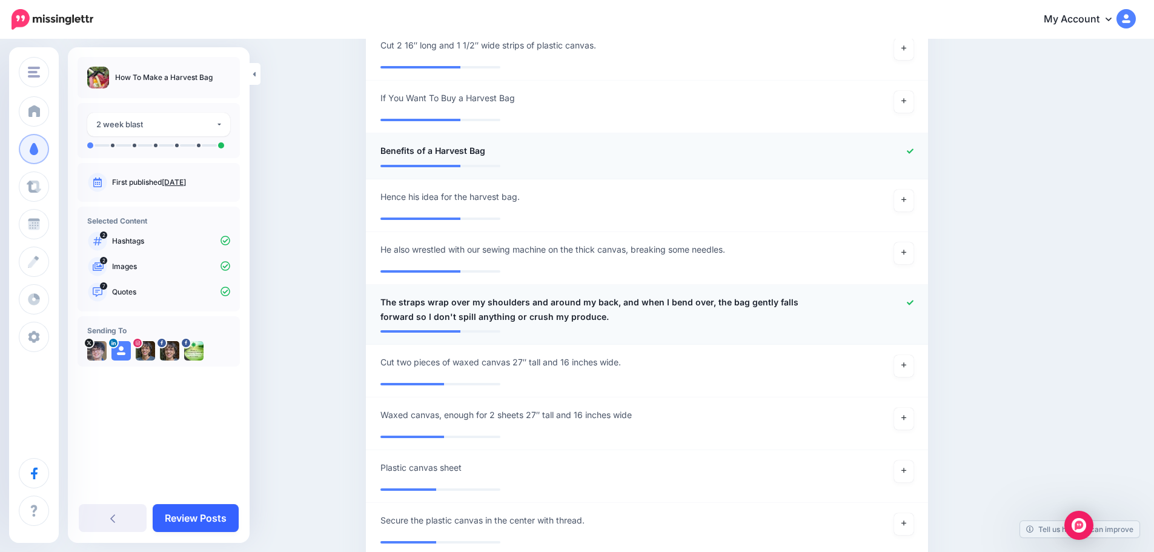
click at [190, 518] on link "Review Posts" at bounding box center [196, 518] width 86 height 28
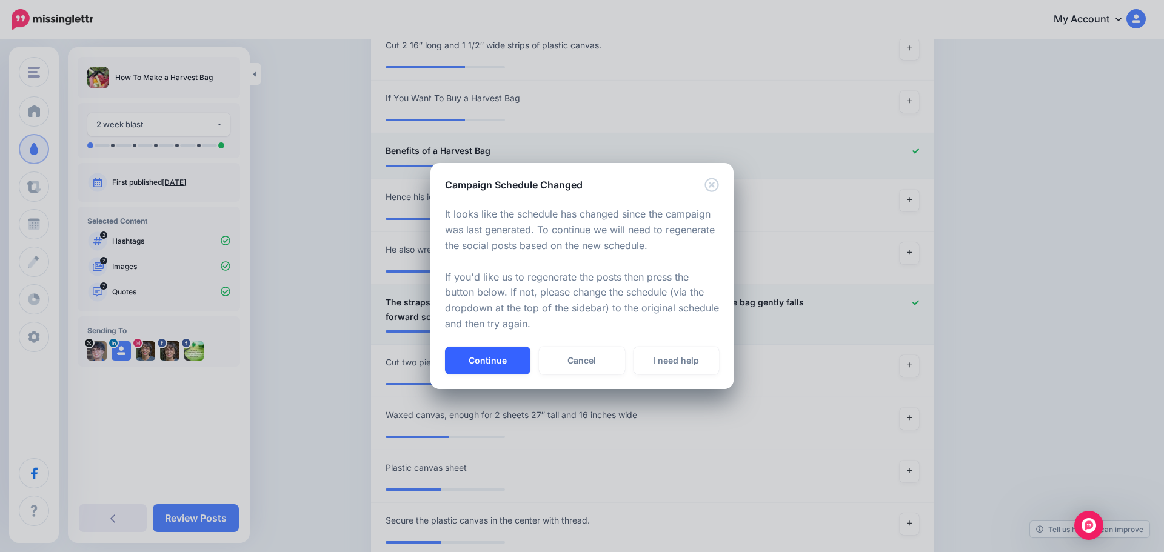
click at [484, 358] on button "Continue" at bounding box center [487, 361] width 85 height 28
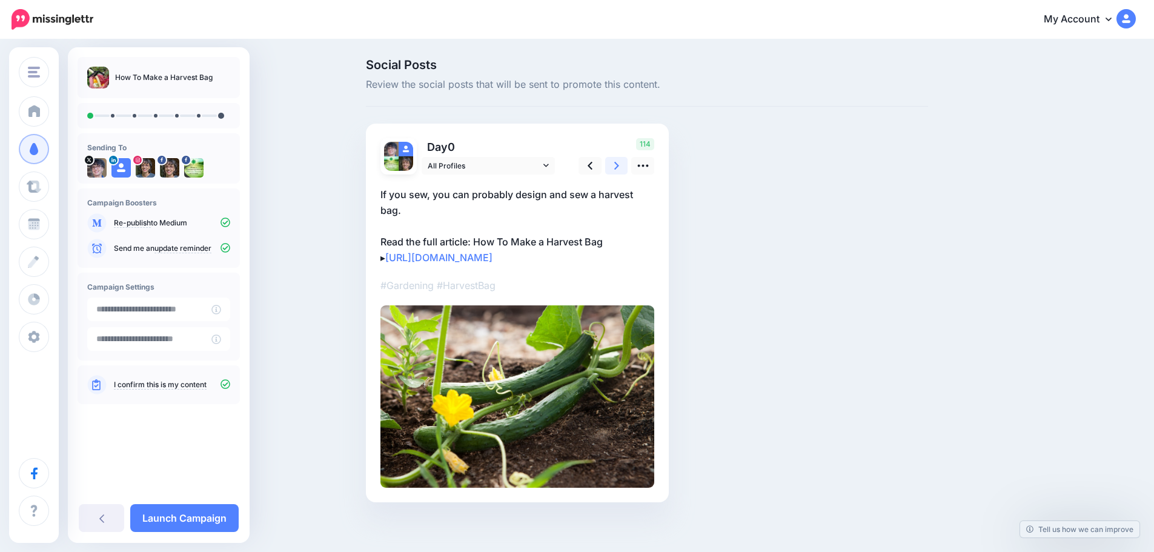
click at [619, 164] on icon at bounding box center [616, 165] width 5 height 13
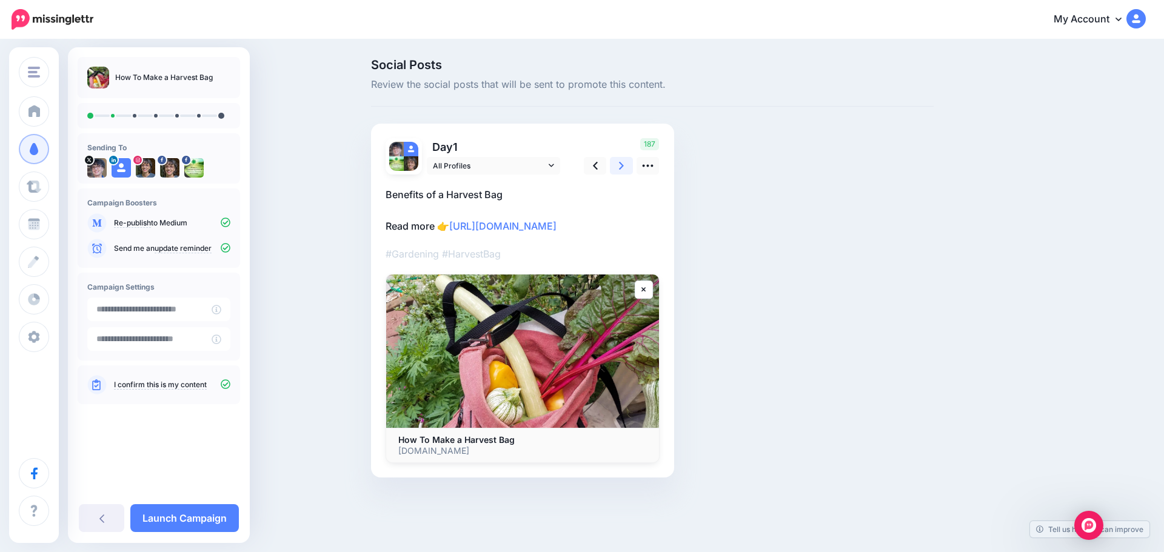
click at [622, 164] on icon at bounding box center [621, 165] width 5 height 13
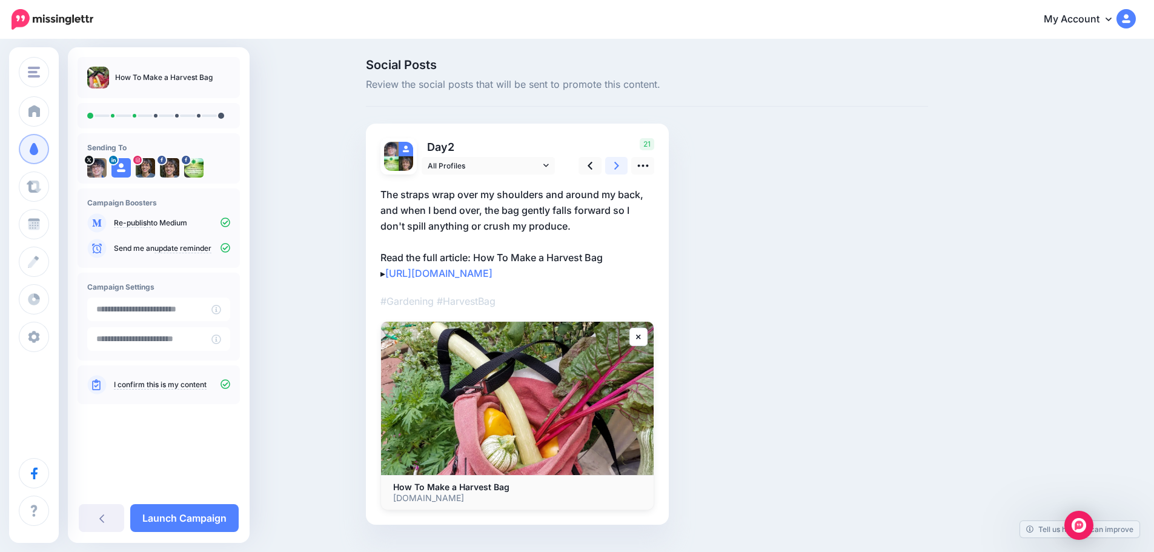
click at [619, 164] on icon at bounding box center [616, 165] width 5 height 13
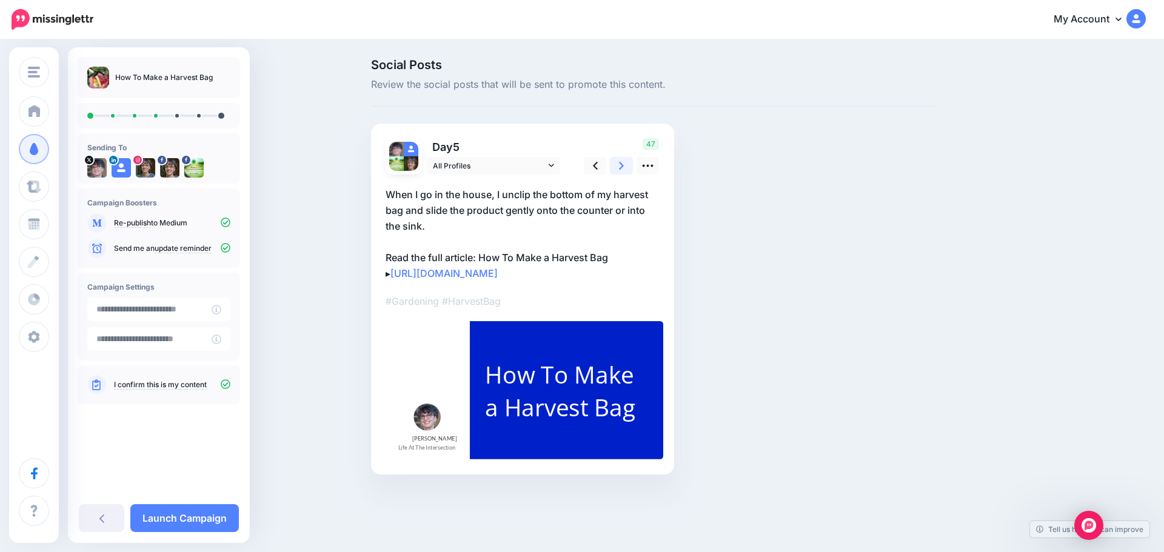
click at [622, 164] on icon at bounding box center [621, 165] width 5 height 13
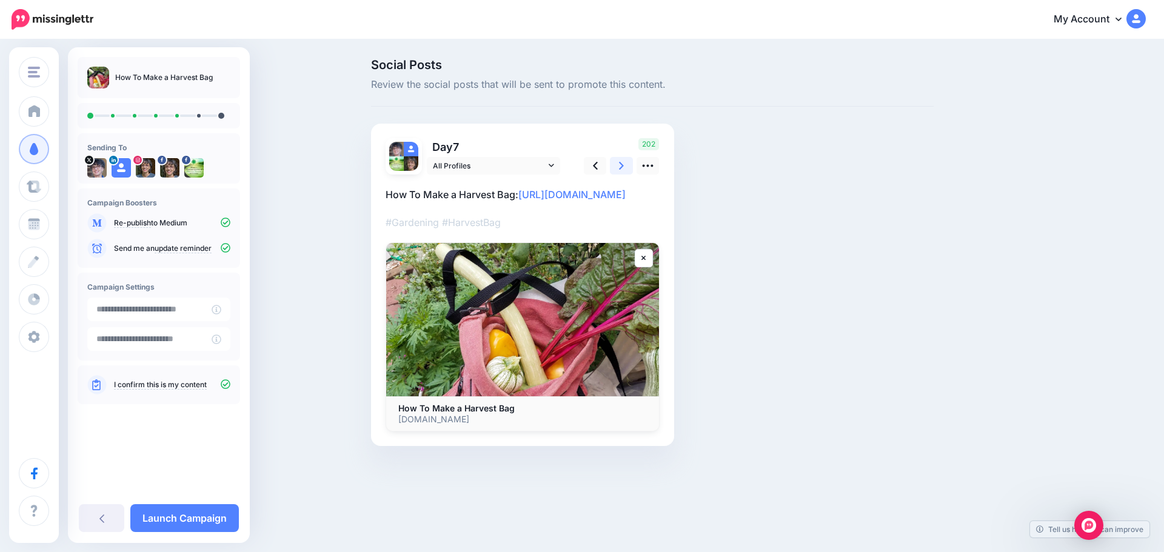
click at [622, 164] on icon at bounding box center [621, 165] width 5 height 13
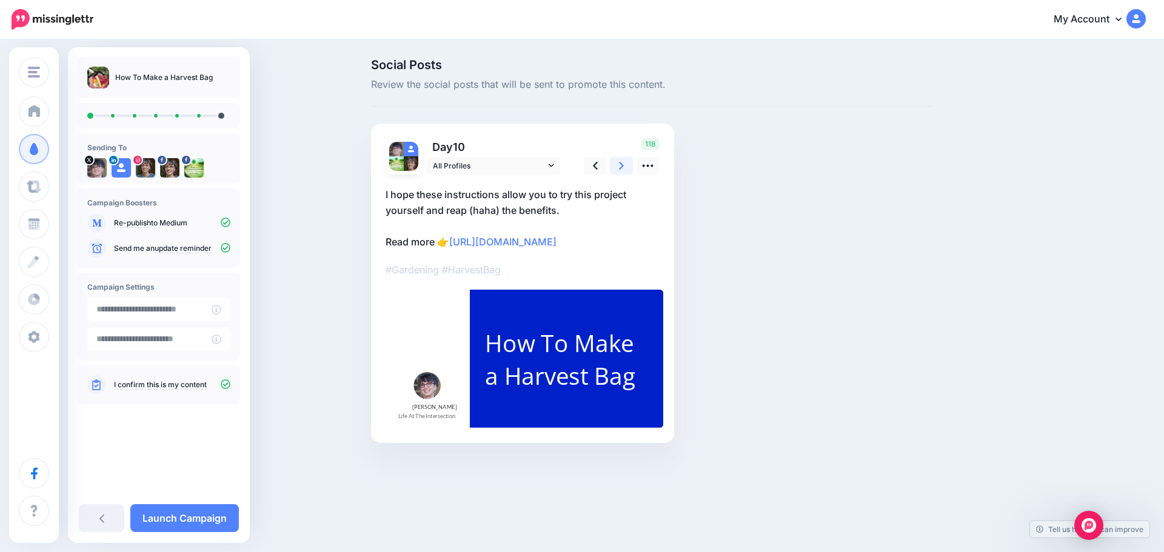
click at [621, 164] on icon at bounding box center [621, 166] width 5 height 8
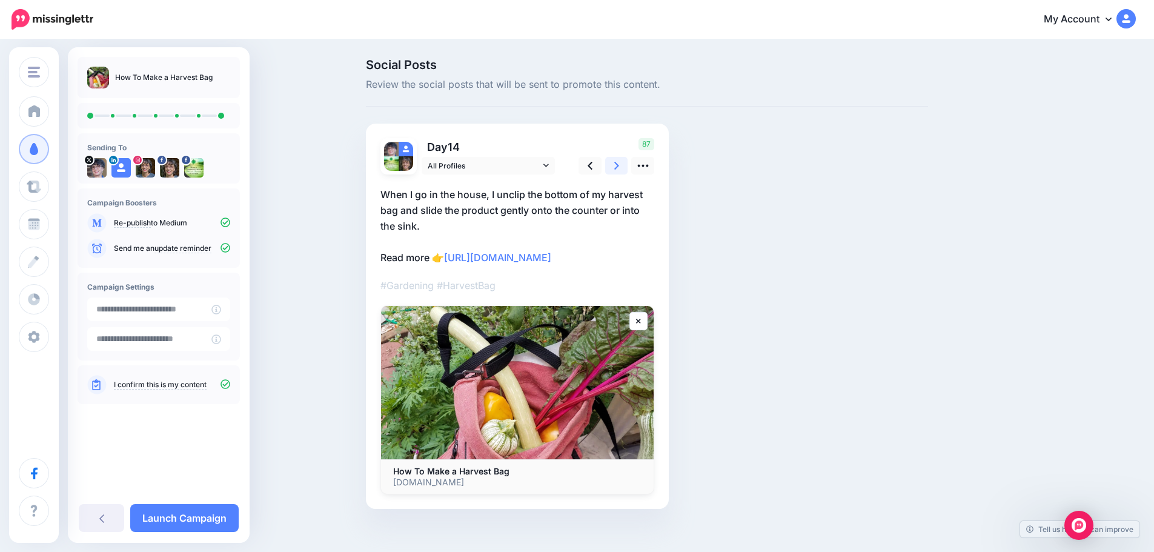
click at [619, 165] on icon at bounding box center [616, 165] width 5 height 13
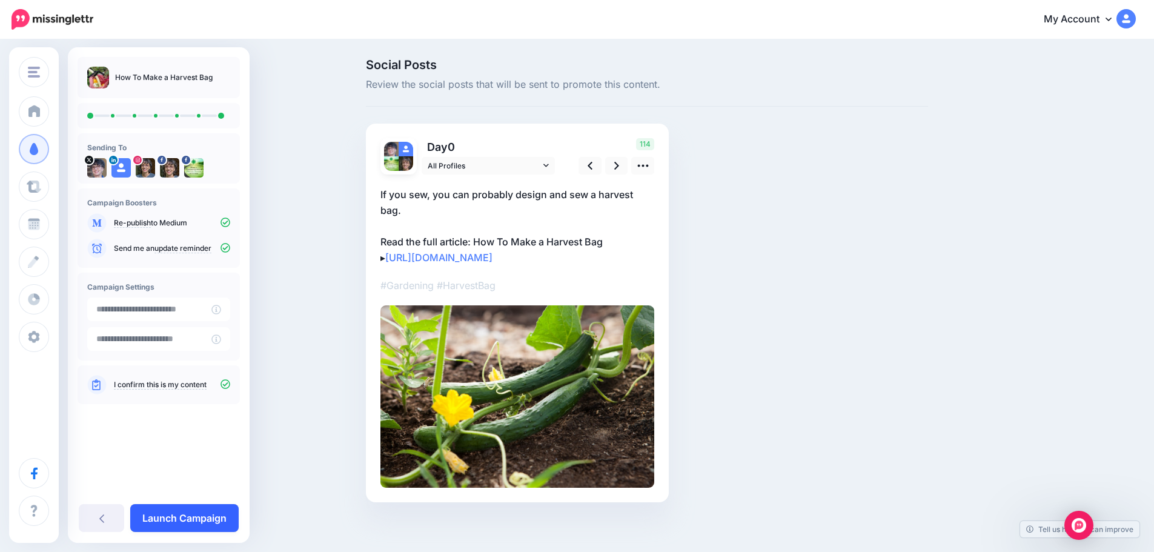
click at [187, 519] on link "Launch Campaign" at bounding box center [184, 518] width 108 height 28
